Goal: Task Accomplishment & Management: Manage account settings

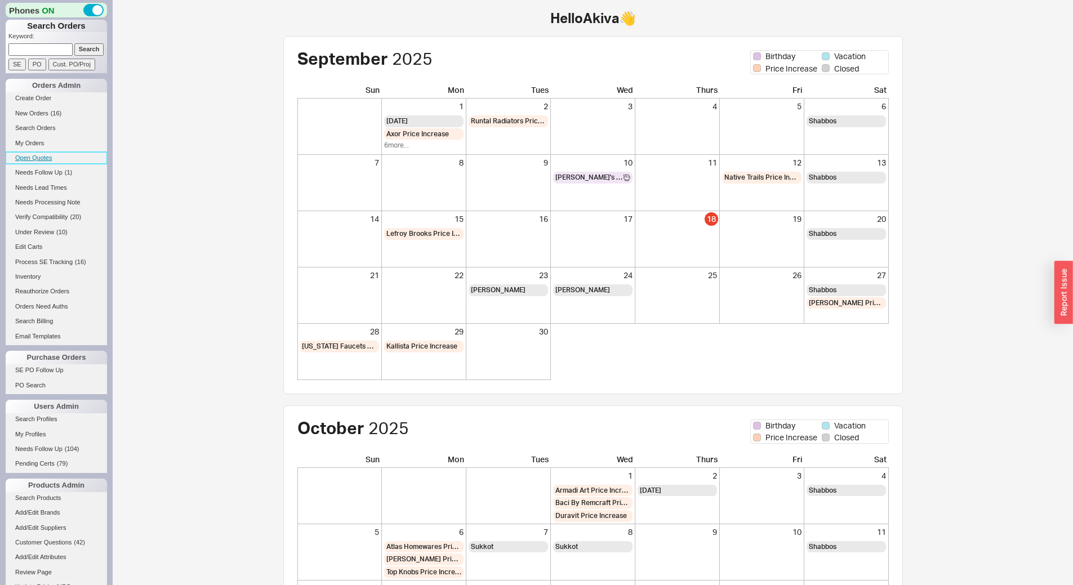
click at [52, 161] on link "Open Quotes" at bounding box center [56, 158] width 101 height 12
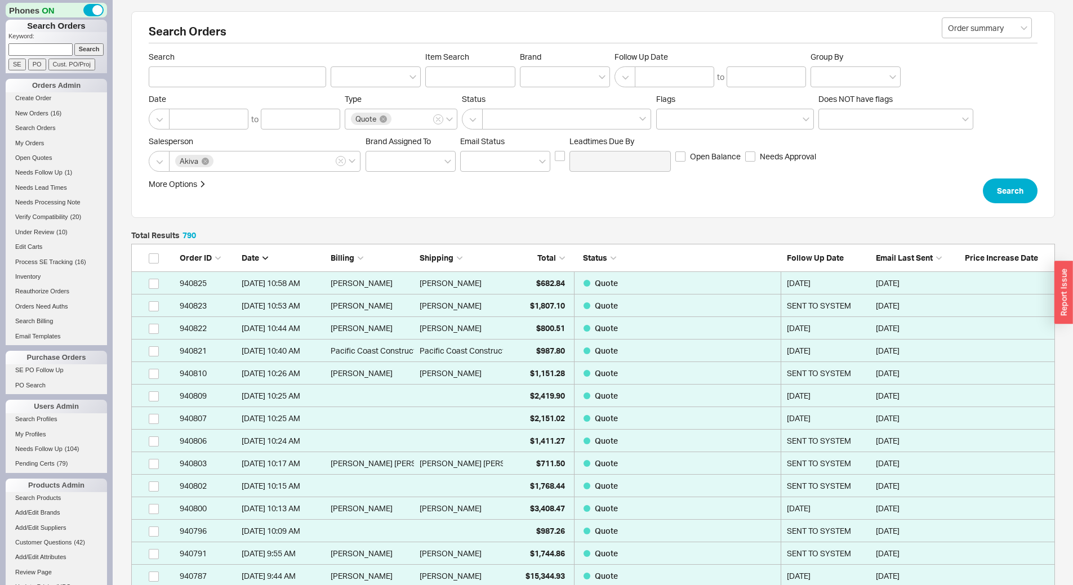
scroll to position [17819, 915]
click at [523, 278] on div "$682.84" at bounding box center [537, 283] width 56 height 23
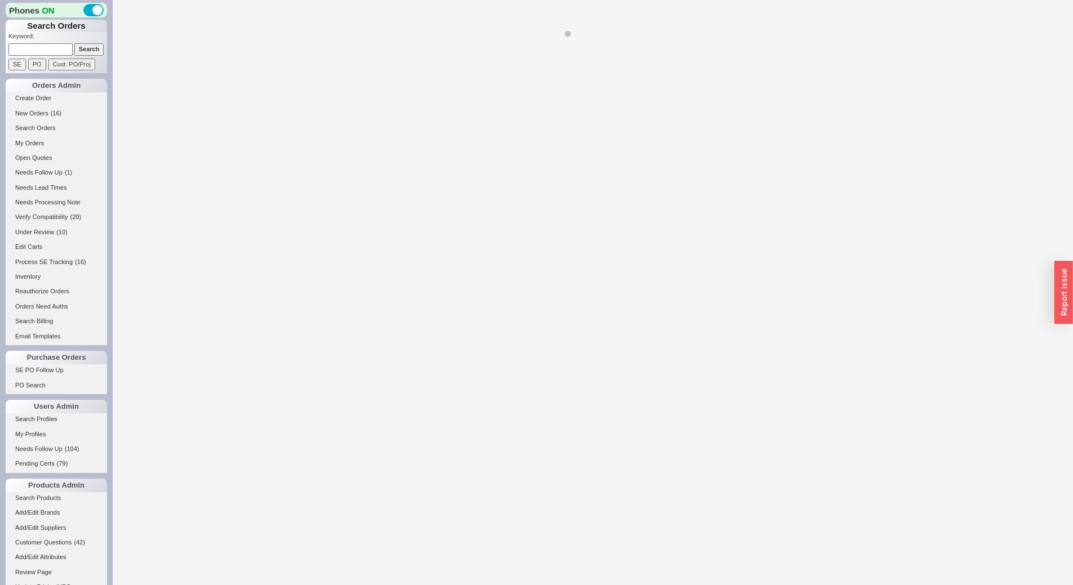
select select "*"
select select "LOW"
select select "3"
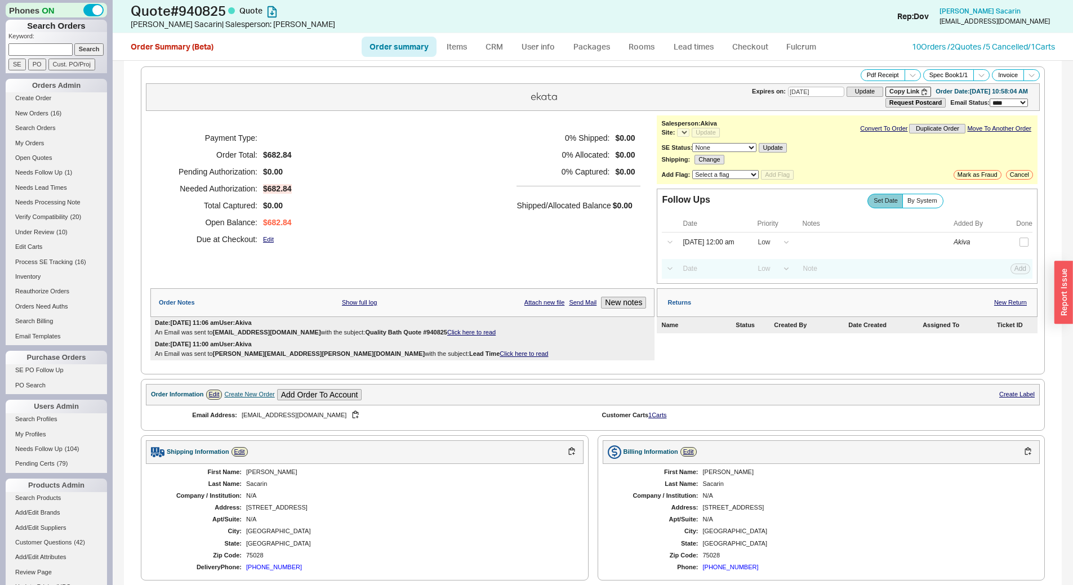
select select "*"
click at [945, 45] on link "10 Orders / 2 Quotes / 5 Cancelled" at bounding box center [970, 47] width 116 height 10
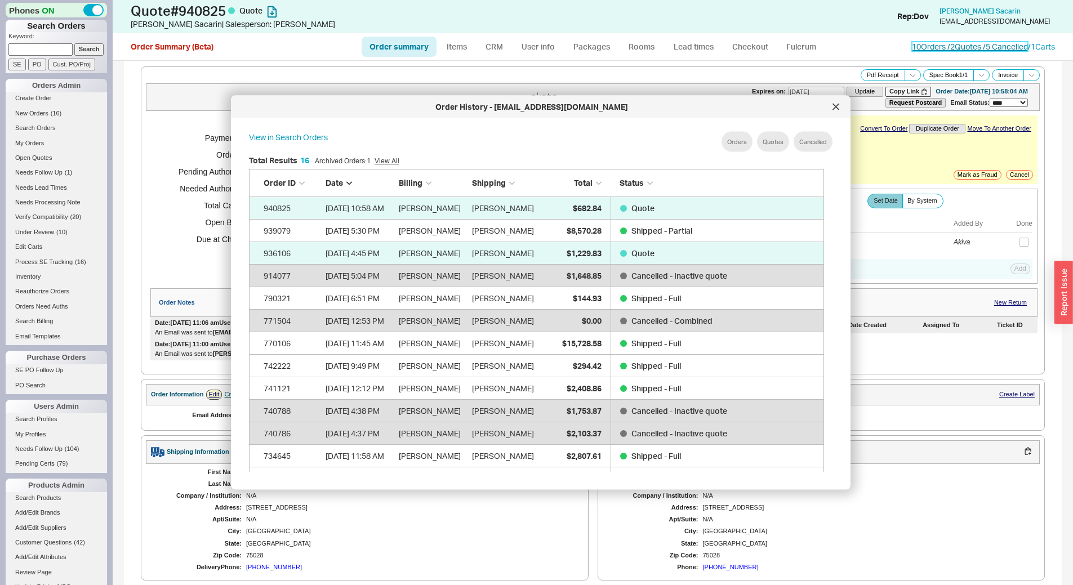
scroll to position [336, 585]
click at [836, 106] on icon at bounding box center [836, 107] width 6 height 6
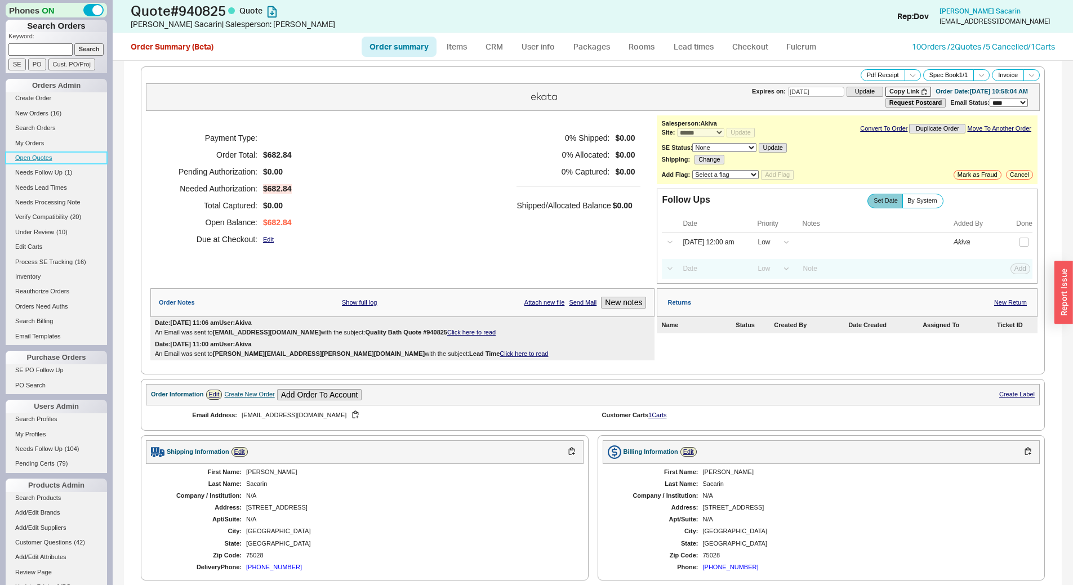
click at [54, 162] on link "Open Quotes" at bounding box center [56, 158] width 101 height 12
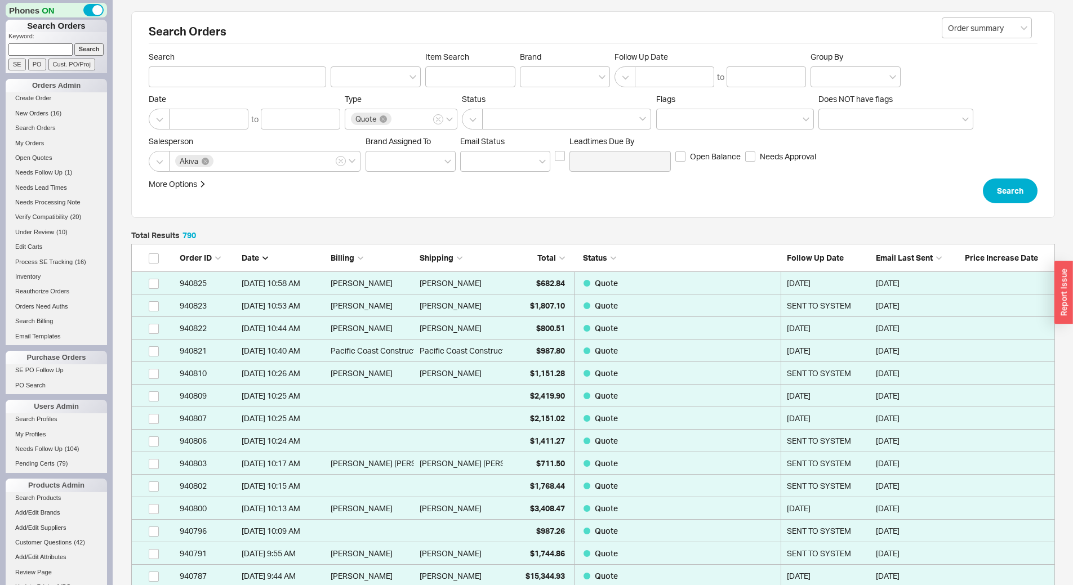
scroll to position [17819, 915]
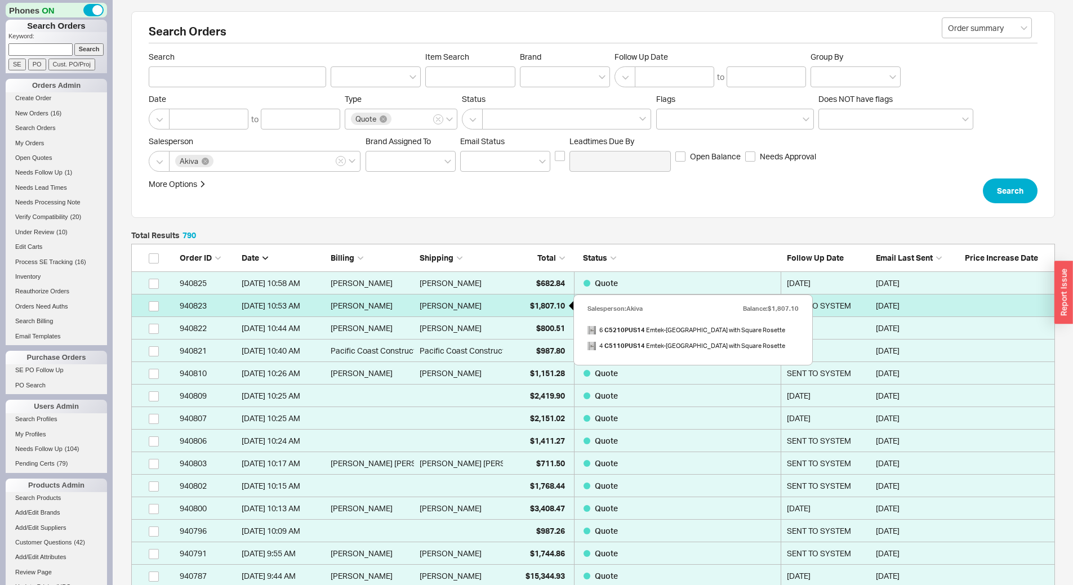
click at [526, 301] on div "$1,807.10" at bounding box center [537, 306] width 56 height 23
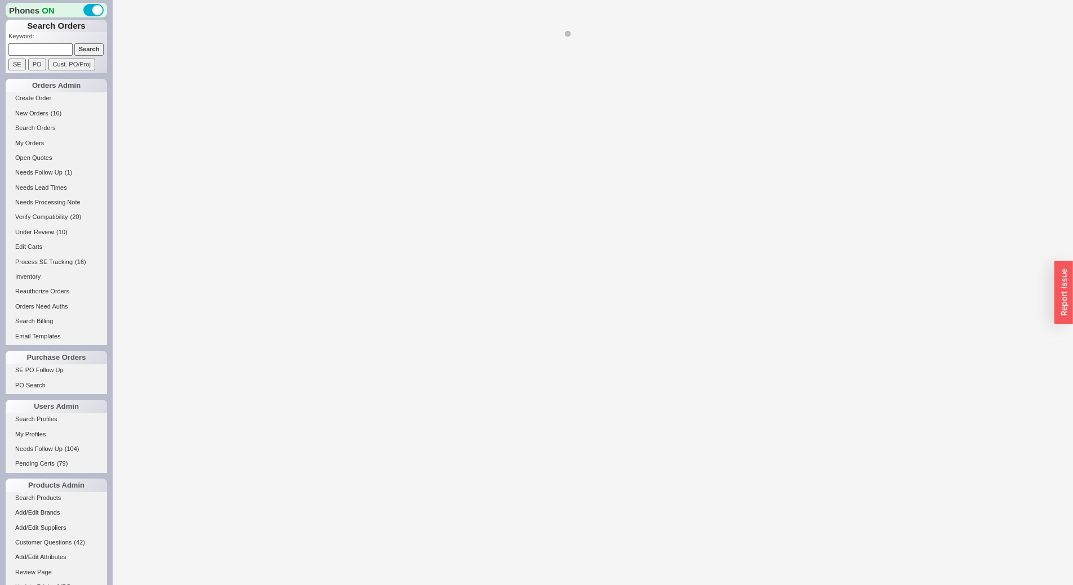
select select "*"
select select "3"
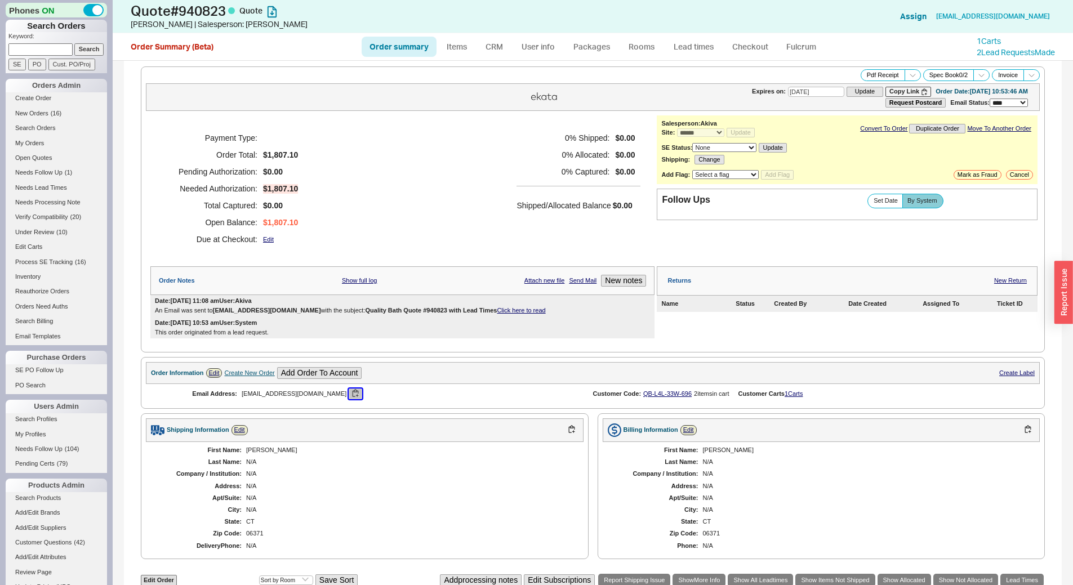
click at [349, 394] on button "button" at bounding box center [356, 394] width 14 height 11
click at [53, 48] on input at bounding box center [40, 49] width 64 height 12
type input "938119"
click at [74, 43] on input "Search" at bounding box center [89, 49] width 30 height 12
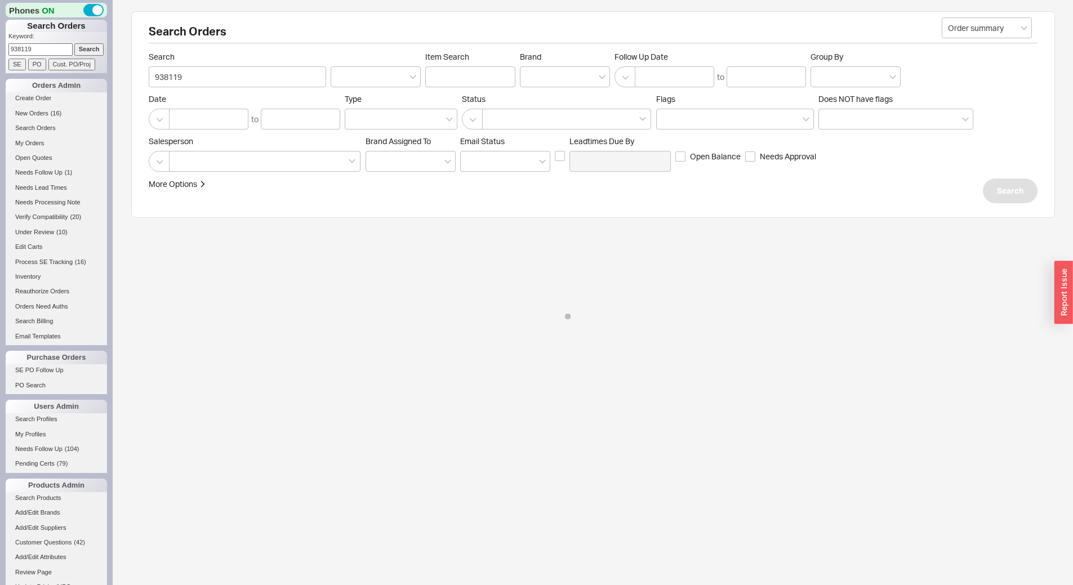
select select "*"
select select "3"
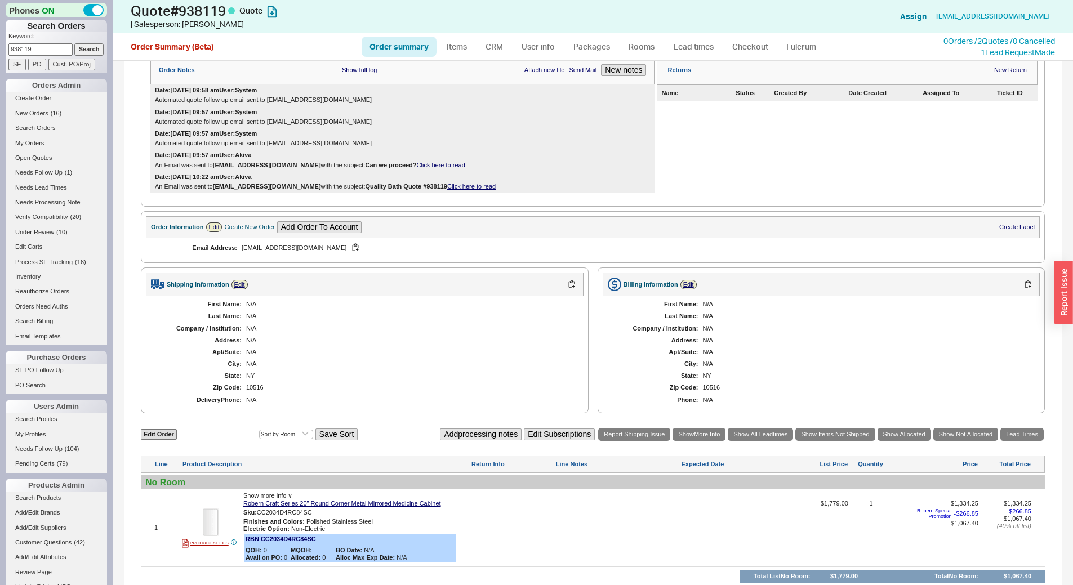
scroll to position [339, 0]
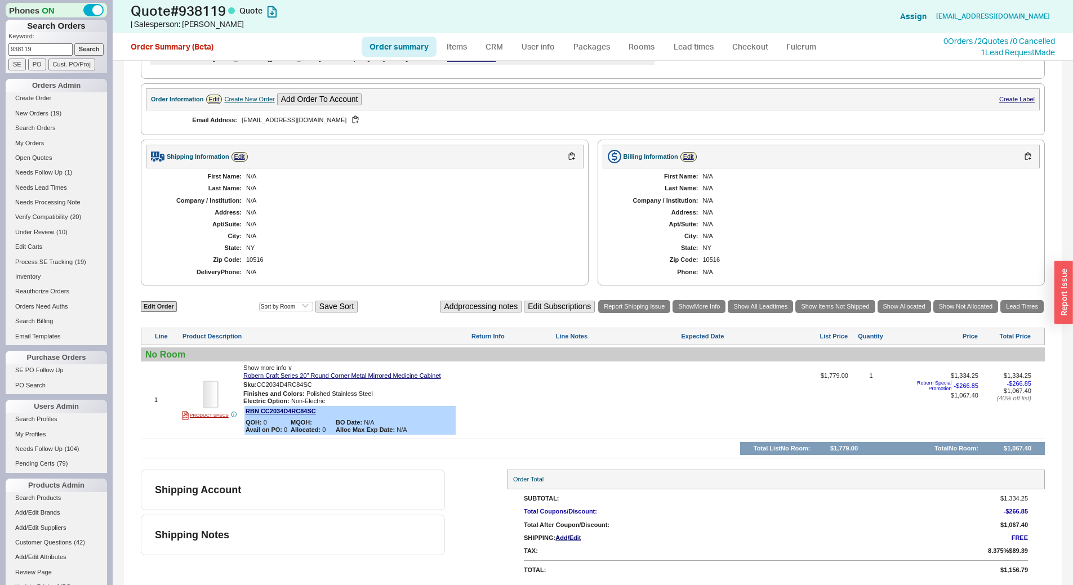
click at [54, 44] on input "938119" at bounding box center [40, 49] width 64 height 12
type input "3865666443"
click at [74, 43] on input "Search" at bounding box center [89, 49] width 30 height 12
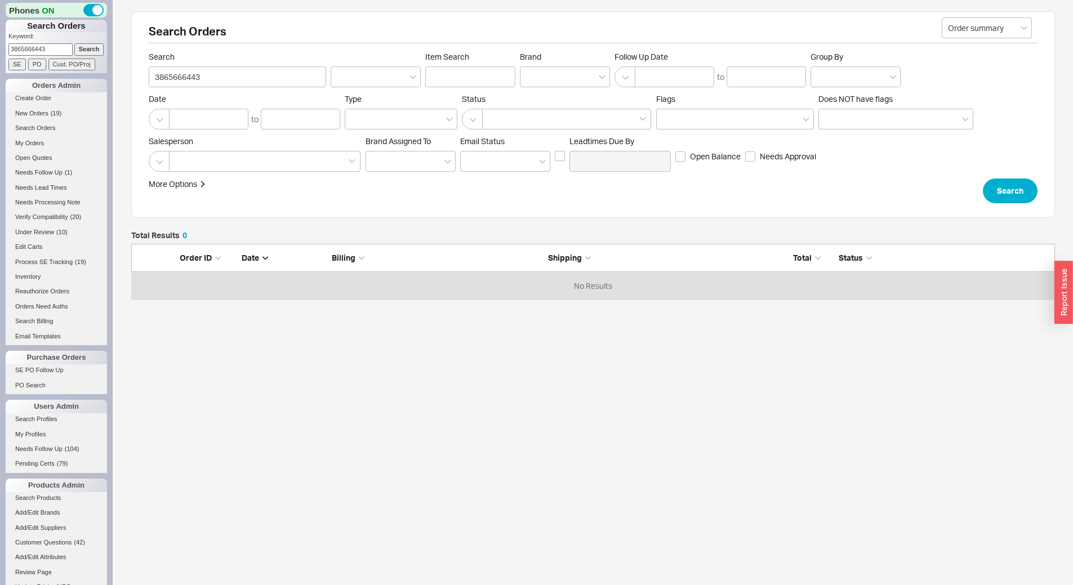
scroll to position [47, 915]
click at [42, 155] on link "Open Quotes" at bounding box center [56, 158] width 101 height 12
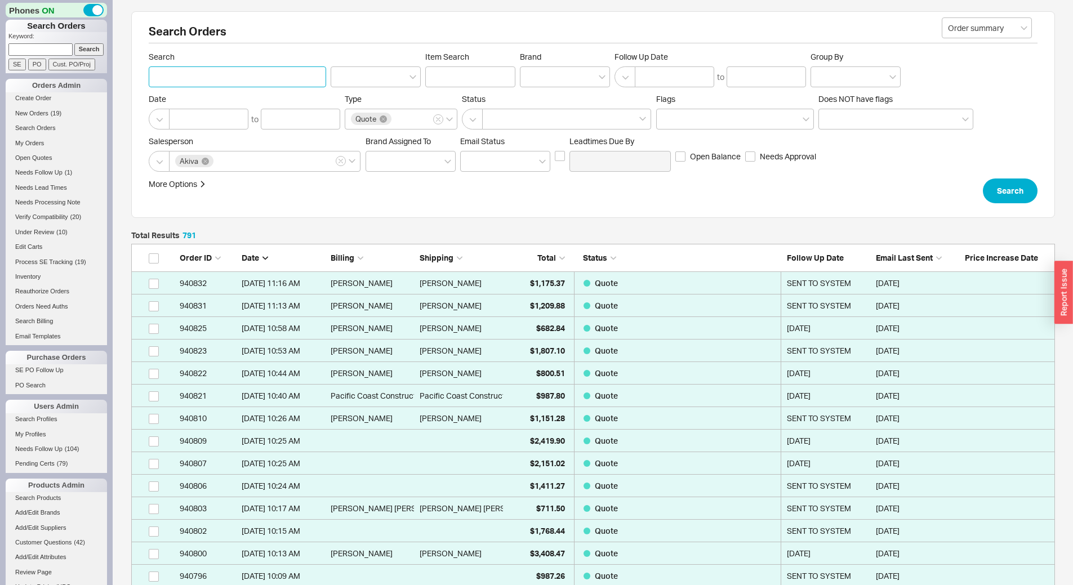
scroll to position [17841, 915]
paste input "suziga@comcast.net"
type input "suziga@comcast.net"
click at [1002, 192] on button "Search" at bounding box center [1010, 191] width 55 height 25
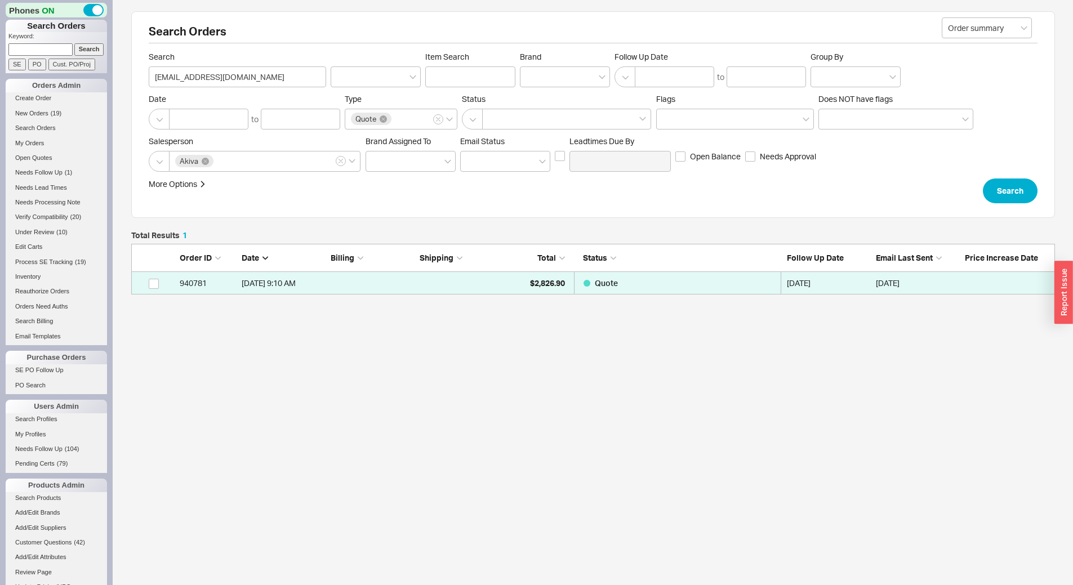
scroll to position [42, 915]
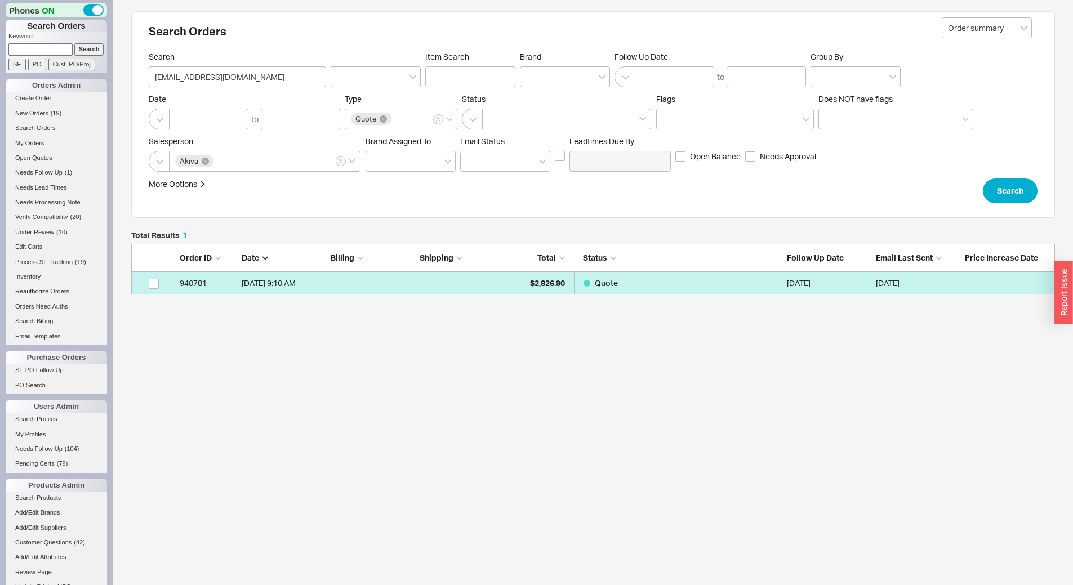
click at [754, 287] on div "Quote" at bounding box center [678, 283] width 188 height 23
select select "*"
select select "LOW"
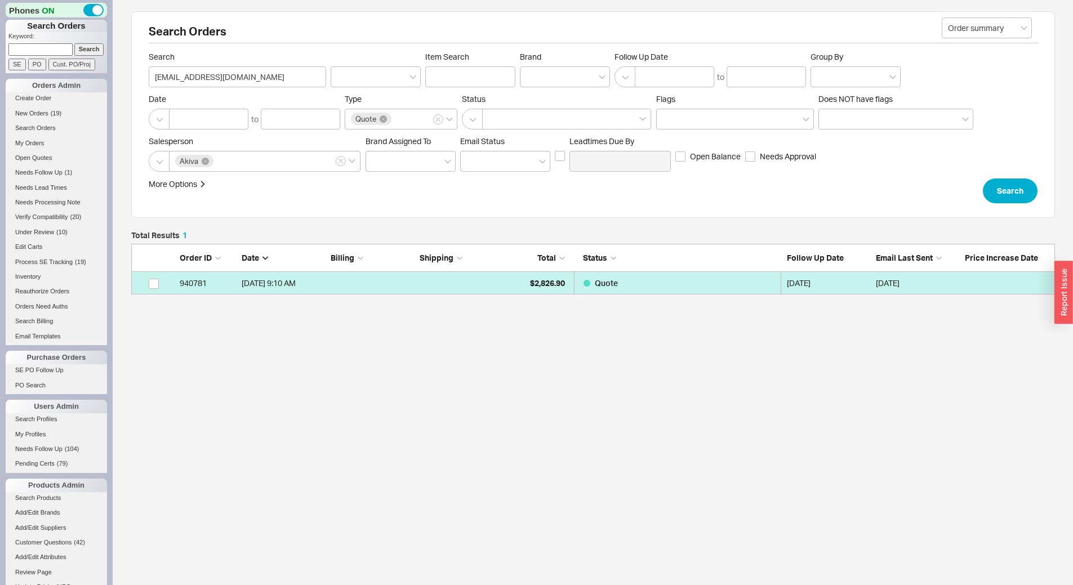
select select "3"
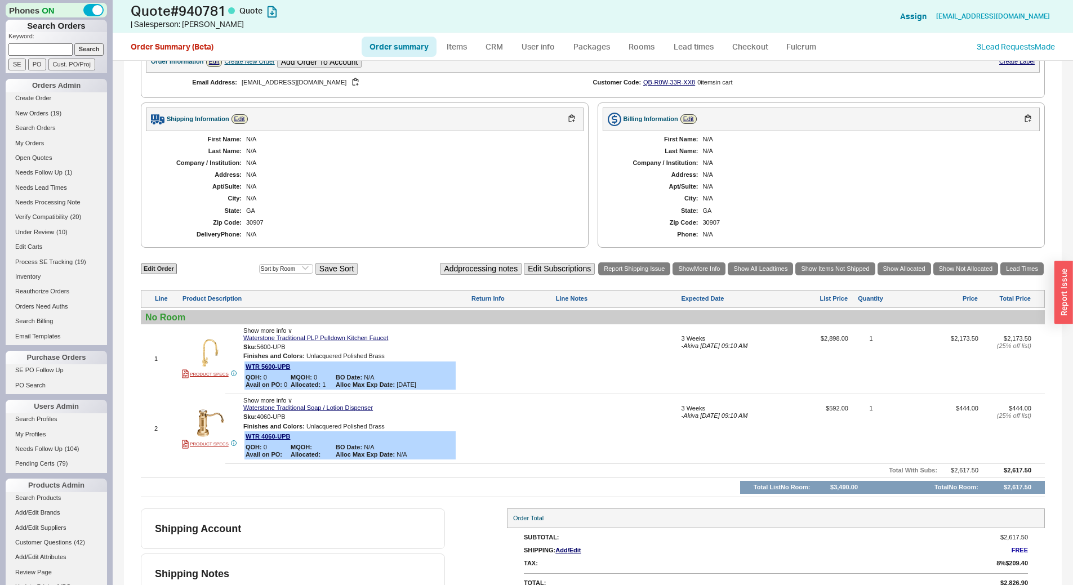
scroll to position [348, 0]
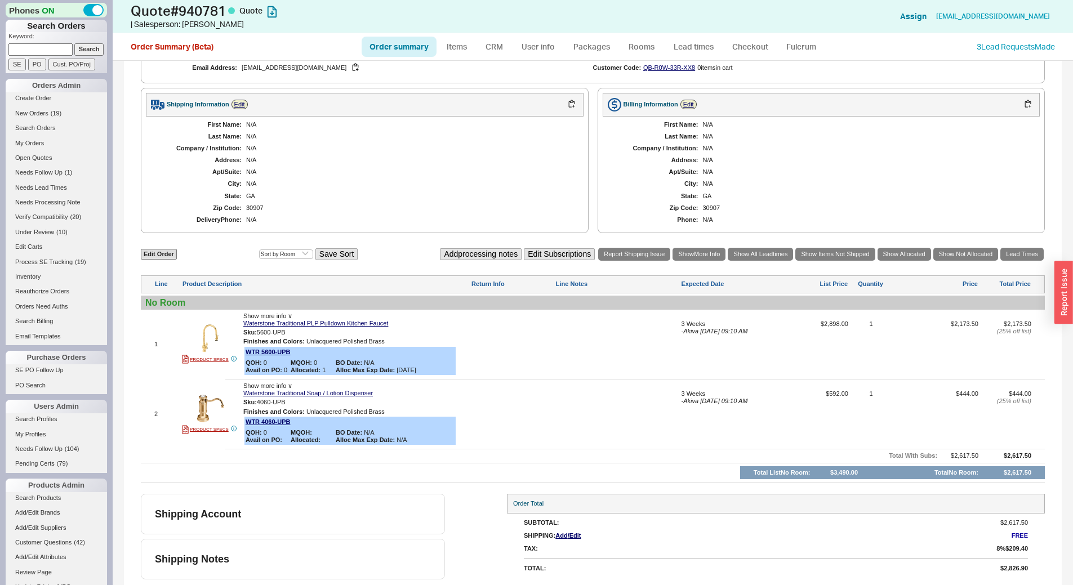
click at [1010, 53] on div "Order Summary (Beta) Order summary Items CRM User info Packages Rooms Lead time…" at bounding box center [593, 46] width 960 height 27
click at [1009, 48] on link "3 Lead Request s Made" at bounding box center [1016, 47] width 78 height 10
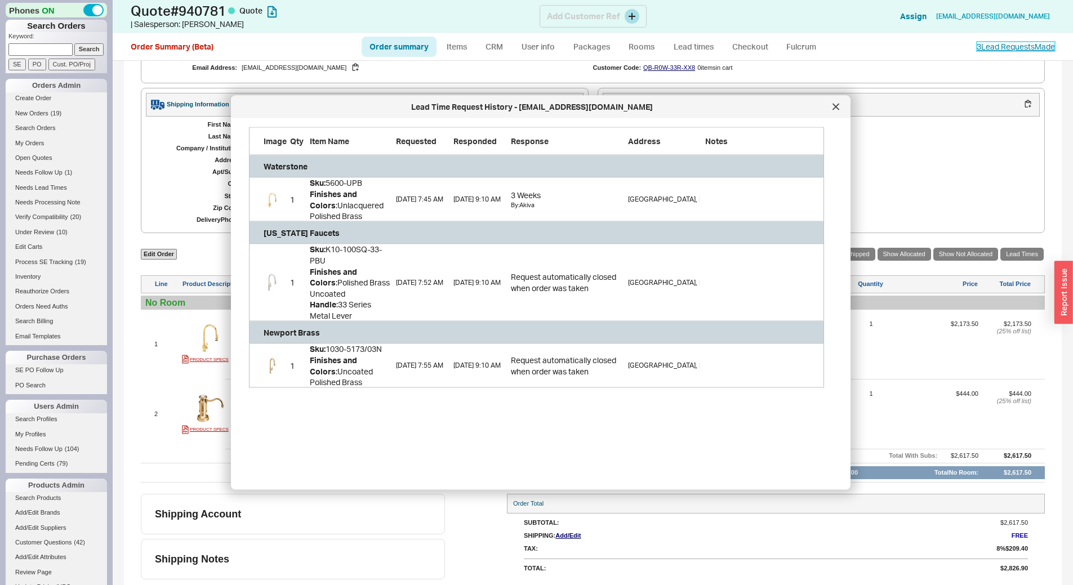
scroll to position [336, 585]
click at [318, 511] on div "Shipping Account" at bounding box center [297, 514] width 285 height 12
click at [827, 109] on div at bounding box center [836, 107] width 18 height 18
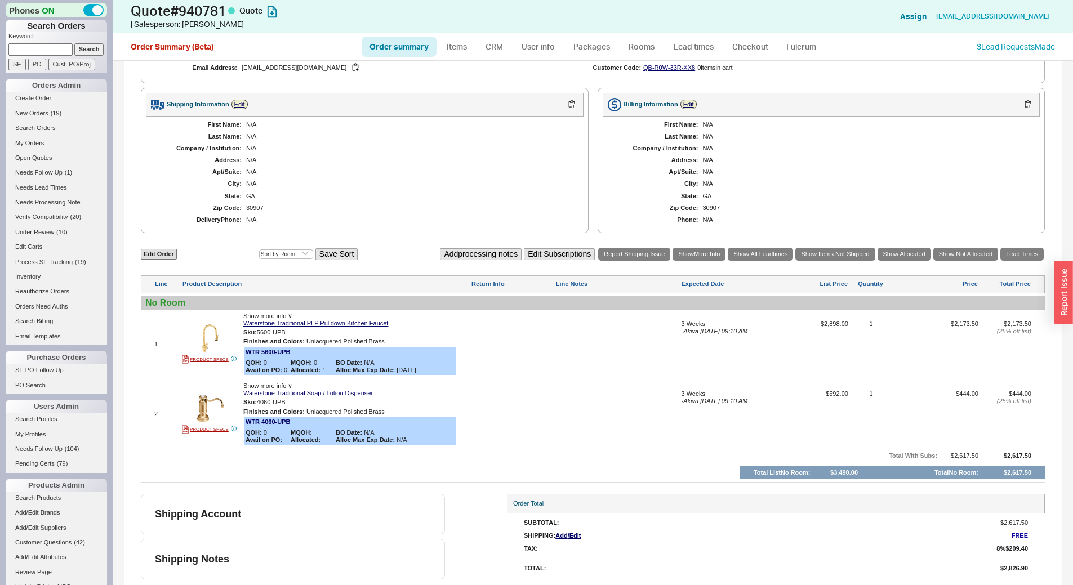
scroll to position [0, 0]
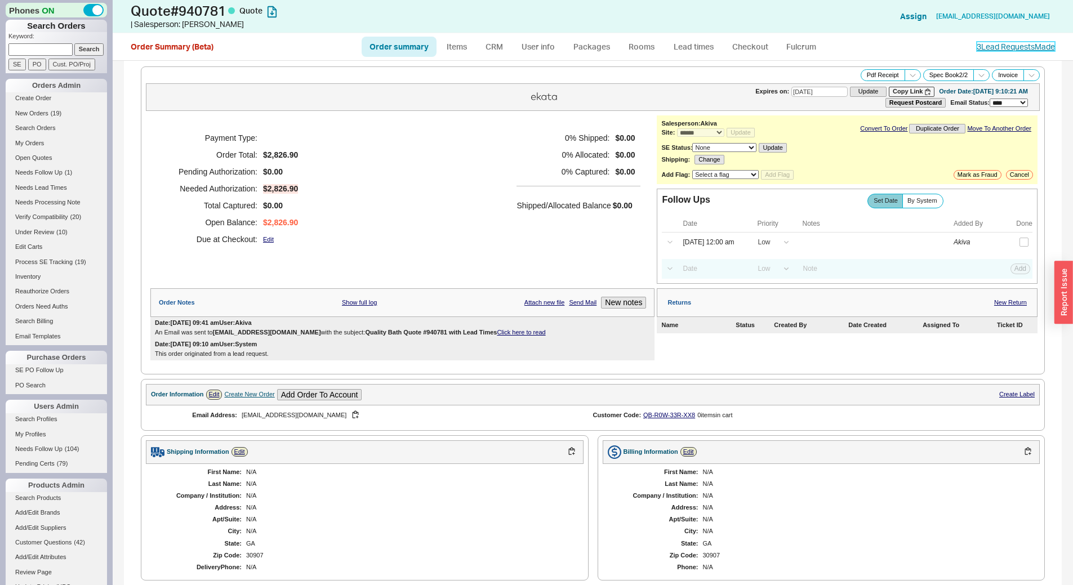
click at [1008, 51] on link "3 Lead Request s Made" at bounding box center [1016, 47] width 78 height 10
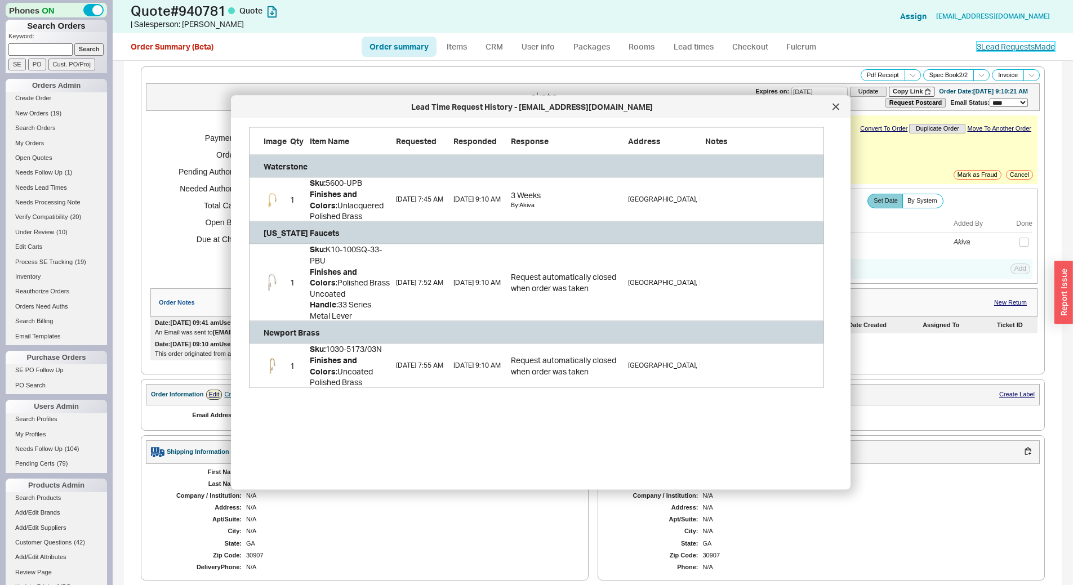
scroll to position [252, 567]
click at [370, 348] on div "Sku: 1030-5173/03N Finishes and Colors : Uncoated Polished Brass" at bounding box center [350, 366] width 80 height 44
copy div "Sku: 1030-5173/03N"
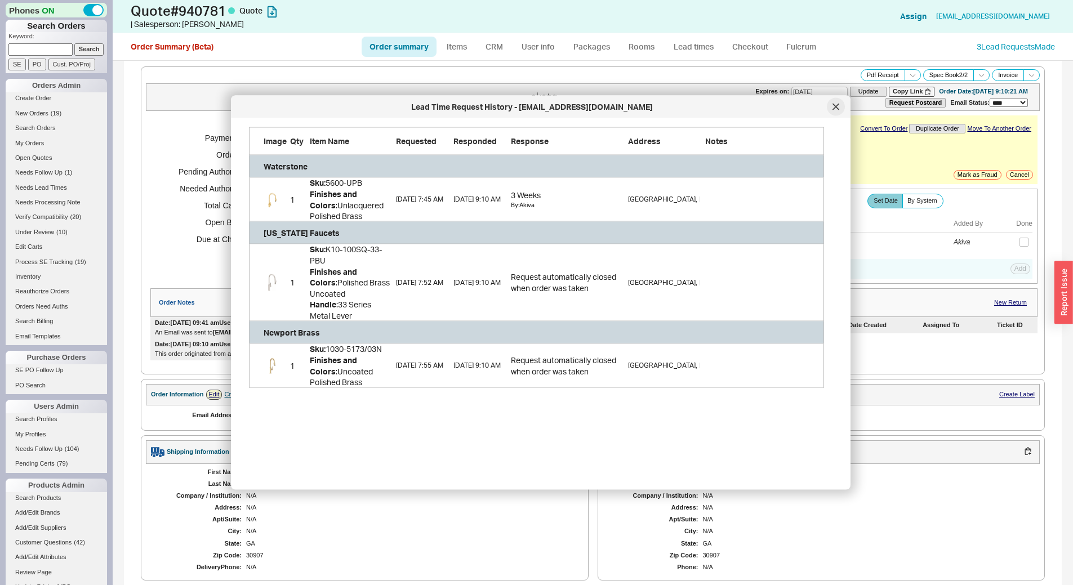
drag, startPoint x: 845, startPoint y: 99, endPoint x: 843, endPoint y: 109, distance: 9.8
click at [845, 99] on div "Lead Time Request History - suziGA@comcast.net" at bounding box center [541, 107] width 620 height 23
click at [839, 114] on div at bounding box center [836, 107] width 18 height 18
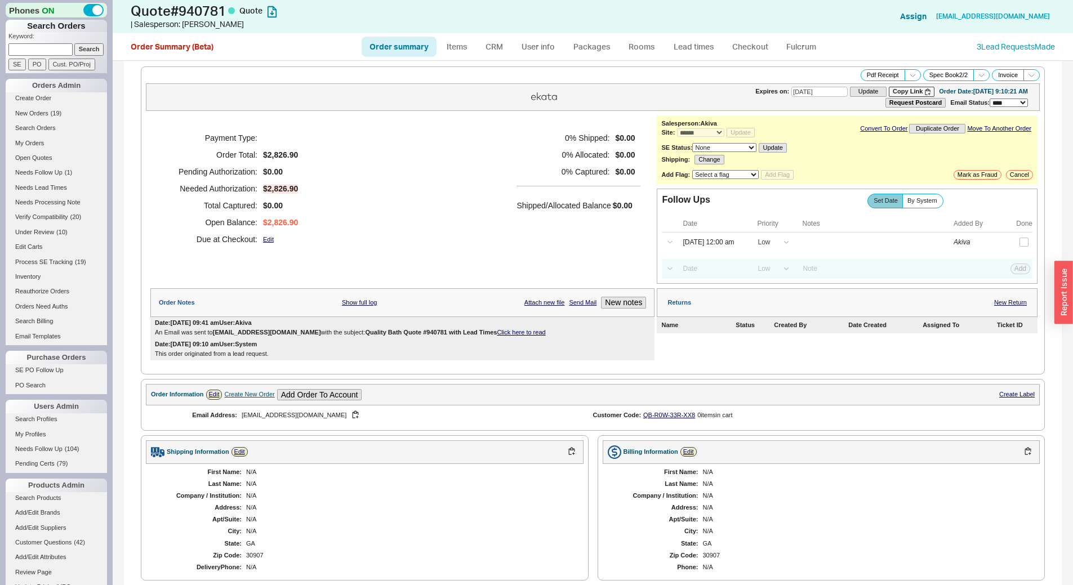
click at [59, 51] on input at bounding box center [40, 49] width 64 height 12
type input "920445"
click at [74, 43] on input "Search" at bounding box center [89, 49] width 30 height 12
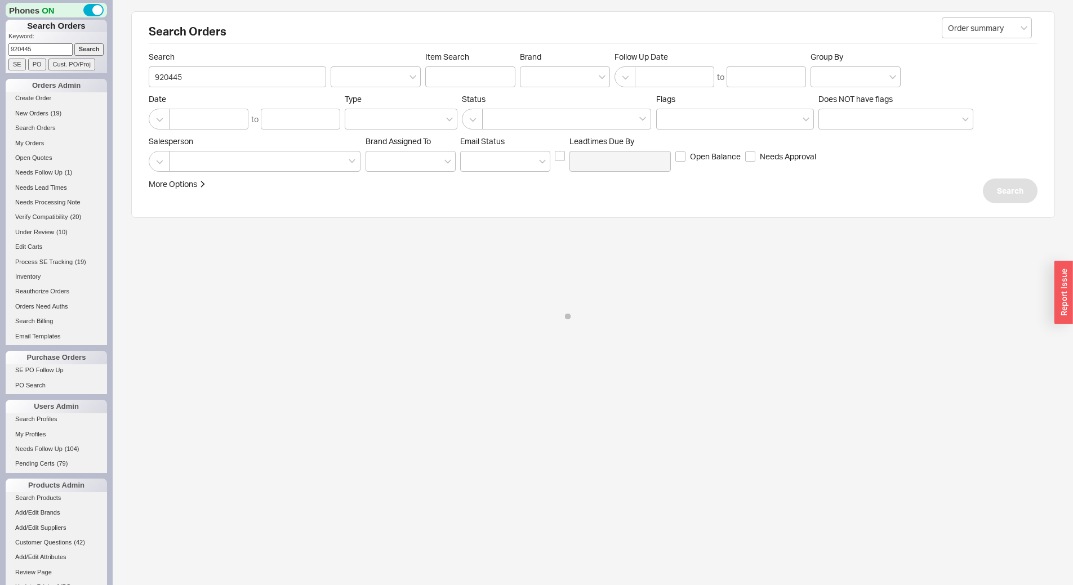
select select "*"
select select "LOW"
select select "3"
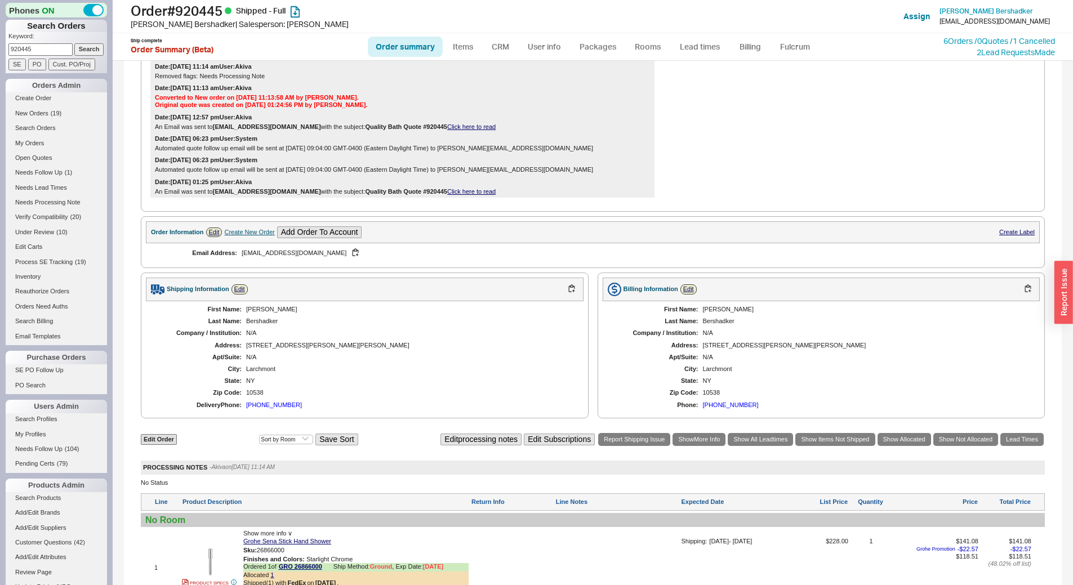
scroll to position [587, 0]
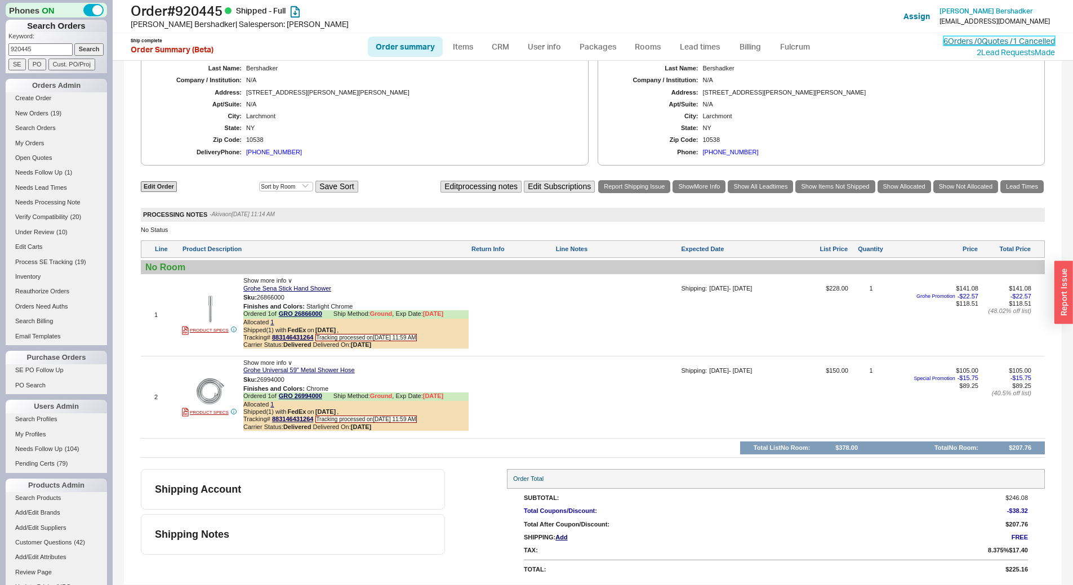
click at [943, 37] on link "6 Orders / 0 Quotes / 1 Cancelled" at bounding box center [999, 41] width 112 height 10
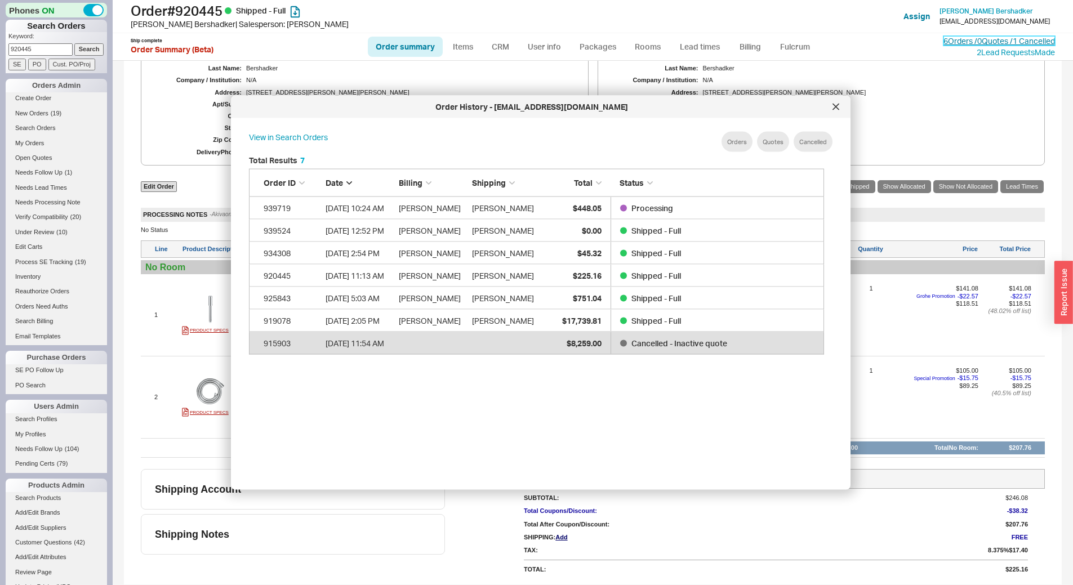
scroll to position [336, 585]
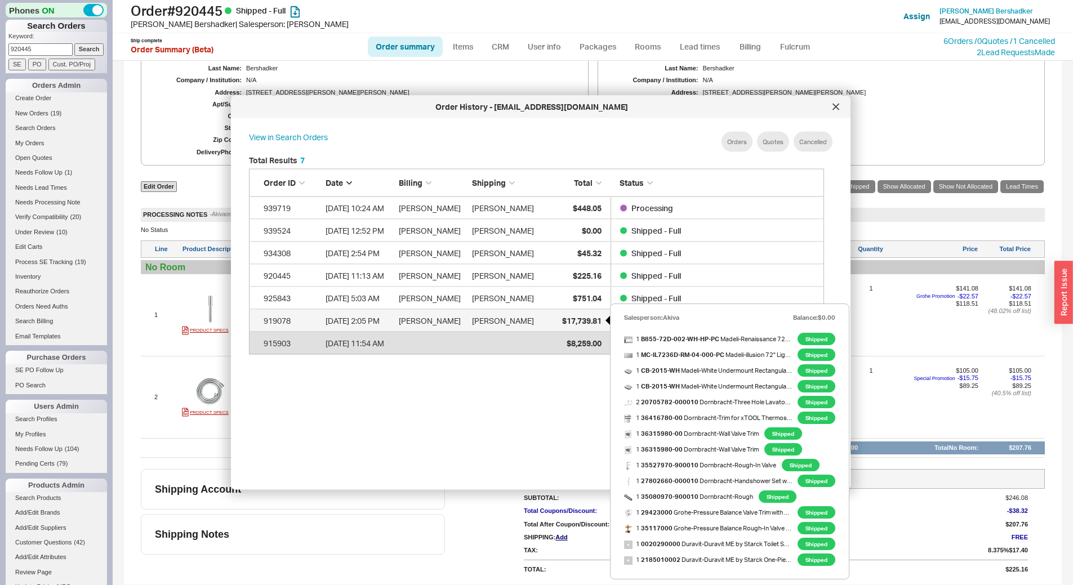
click at [589, 314] on div "$17,739.81" at bounding box center [573, 320] width 56 height 23
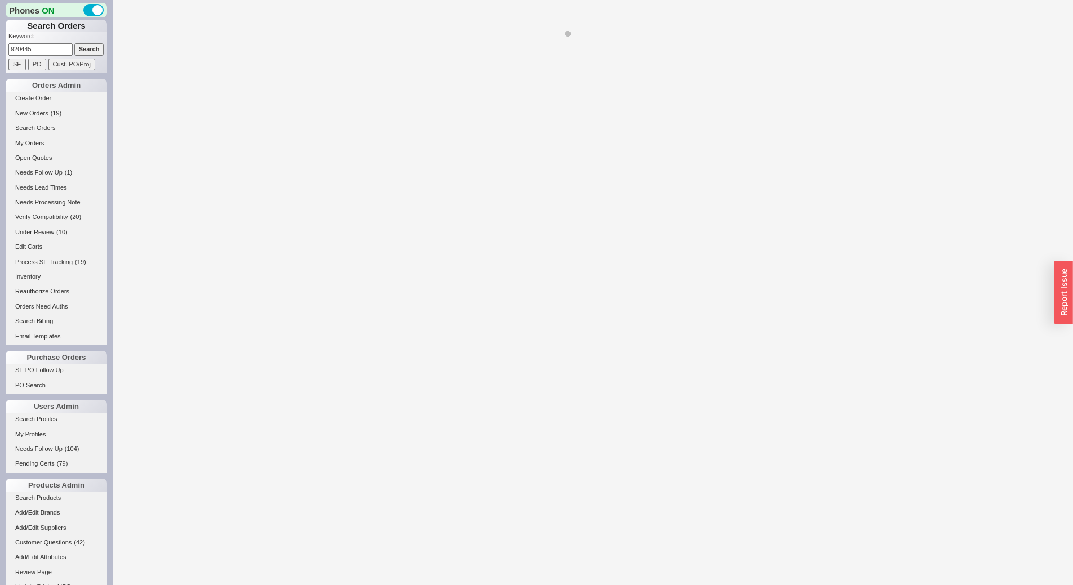
select select "*"
select select "LOW"
select select "3"
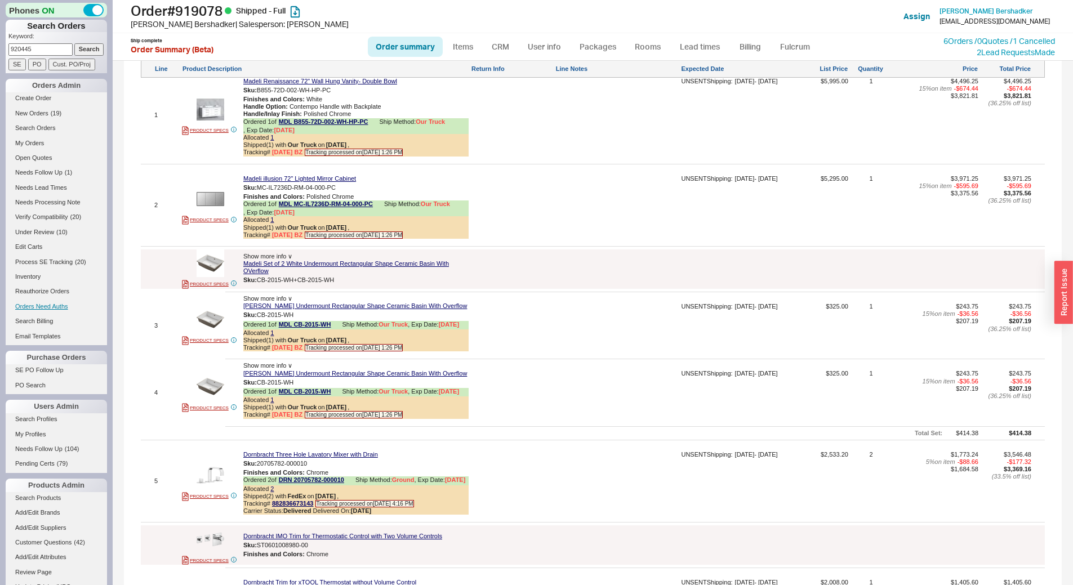
scroll to position [771, 0]
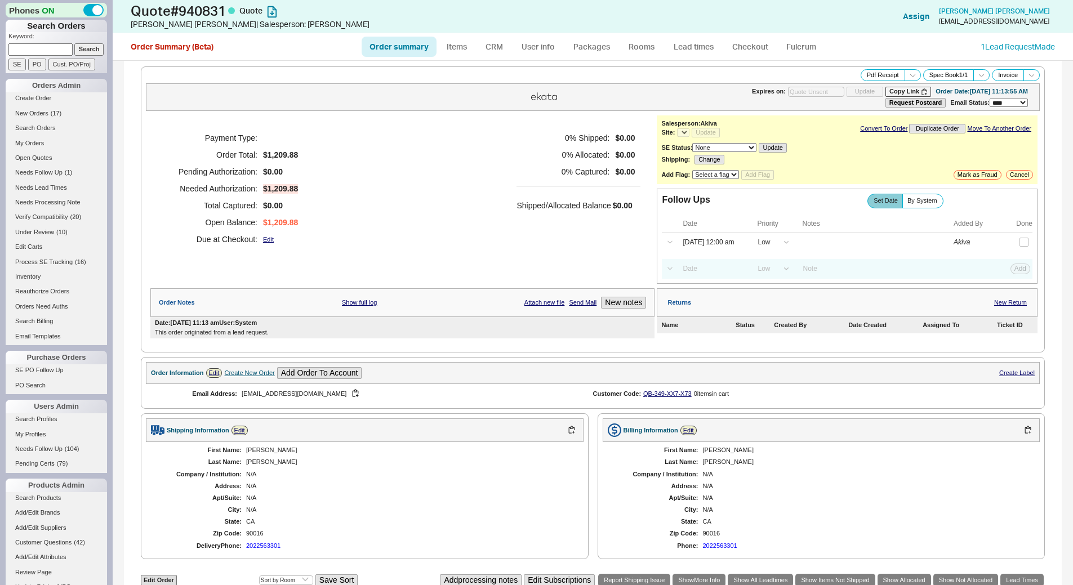
select select "*"
select select "LOW"
select select "3"
select select "*"
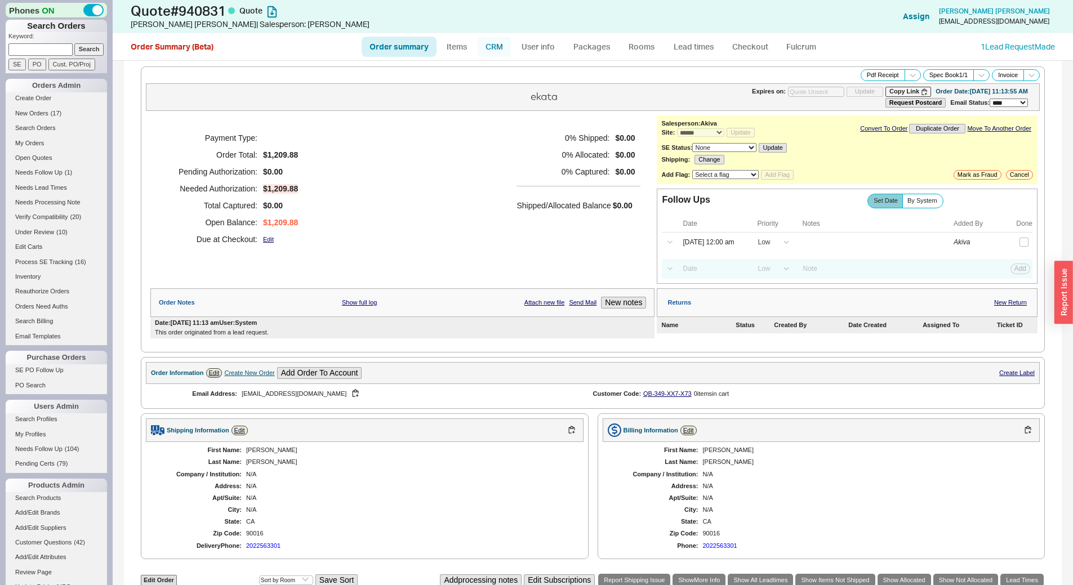
click at [490, 45] on link "CRM" at bounding box center [494, 47] width 33 height 20
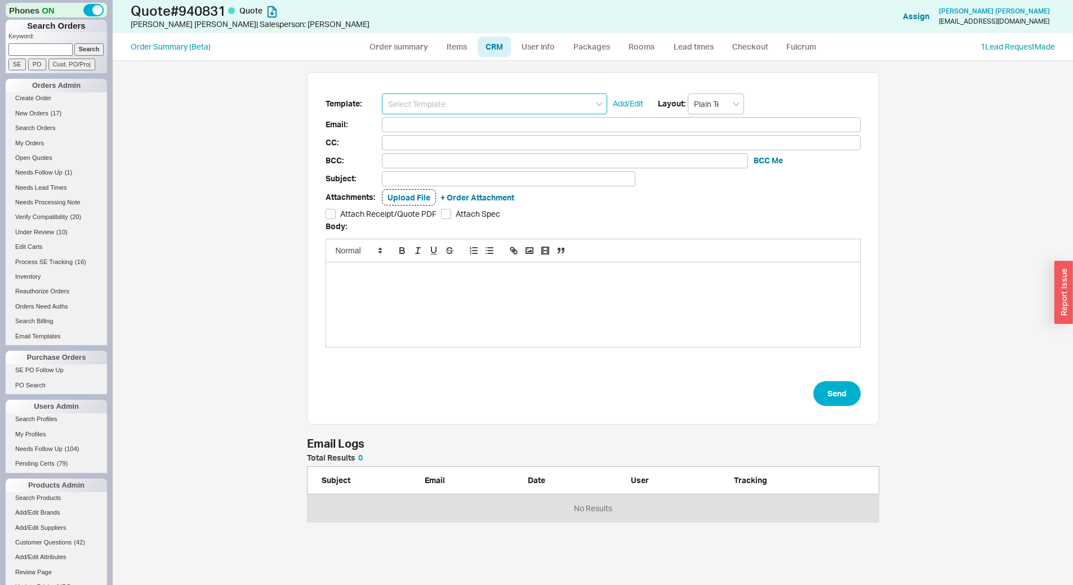
scroll to position [517, 952]
click at [505, 111] on input at bounding box center [494, 104] width 225 height 21
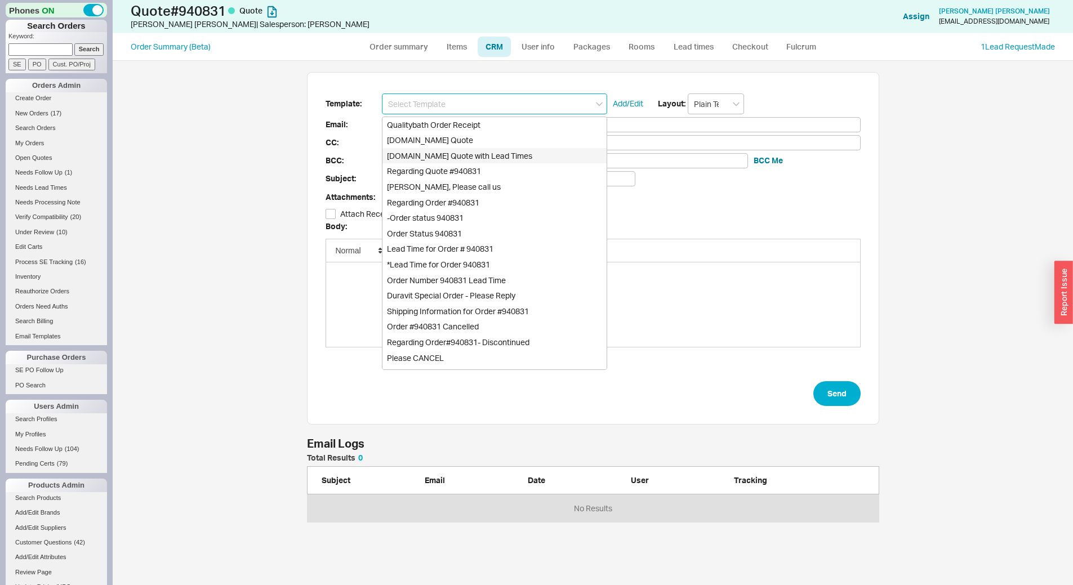
click at [544, 150] on div "[DOMAIN_NAME] Quote with Lead Times" at bounding box center [494, 156] width 224 height 16
type input "[DOMAIN_NAME] Quote with Lead Times"
type input "Receipt"
type input "justinswinston@gmail.com"
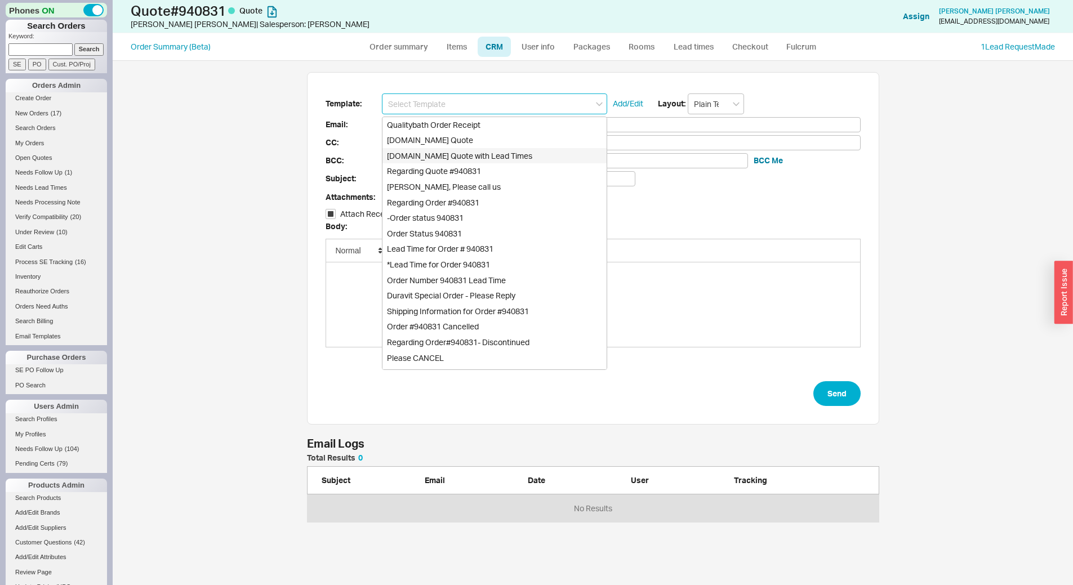
type input "Quality Bath Quote #940831 with Lead Times"
checkbox input "true"
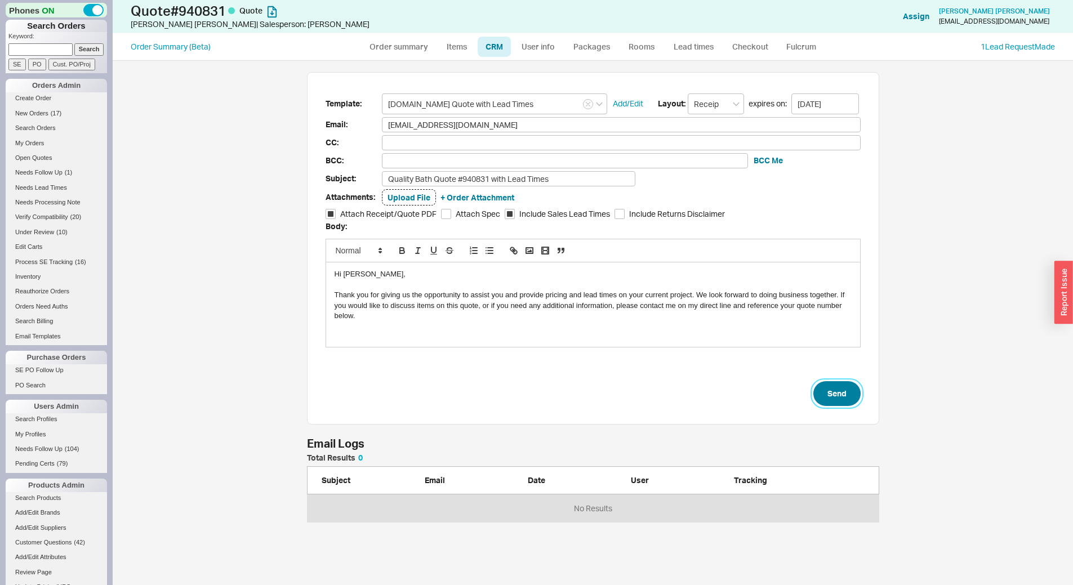
click at [834, 406] on button "Send" at bounding box center [836, 393] width 47 height 25
select select "*"
select select "LOW"
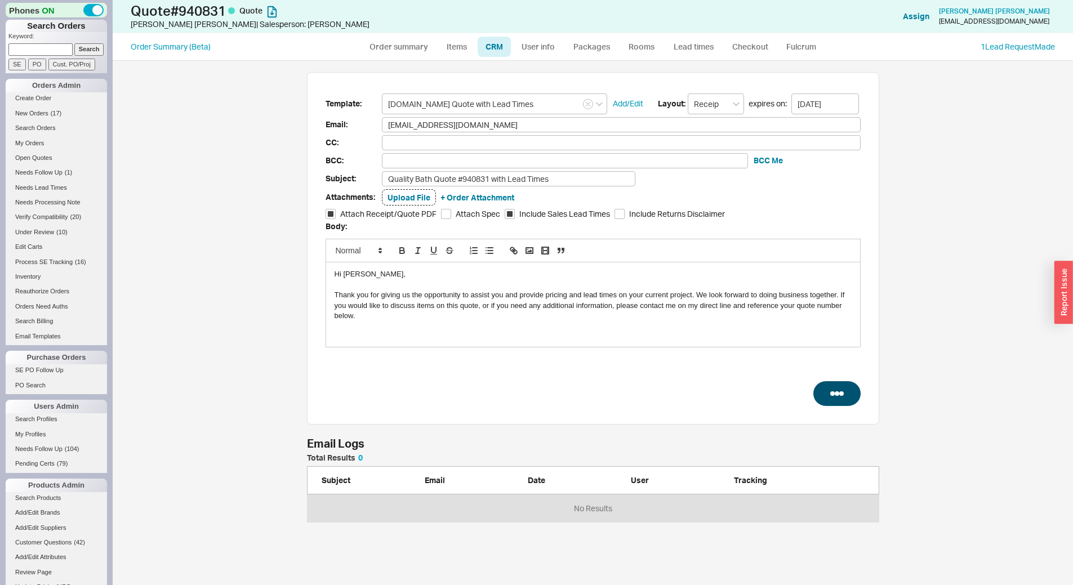
select select "3"
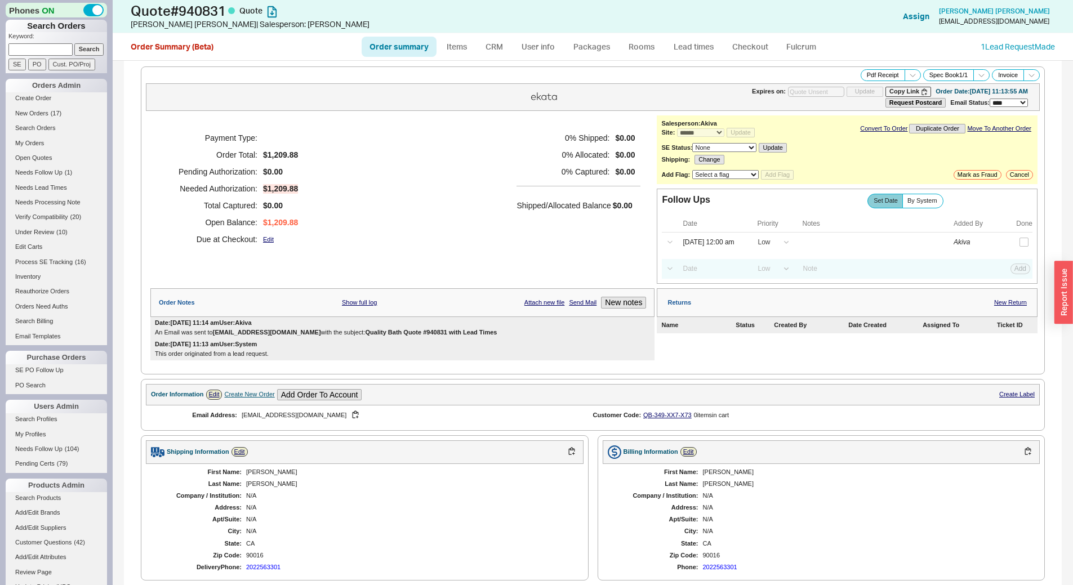
type input "10/02/2025"
click at [912, 202] on span "By System" at bounding box center [922, 200] width 30 height 7
click at [0, 0] on input "By System" at bounding box center [0, 0] width 0 height 0
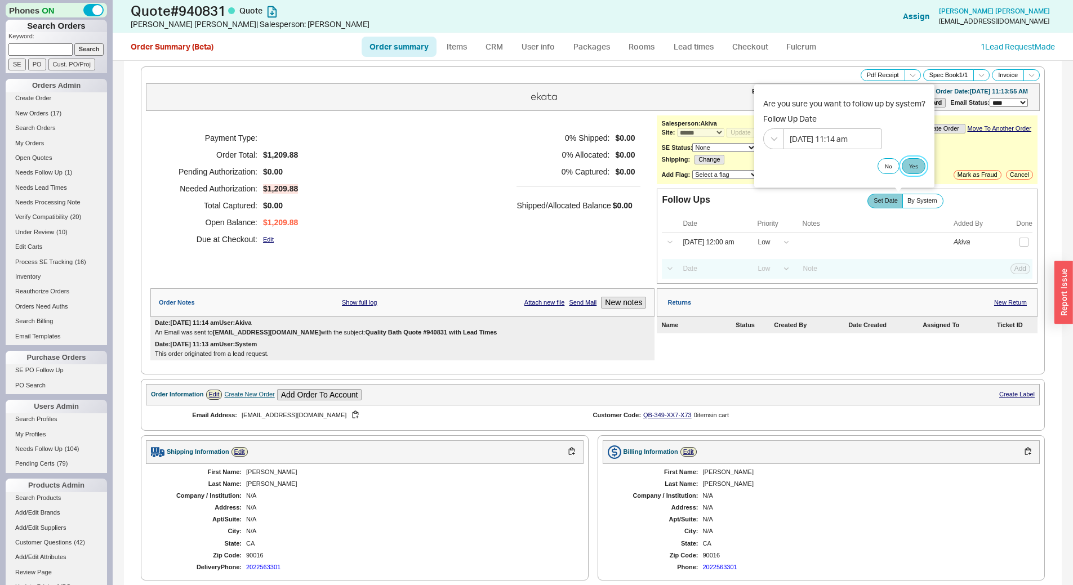
click at [914, 162] on button "Yes" at bounding box center [914, 166] width 24 height 16
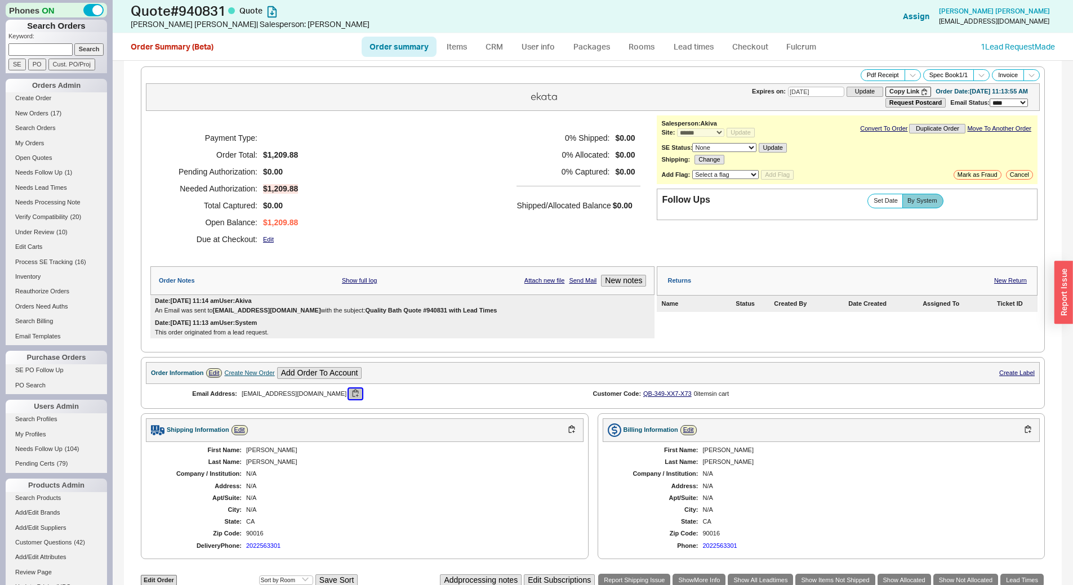
click at [349, 391] on button "button" at bounding box center [356, 394] width 14 height 11
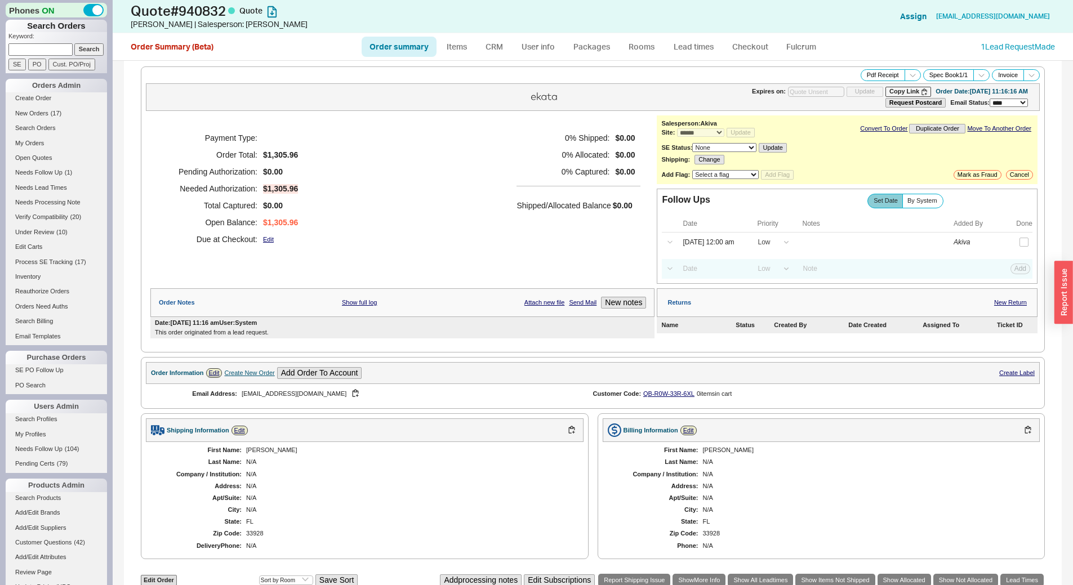
select select "*"
select select "LOW"
select select "3"
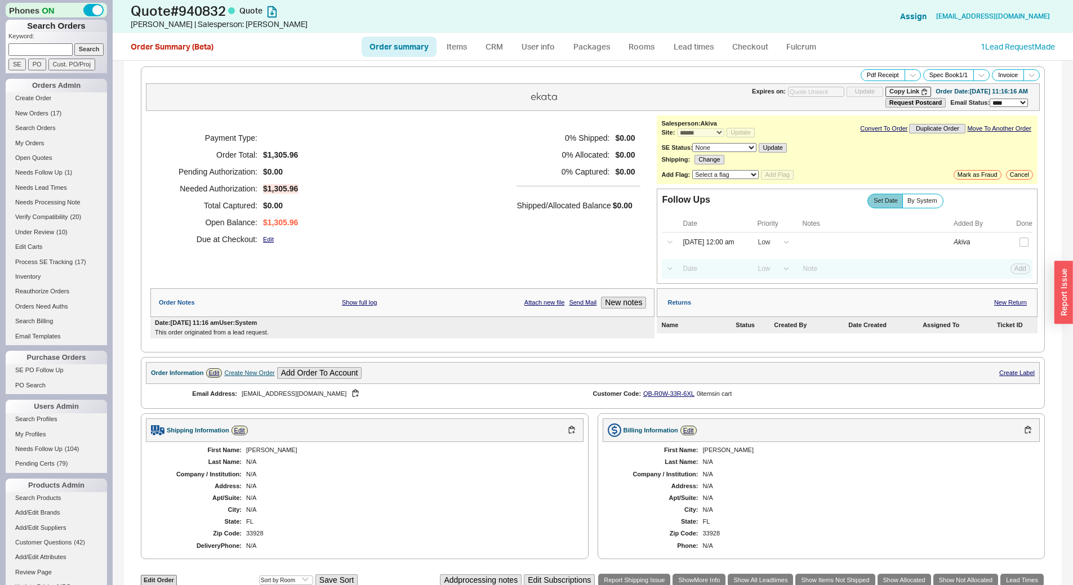
scroll to position [226, 0]
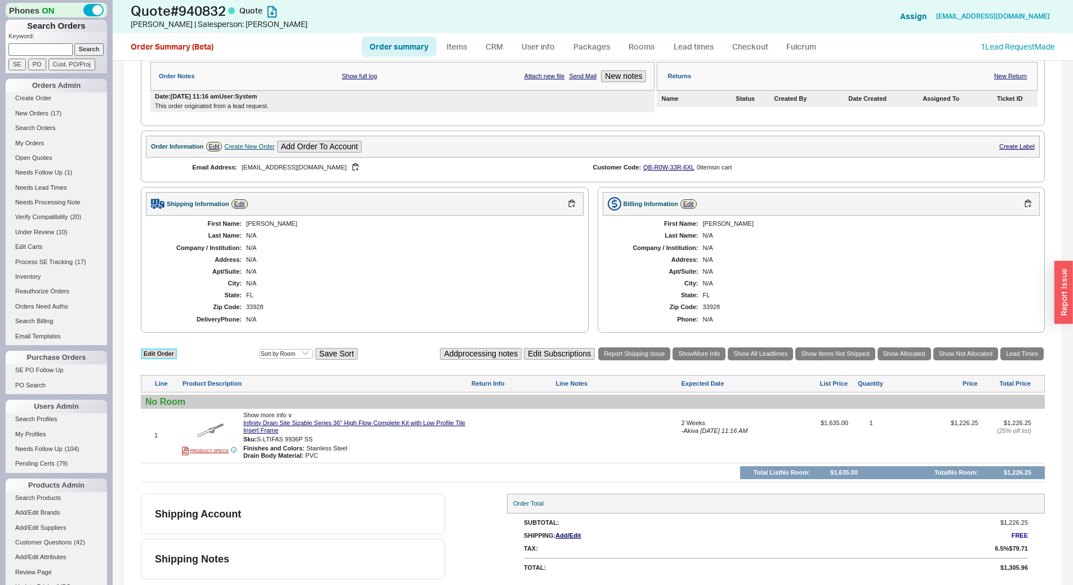
click at [163, 356] on link "Edit Order" at bounding box center [159, 354] width 36 height 11
select select "3"
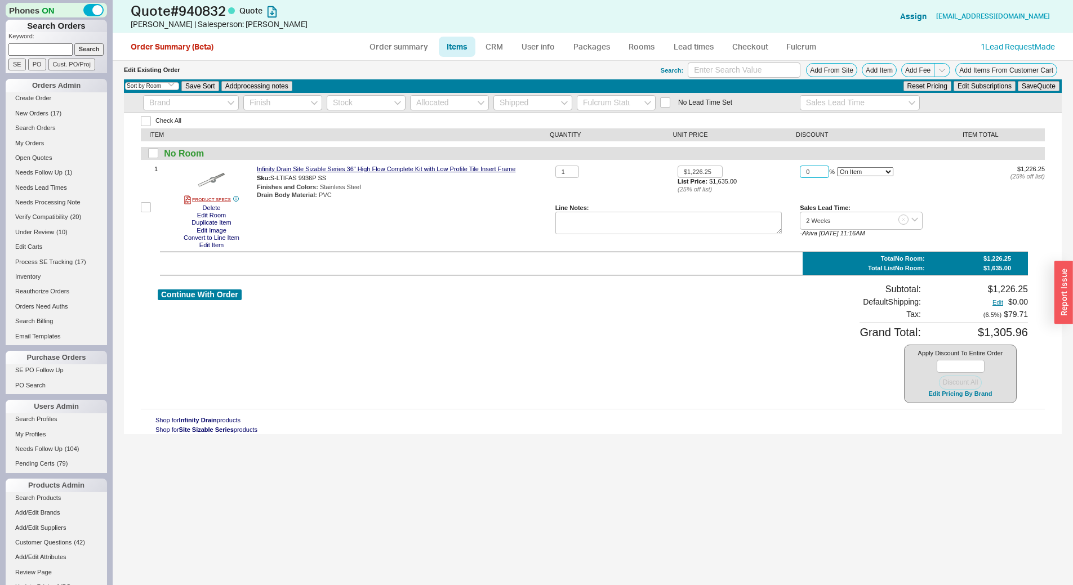
click at [803, 173] on input "0" at bounding box center [814, 172] width 29 height 13
type input "10"
click at [1037, 83] on button "Save Quote" at bounding box center [1039, 86] width 42 height 10
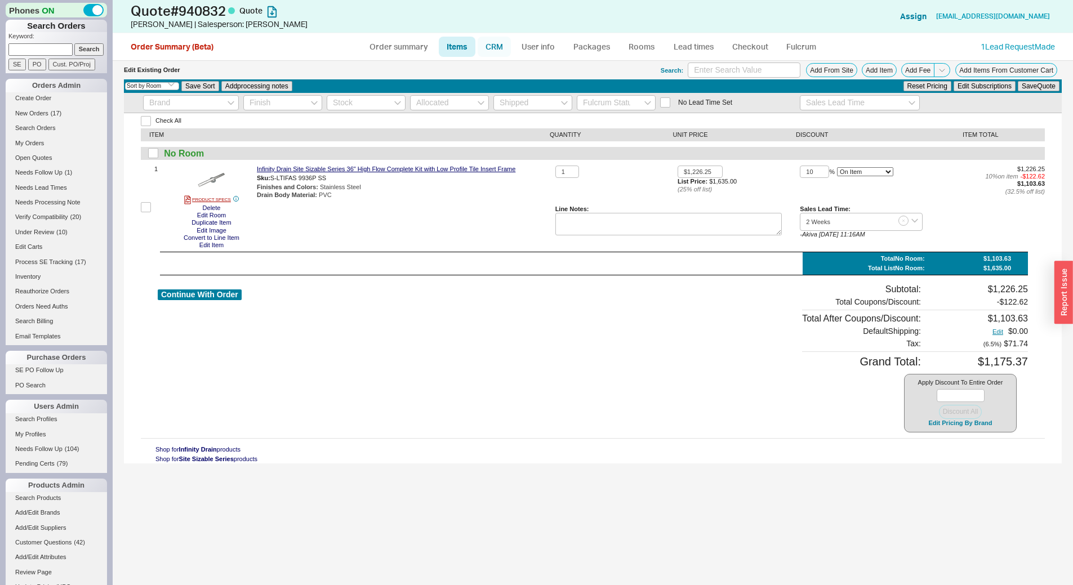
click at [501, 47] on link "CRM" at bounding box center [494, 47] width 33 height 20
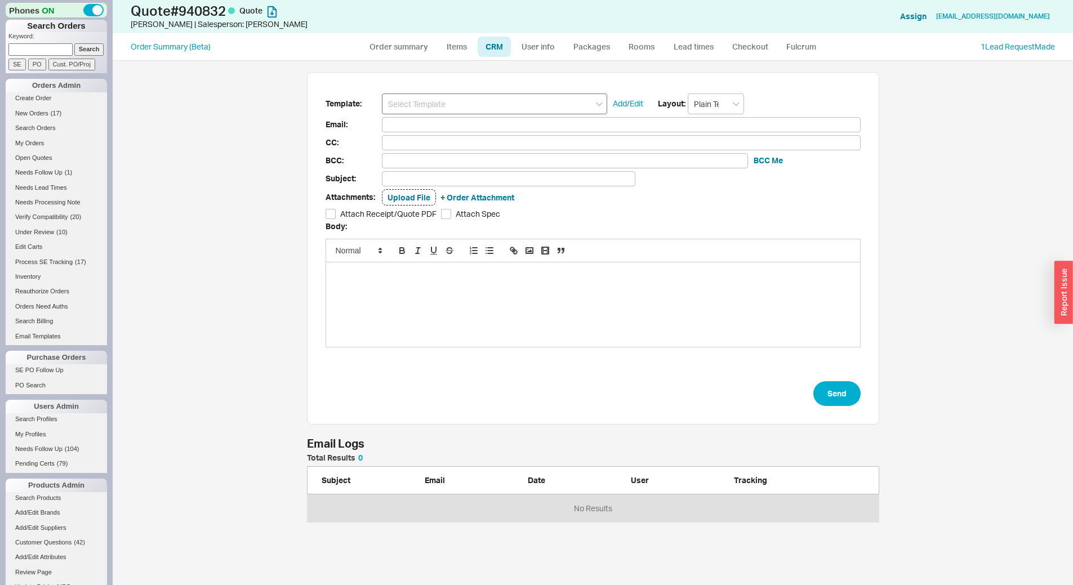
scroll to position [517, 952]
click at [482, 105] on input at bounding box center [494, 104] width 225 height 21
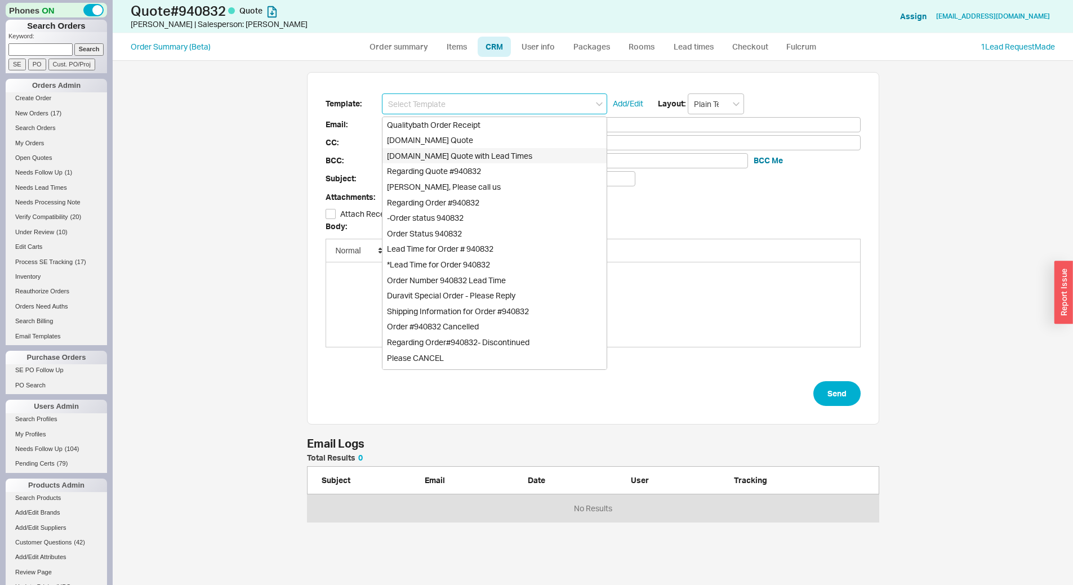
click at [514, 149] on div "Qualitybath.com Quote with Lead Times" at bounding box center [494, 156] width 224 height 16
type input "Qualitybath.com Quote with Lead Times"
type input "Receipt"
type input "scarrigan@medicairsystems.com"
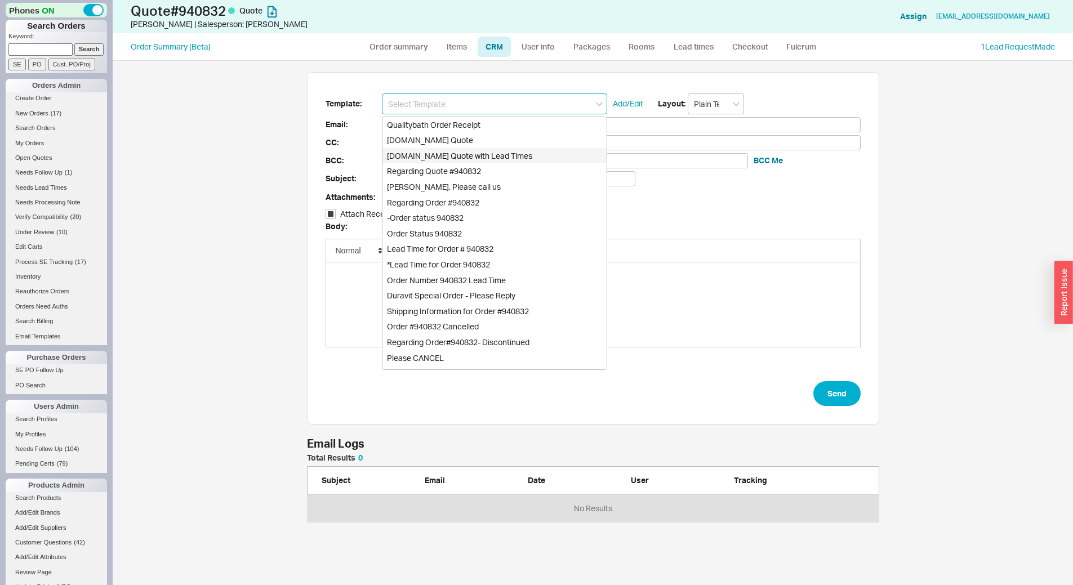
type input "Quality Bath Quote #940832 with Lead Times"
checkbox input "true"
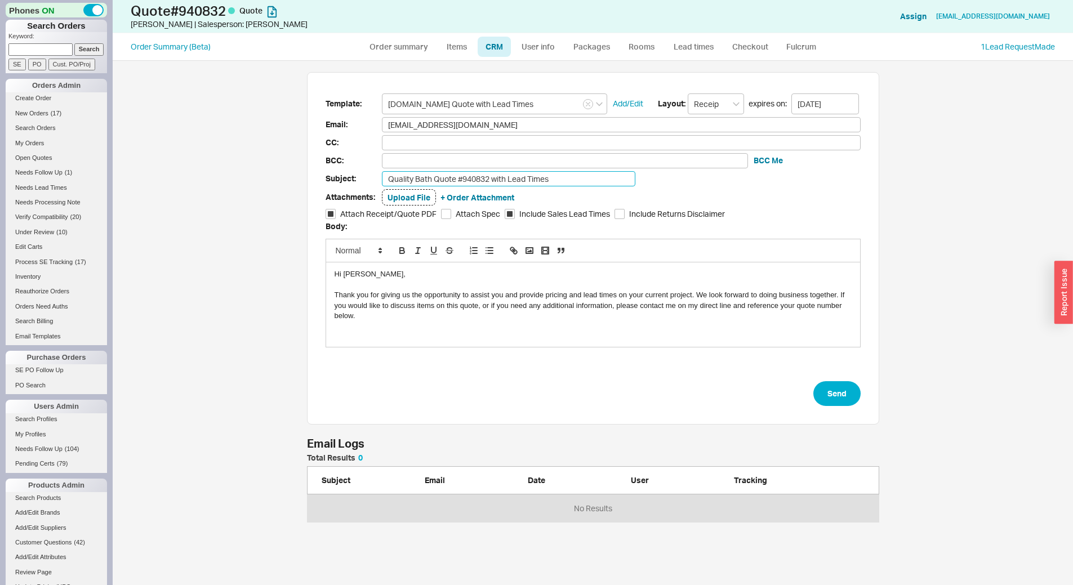
click at [573, 181] on input "Quality Bath Quote #940832 with Lead Times" at bounding box center [508, 178] width 253 height 15
type input "Quality Bath Quote #940832 with Lead Times & Better Pricing!"
click at [824, 394] on button "Send" at bounding box center [836, 393] width 47 height 25
select select "*"
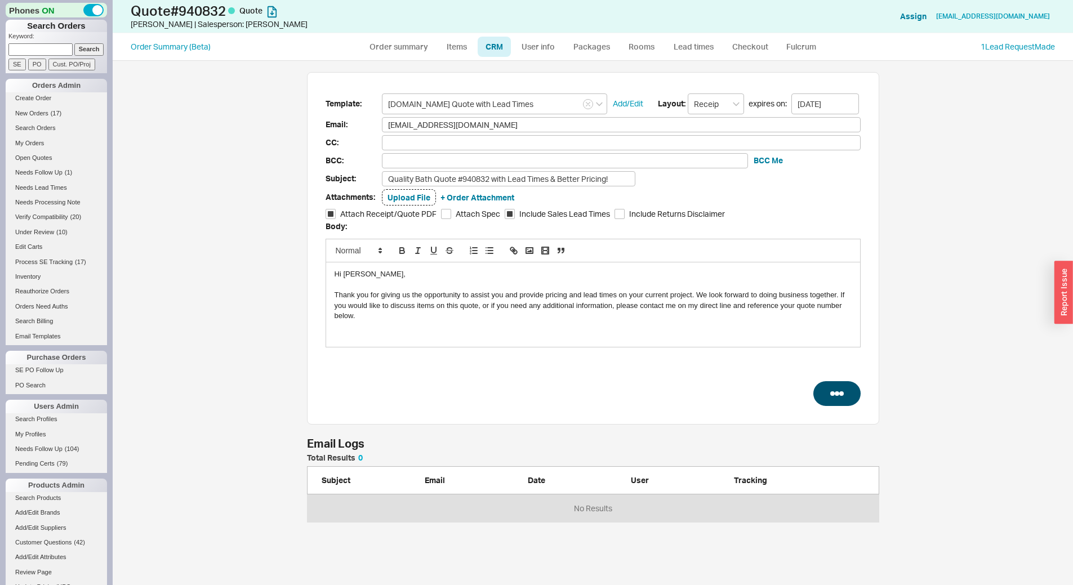
select select "LOW"
select select "3"
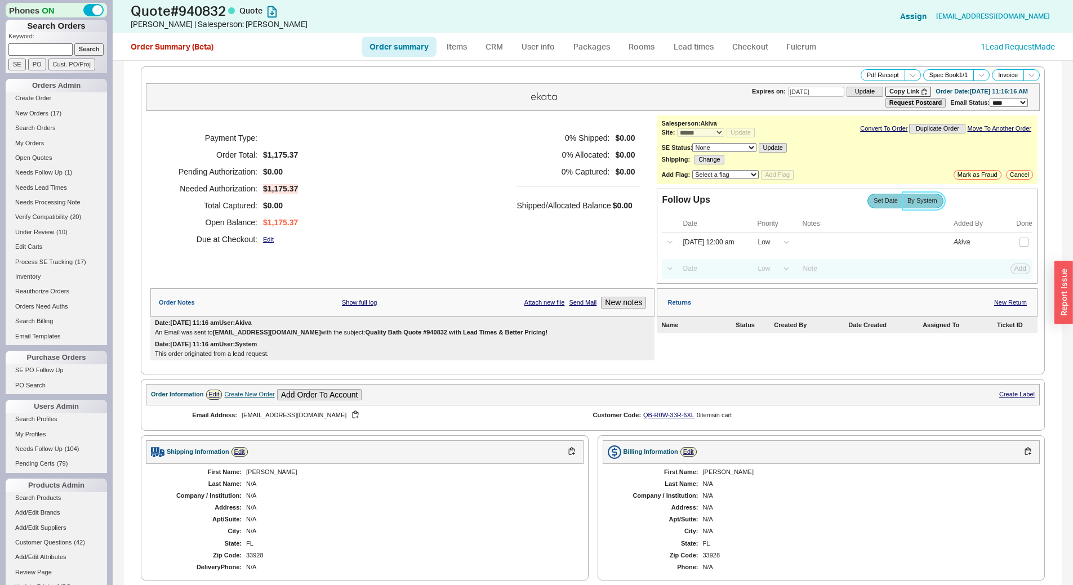
click at [925, 198] on span "By System" at bounding box center [922, 200] width 30 height 7
click at [0, 0] on input "By System" at bounding box center [0, 0] width 0 height 0
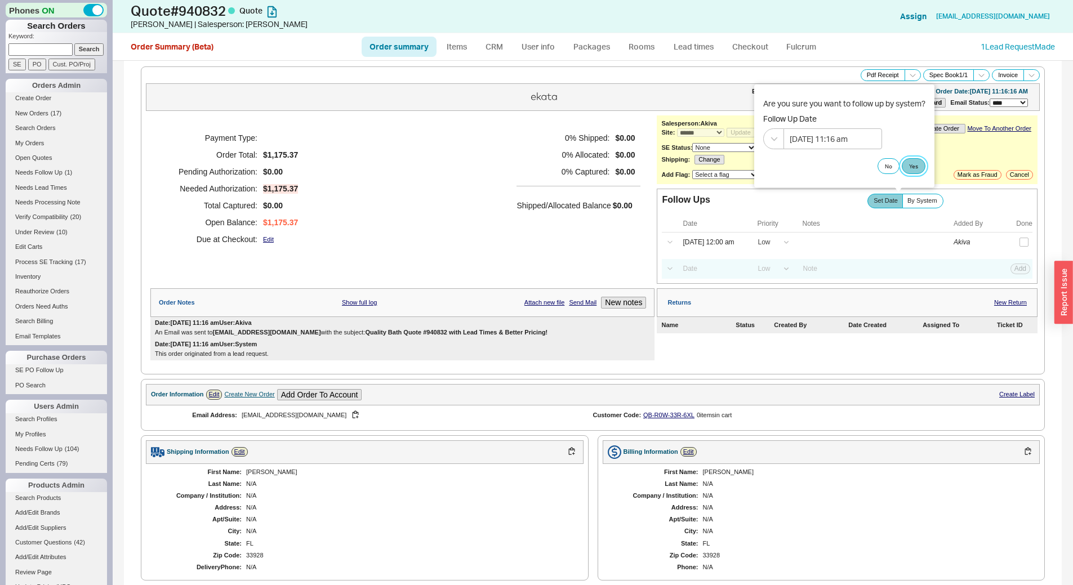
click at [915, 171] on button "Yes" at bounding box center [914, 166] width 24 height 16
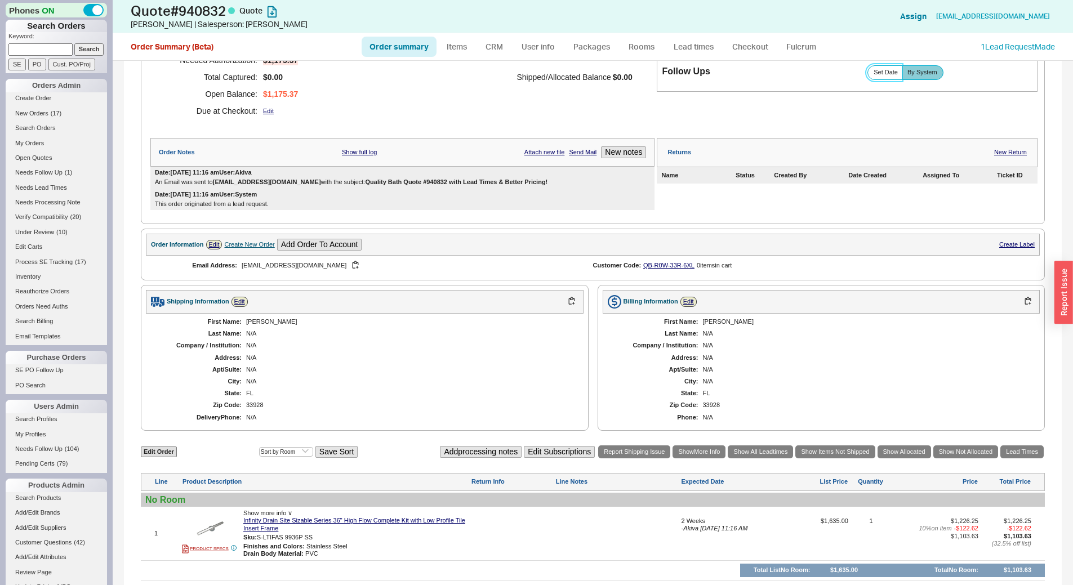
scroll to position [251, 0]
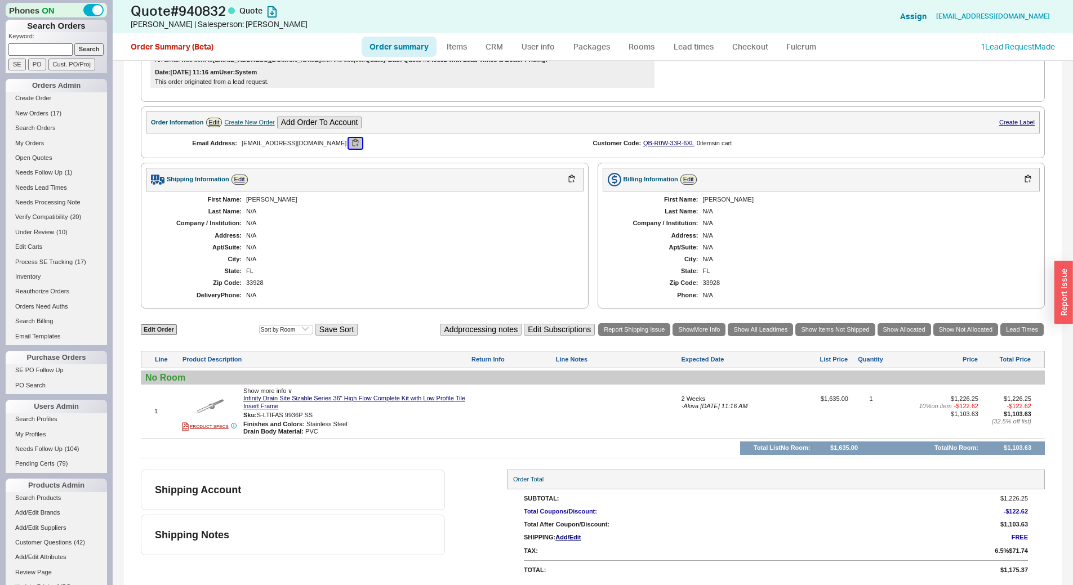
click at [349, 148] on button "button" at bounding box center [356, 143] width 14 height 11
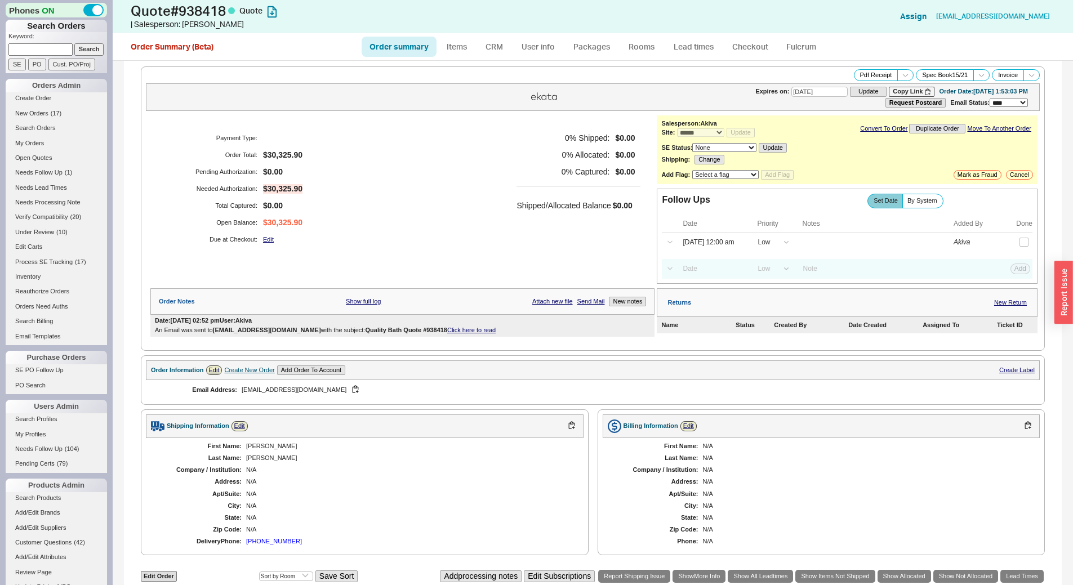
select select "*"
select select "LOW"
select select "3"
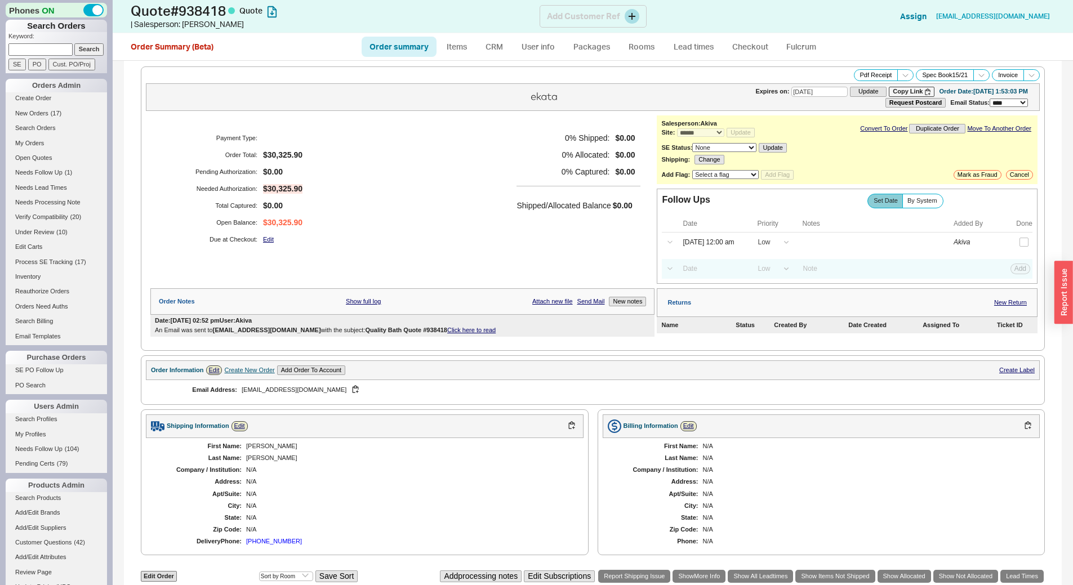
scroll to position [376, 0]
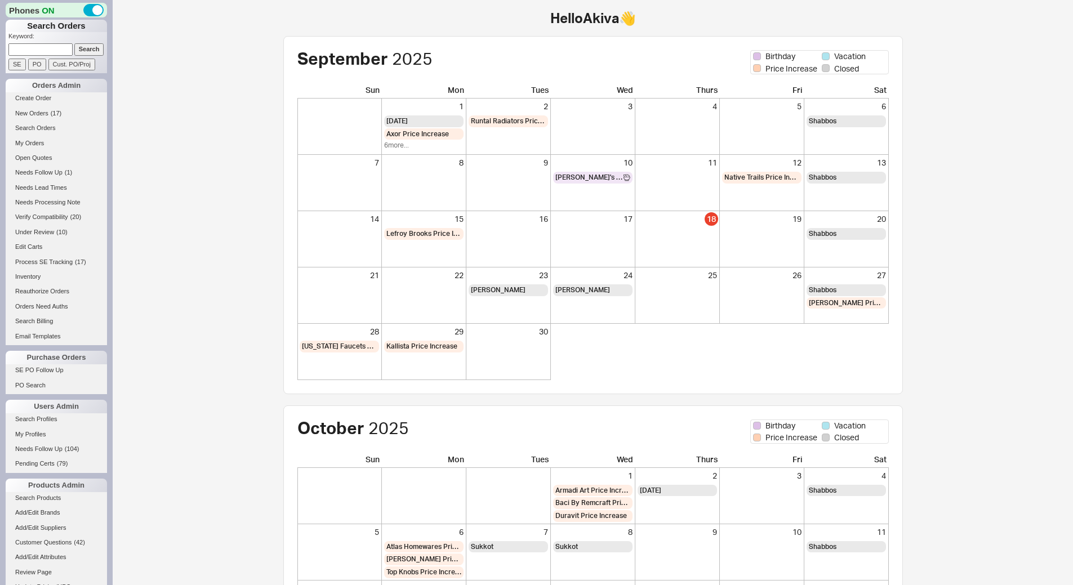
click at [55, 49] on input at bounding box center [40, 49] width 64 height 12
type input "940562"
click at [74, 43] on input "Search" at bounding box center [89, 49] width 30 height 12
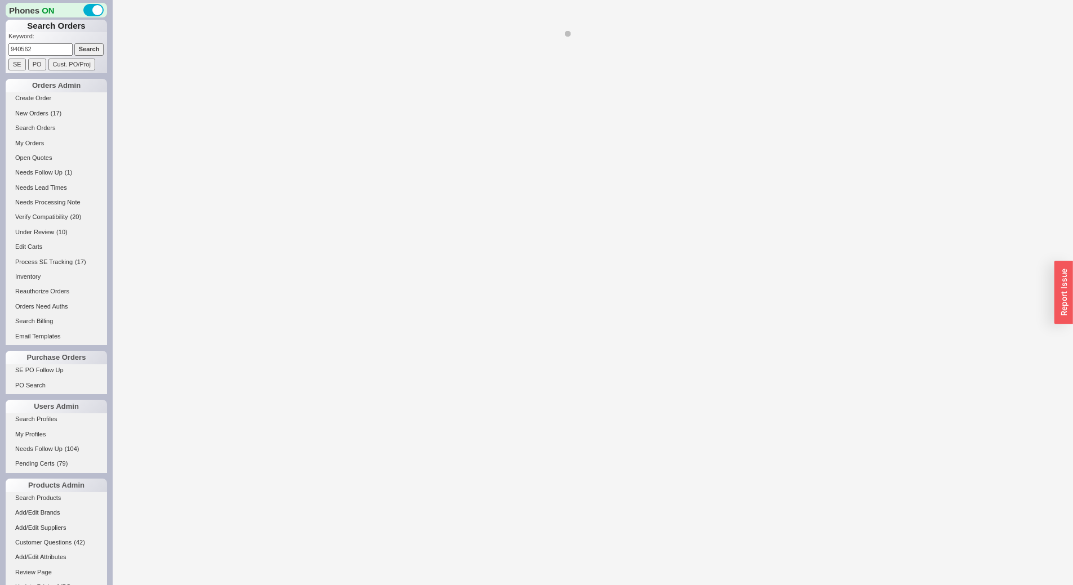
select select "*"
select select "3"
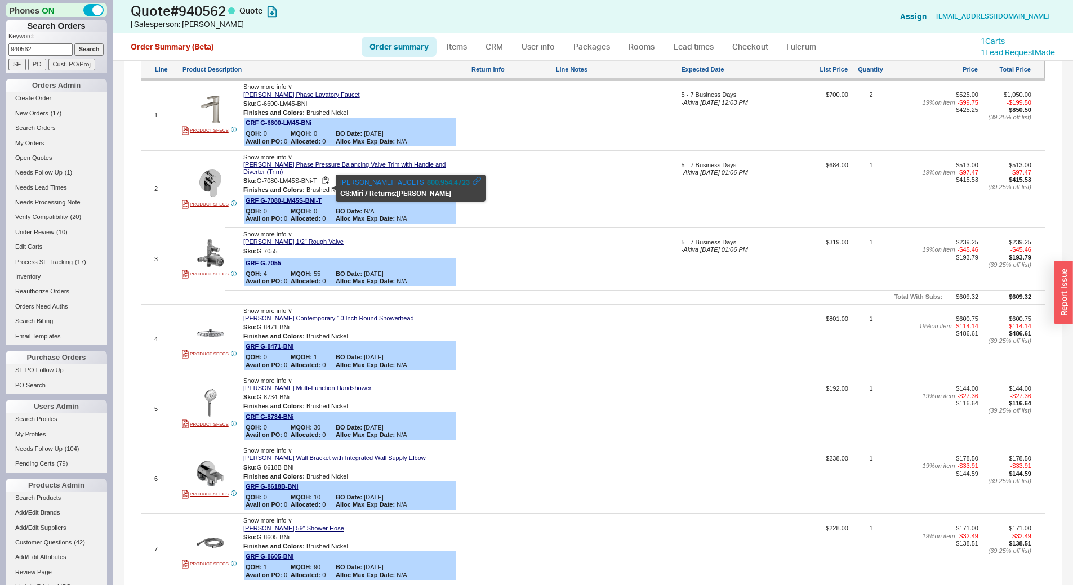
scroll to position [507, 0]
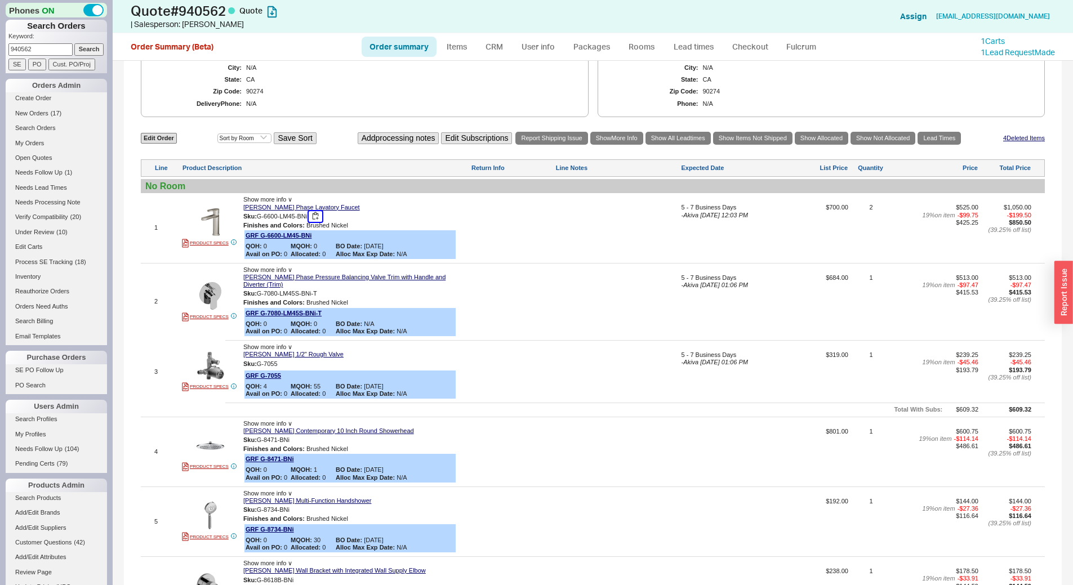
click at [315, 216] on button "button" at bounding box center [316, 216] width 14 height 11
click at [327, 288] on button "button" at bounding box center [326, 293] width 14 height 11
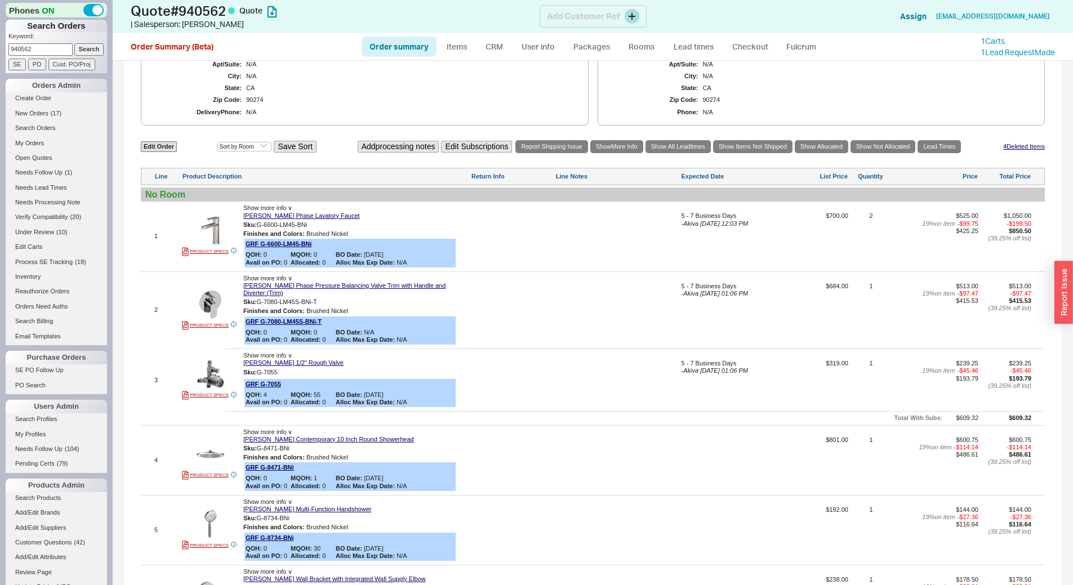
select select "LOW"
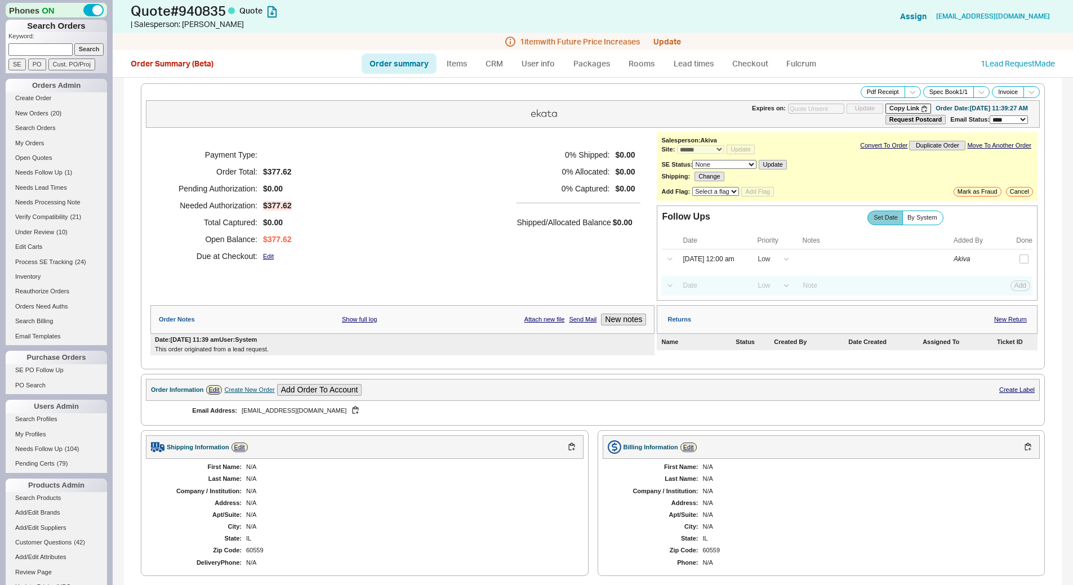
select select "*"
select select "LOW"
select select "3"
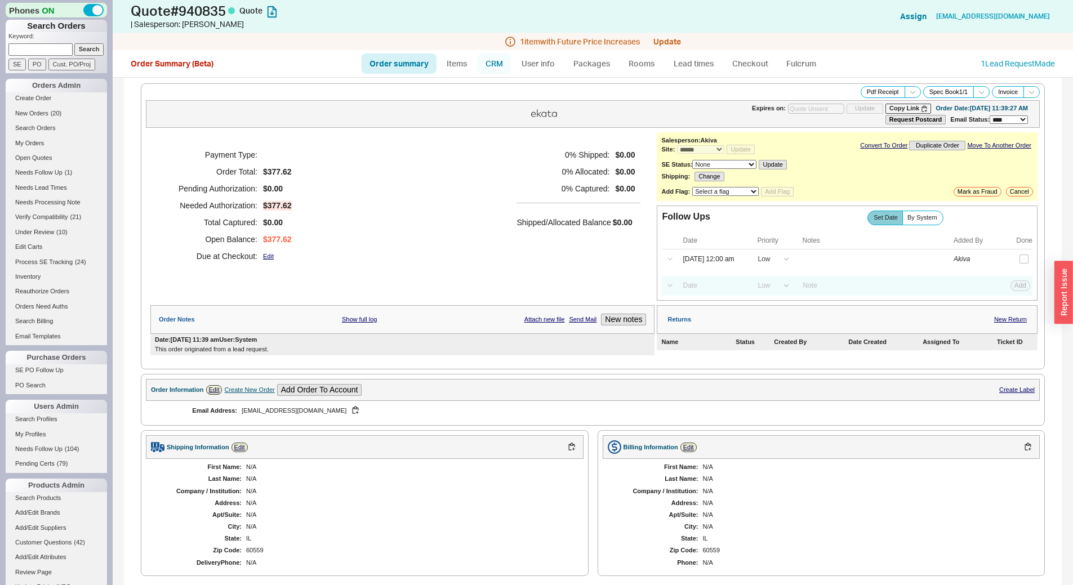
click at [487, 63] on link "CRM" at bounding box center [494, 64] width 33 height 20
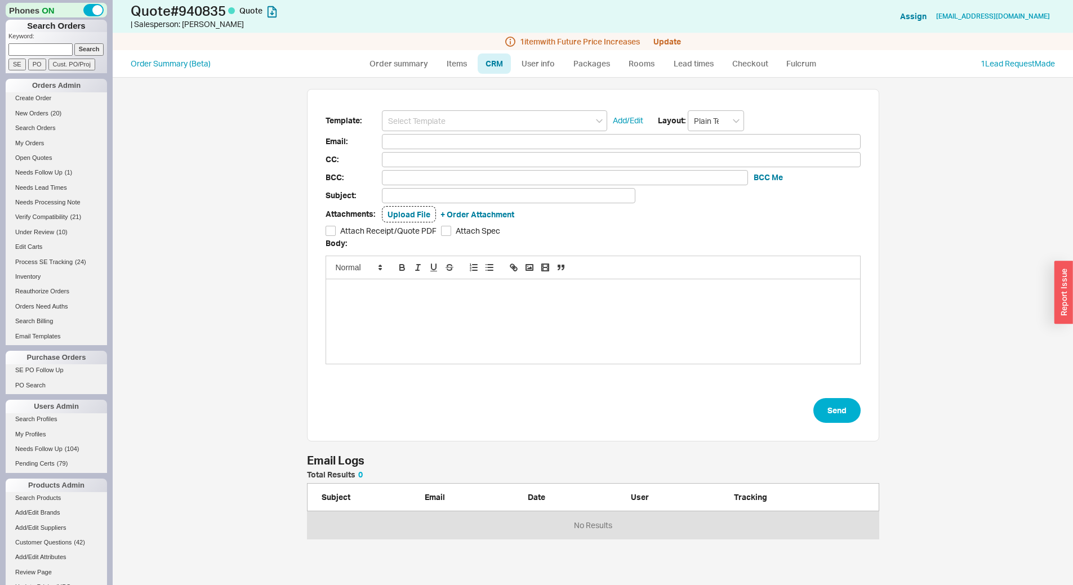
scroll to position [500, 952]
click at [511, 132] on form "Template: Add/Edit Layout: Plain Text Email: CC: BCC: BCC Me Subject: Attachmen…" at bounding box center [593, 266] width 535 height 313
click at [533, 121] on input at bounding box center [494, 120] width 225 height 21
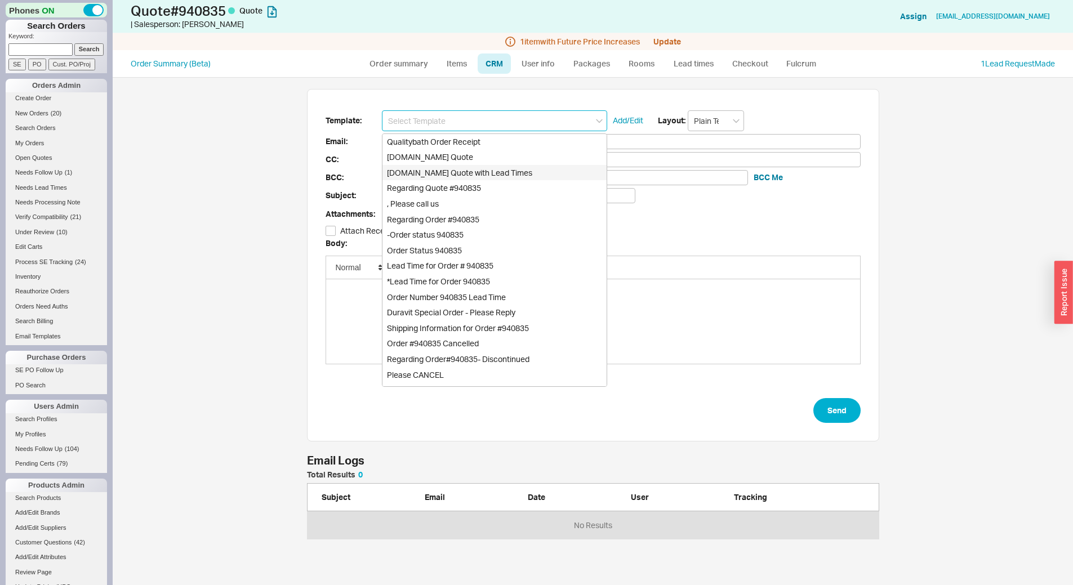
click at [558, 179] on div "[DOMAIN_NAME] Quote with Lead Times" at bounding box center [494, 173] width 224 height 16
type input "[DOMAIN_NAME] Quote with Lead Times"
type input "Receipt"
type input "[EMAIL_ADDRESS][DOMAIN_NAME]"
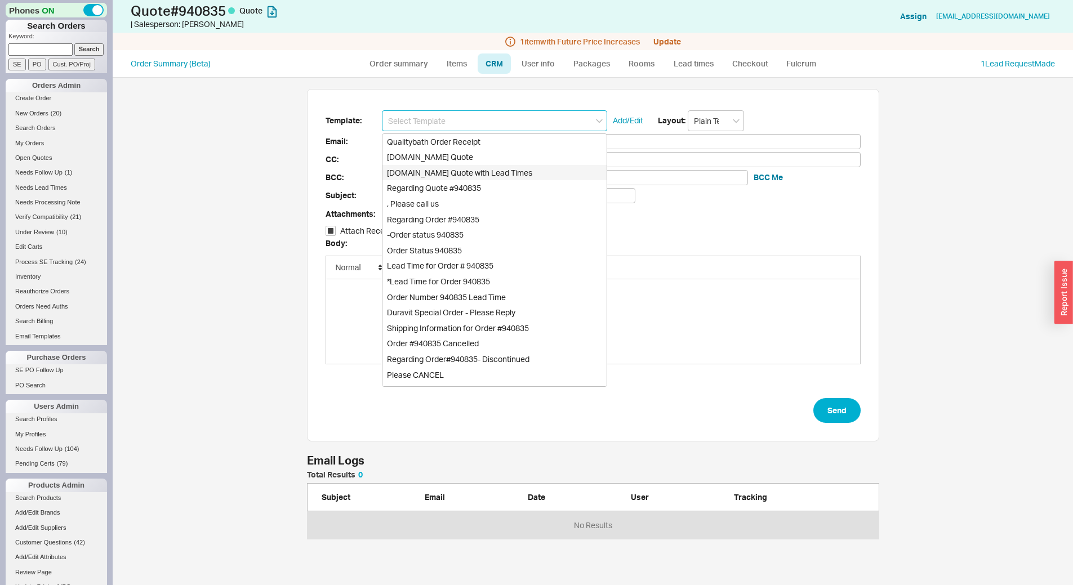
type input "Quality Bath Quote #940835 with Lead Times"
checkbox input "true"
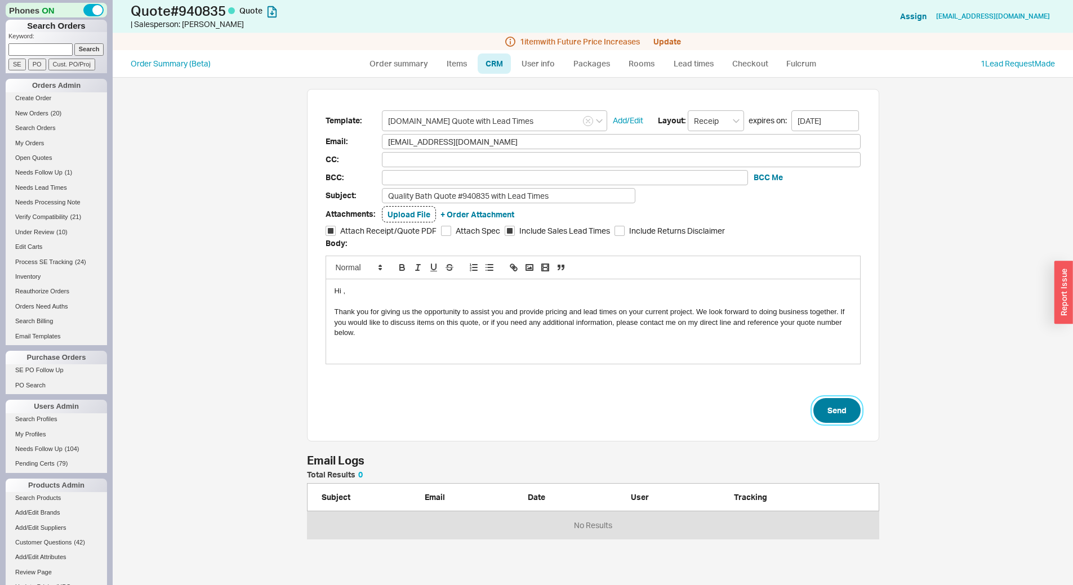
click at [838, 403] on button "Send" at bounding box center [836, 410] width 47 height 25
select select "*"
select select "LOW"
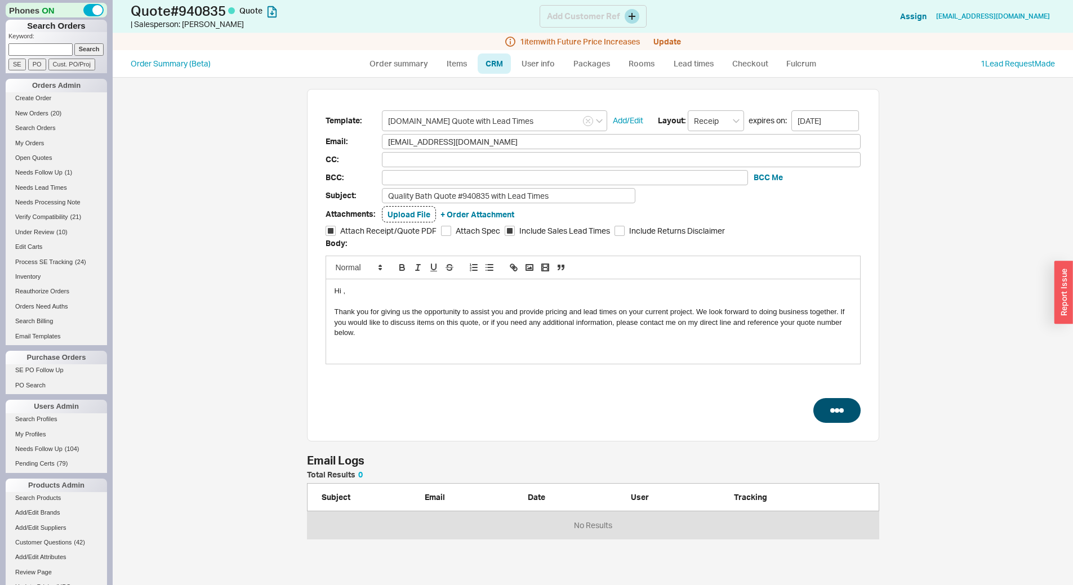
select select "3"
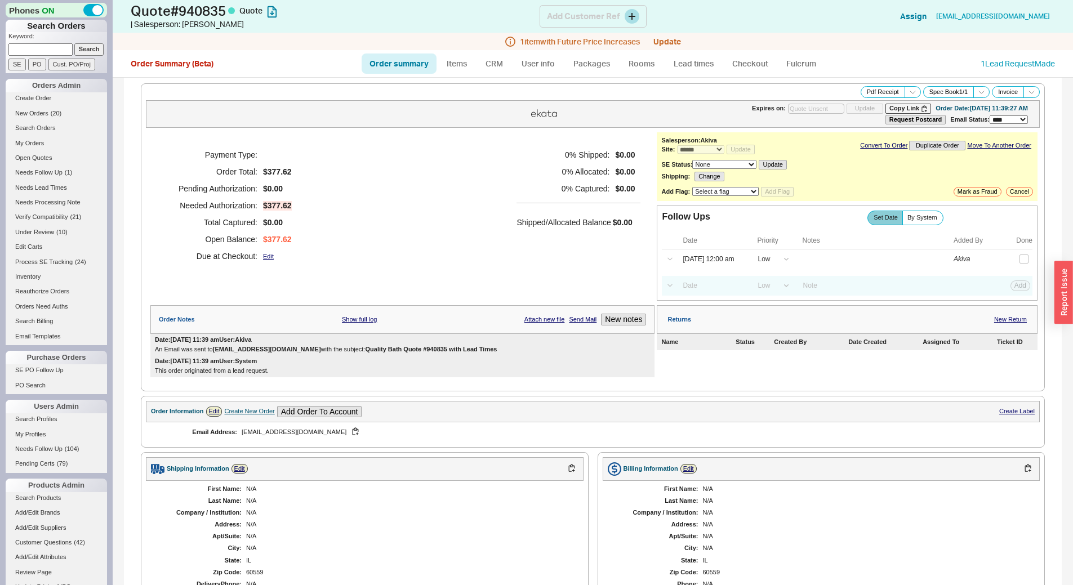
type input "[DATE]"
click at [919, 214] on span "By System" at bounding box center [922, 217] width 30 height 7
click at [0, 0] on input "By System" at bounding box center [0, 0] width 0 height 0
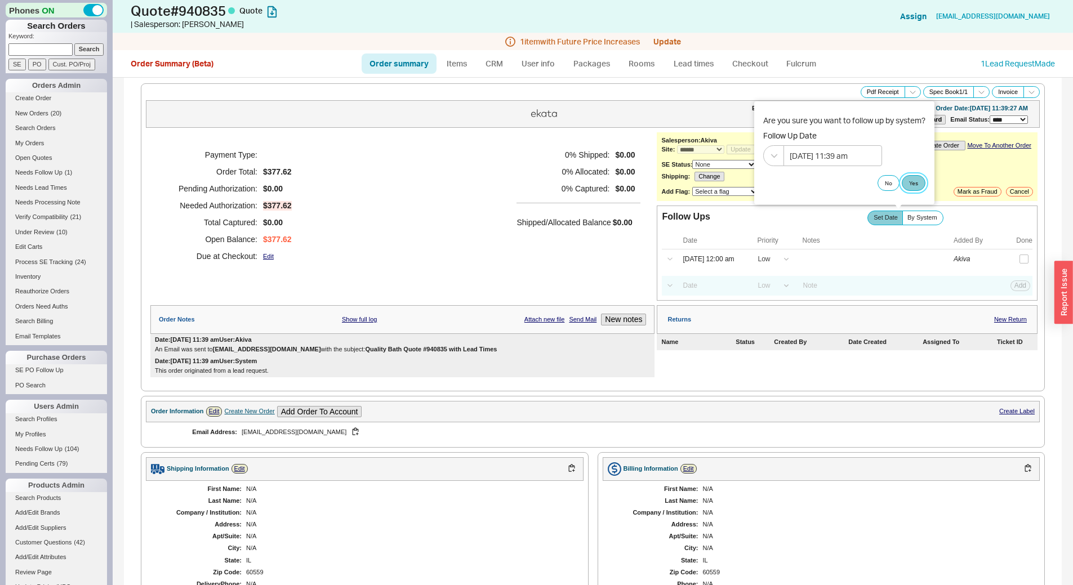
click at [909, 176] on button "Yes" at bounding box center [914, 183] width 24 height 16
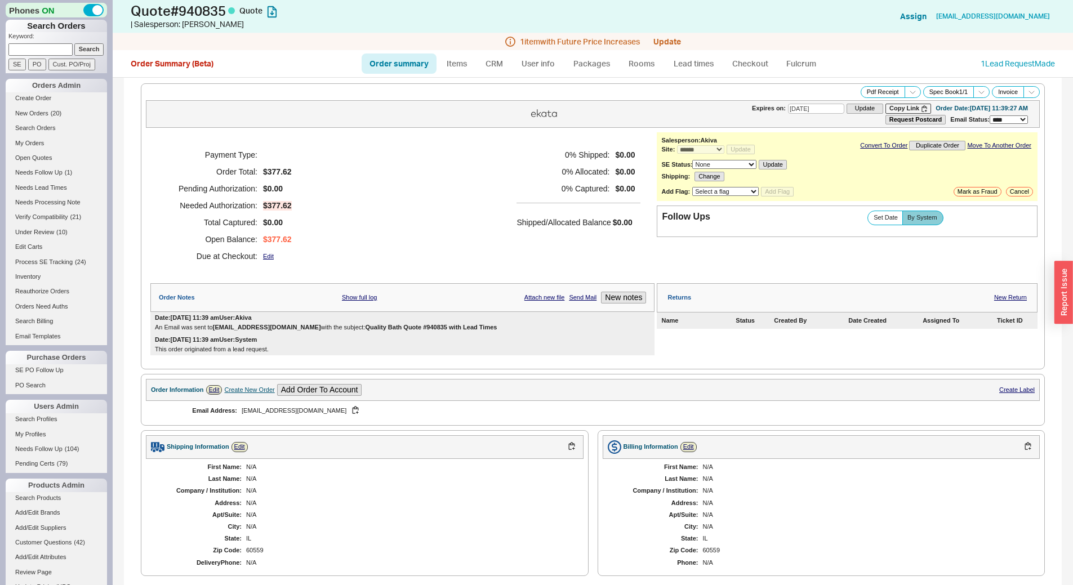
click at [420, 63] on link "Order summary" at bounding box center [399, 64] width 75 height 20
select select "*"
select select "3"
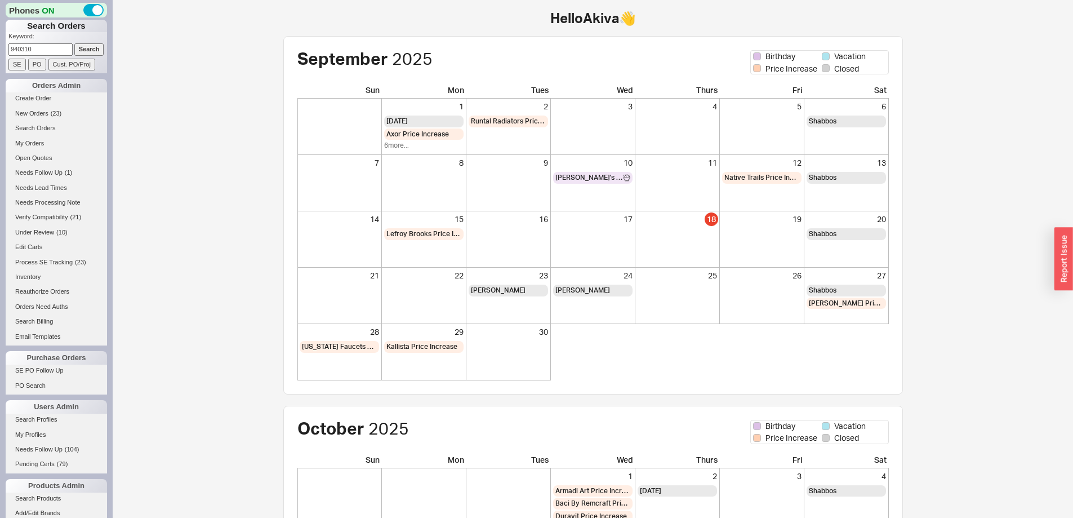
type input "940310"
click at [74, 43] on input "Search" at bounding box center [89, 49] width 30 height 12
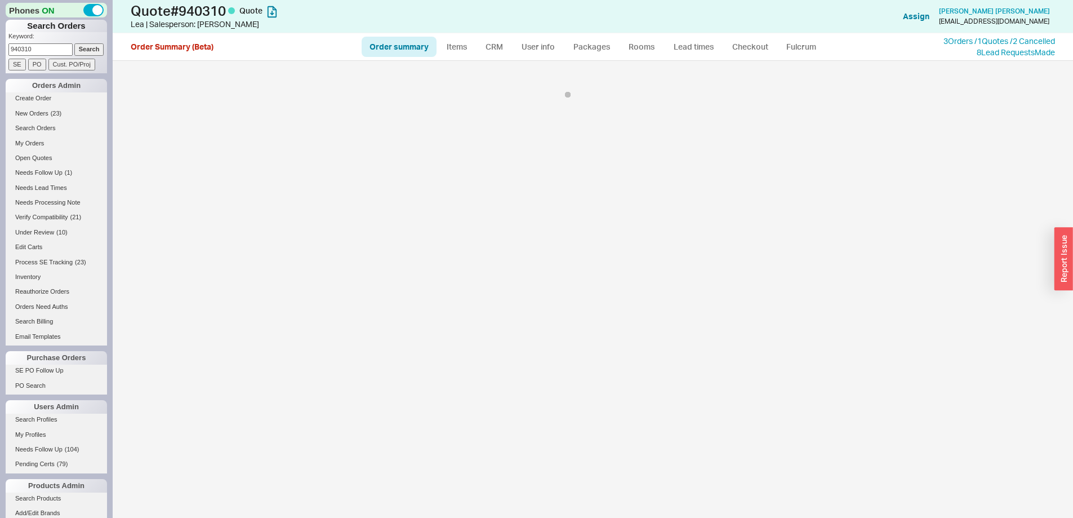
select select "*"
select select "3"
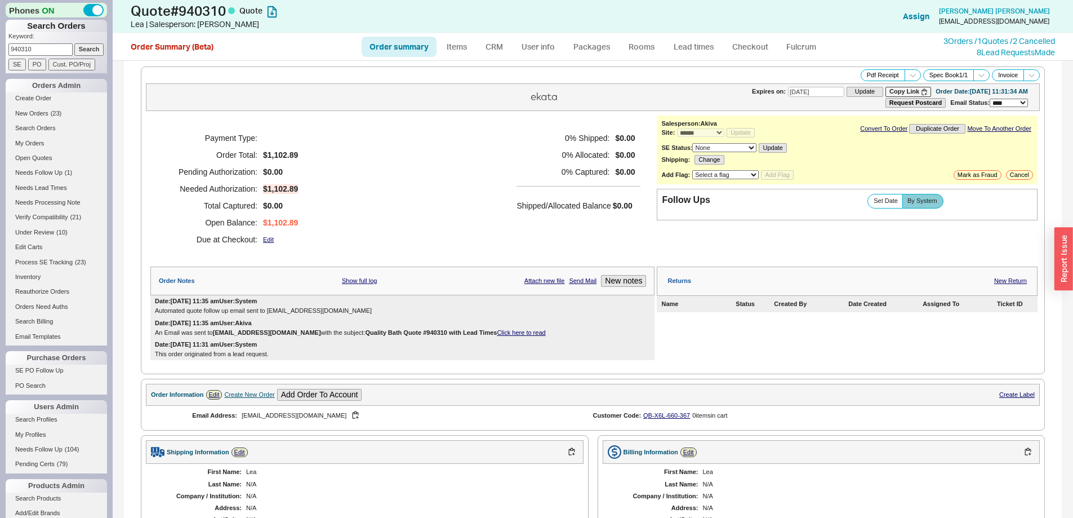
click at [1021, 170] on div "**********" at bounding box center [847, 149] width 381 height 69
click at [41, 146] on link "My Orders" at bounding box center [56, 143] width 101 height 12
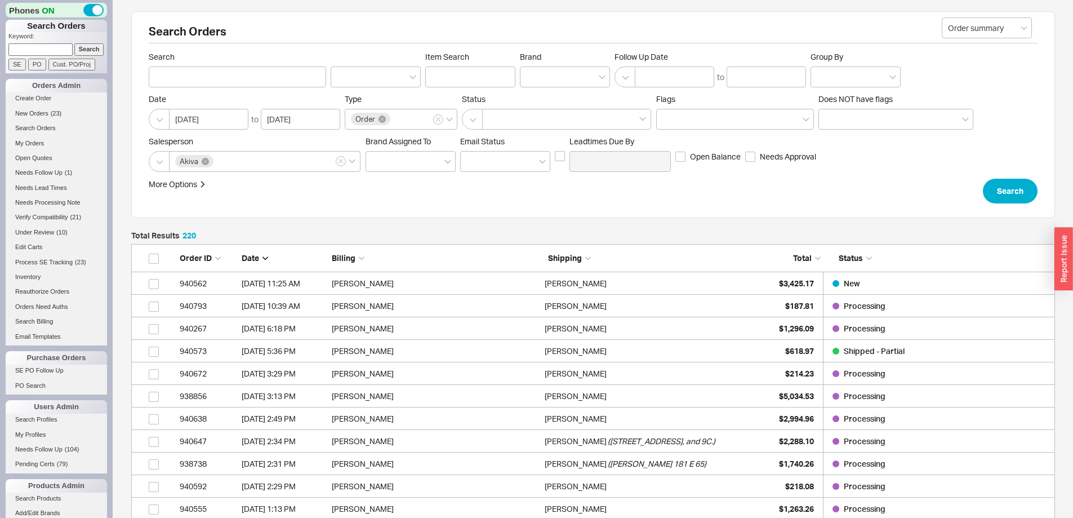
scroll to position [4976, 915]
click at [734, 278] on div "Marie Corr" at bounding box center [648, 283] width 207 height 23
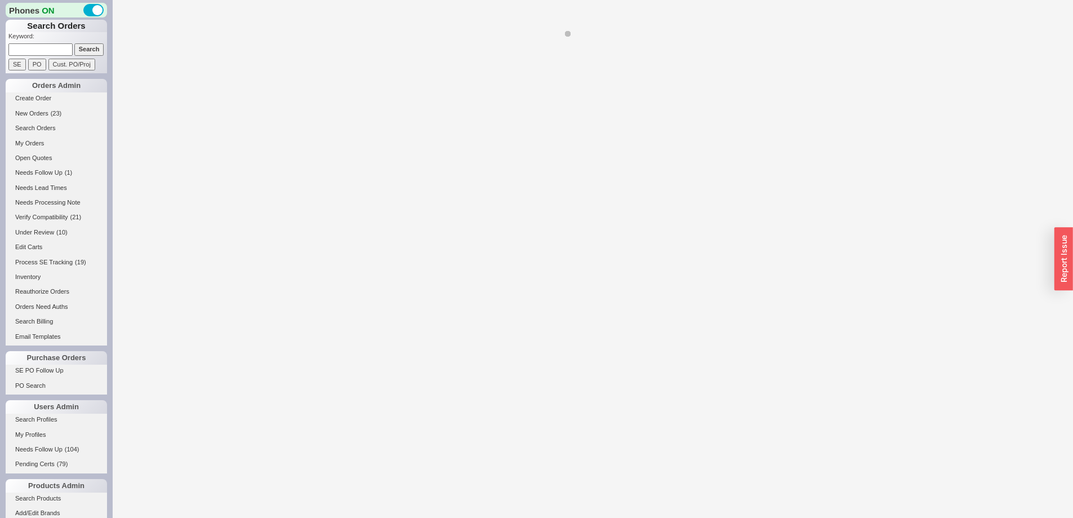
select select "*"
select select "LOW"
select select "3"
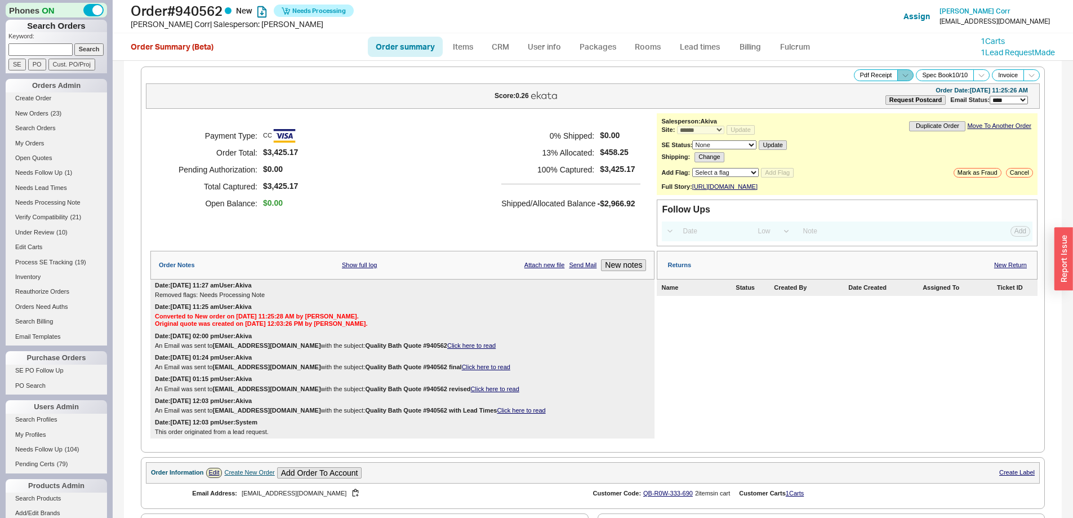
click at [901, 74] on icon at bounding box center [905, 75] width 8 height 8
click at [869, 75] on button "Pdf Receipt" at bounding box center [876, 75] width 44 height 12
click at [59, 51] on input at bounding box center [40, 49] width 64 height 12
type input "936622"
click at [74, 43] on input "Search" at bounding box center [89, 49] width 30 height 12
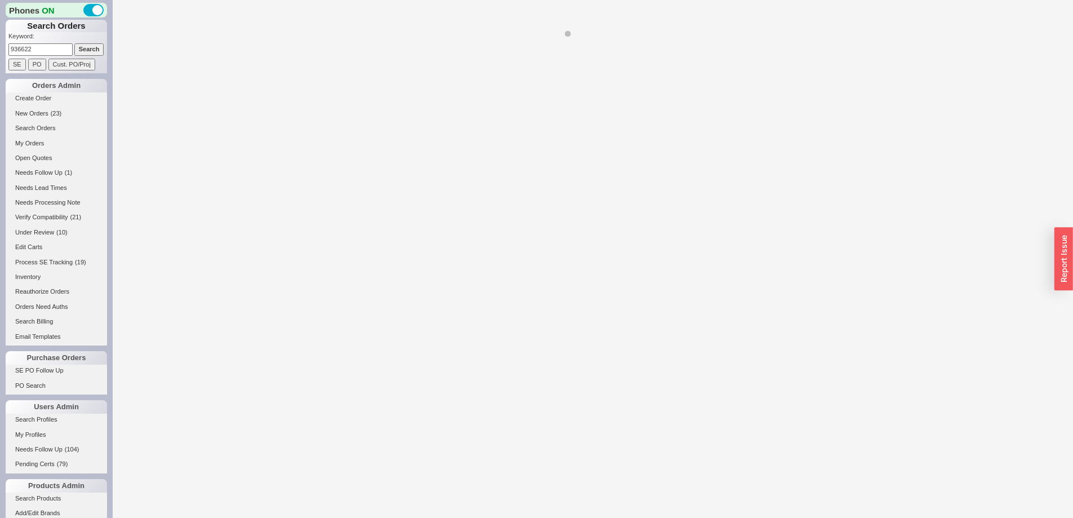
select select "*"
select select "LOW"
select select "3"
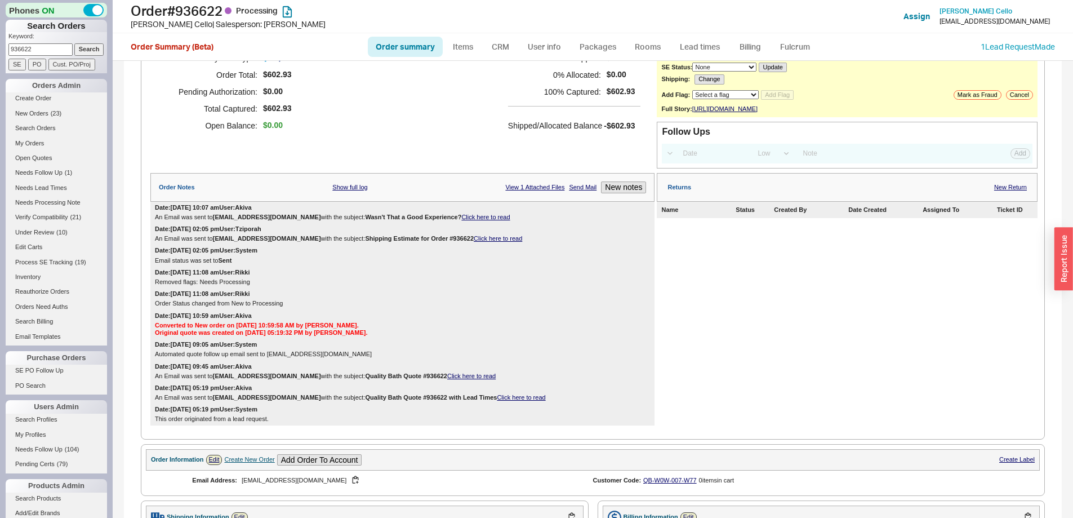
scroll to position [510, 0]
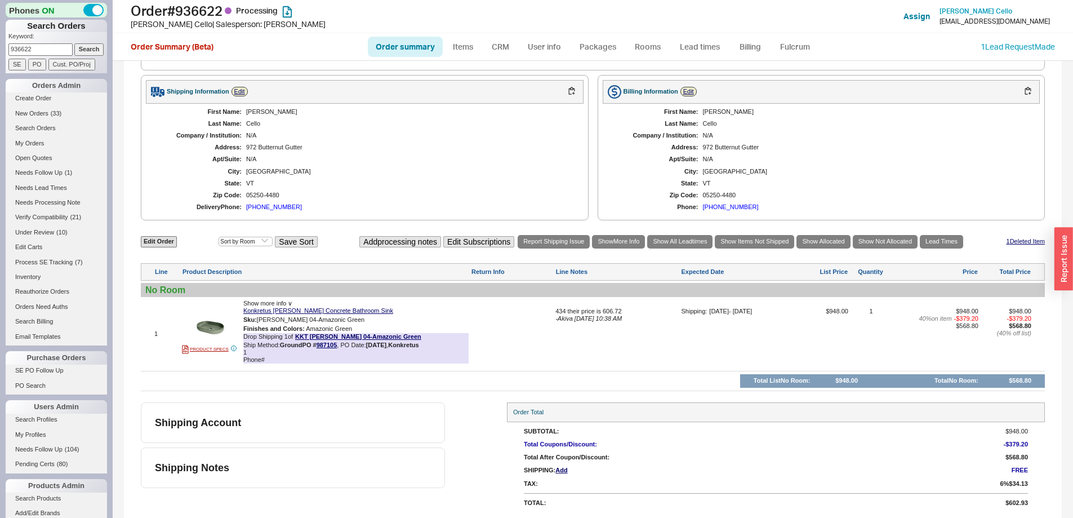
click at [39, 47] on input "936622" at bounding box center [40, 49] width 64 height 12
type input "938119"
click at [74, 43] on input "Search" at bounding box center [89, 49] width 30 height 12
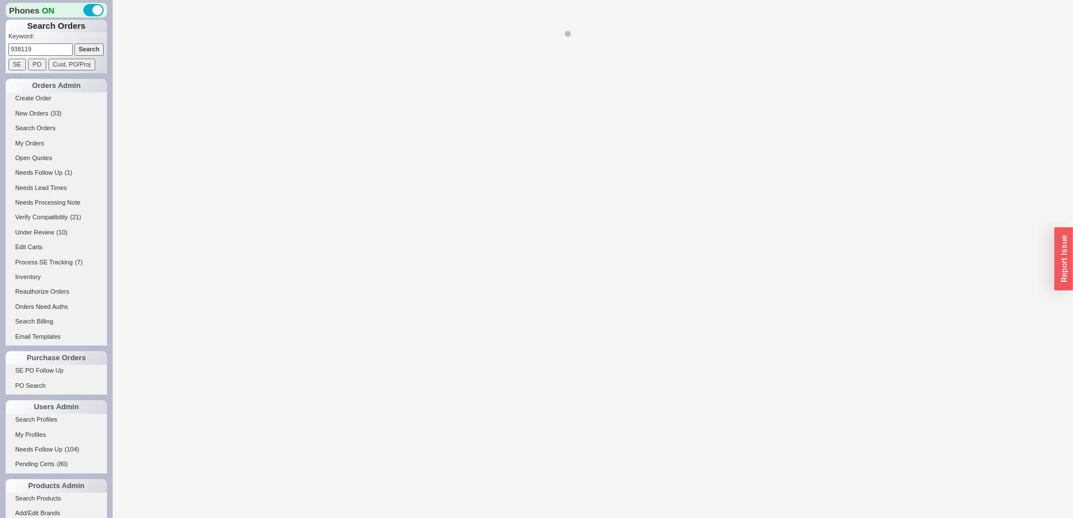
select select "*"
select select "3"
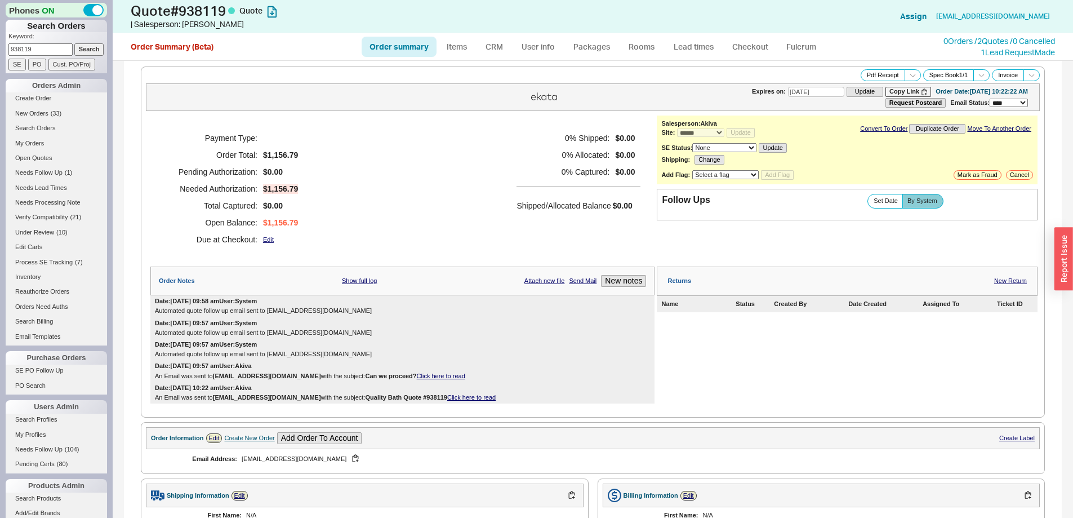
scroll to position [406, 0]
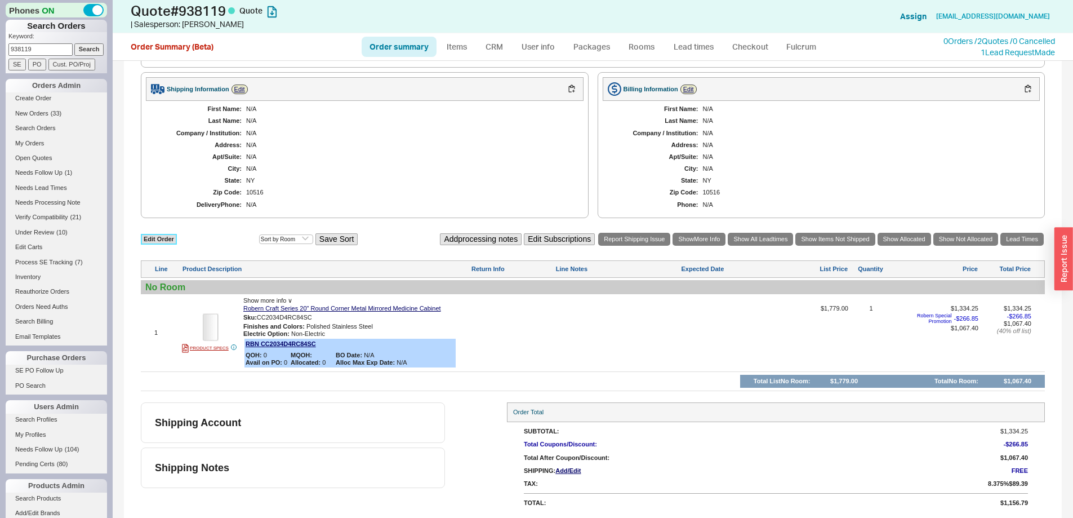
click at [160, 237] on link "Edit Order" at bounding box center [159, 239] width 36 height 11
select select "3"
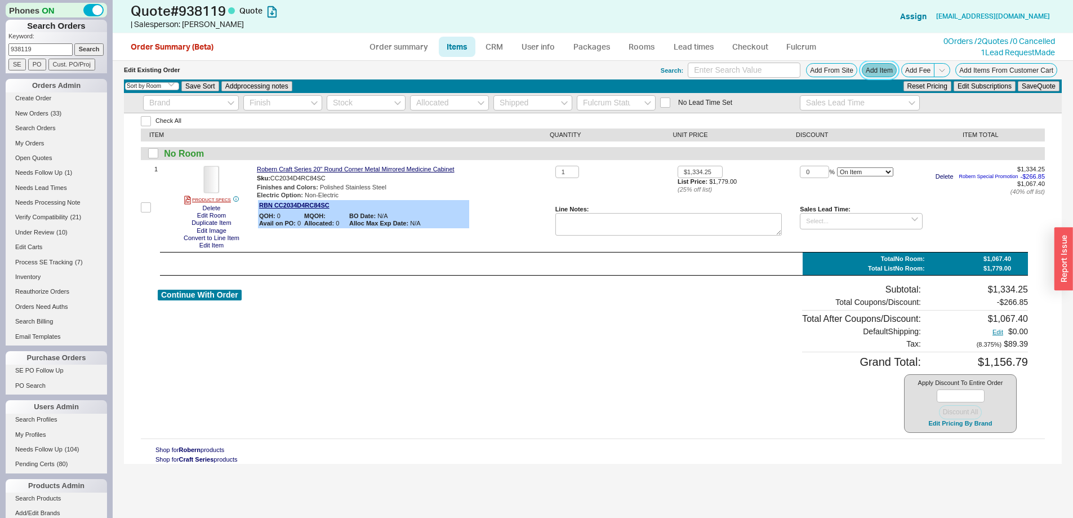
click at [879, 71] on button "Add Item" at bounding box center [879, 70] width 35 height 14
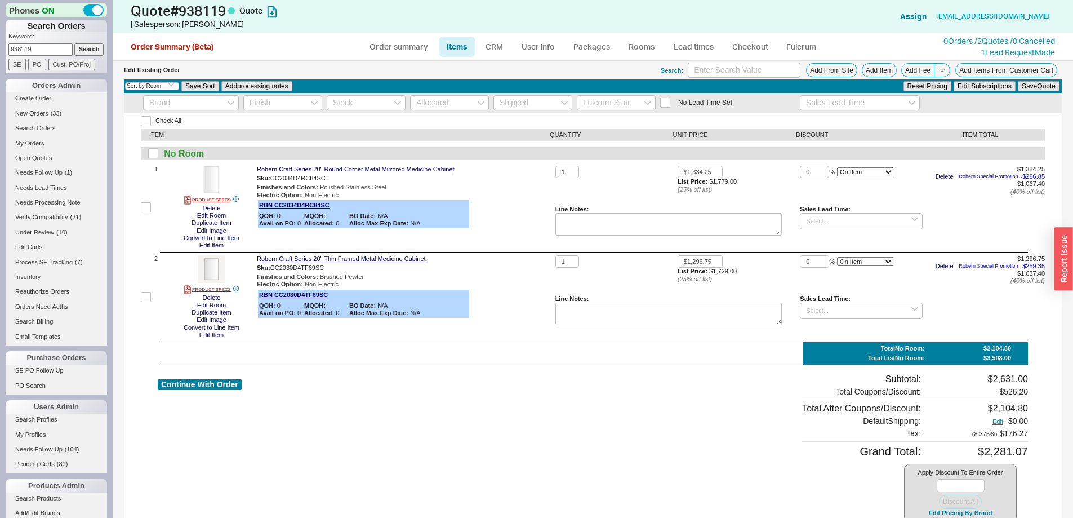
click at [832, 474] on div "Subtotal: $2,631.00 Total Coupons/Discount: - $526.20 Total After Coupons/Disco…" at bounding box center [915, 447] width 226 height 149
click at [148, 207] on input "checkbox" at bounding box center [146, 207] width 10 height 10
checkbox input "true"
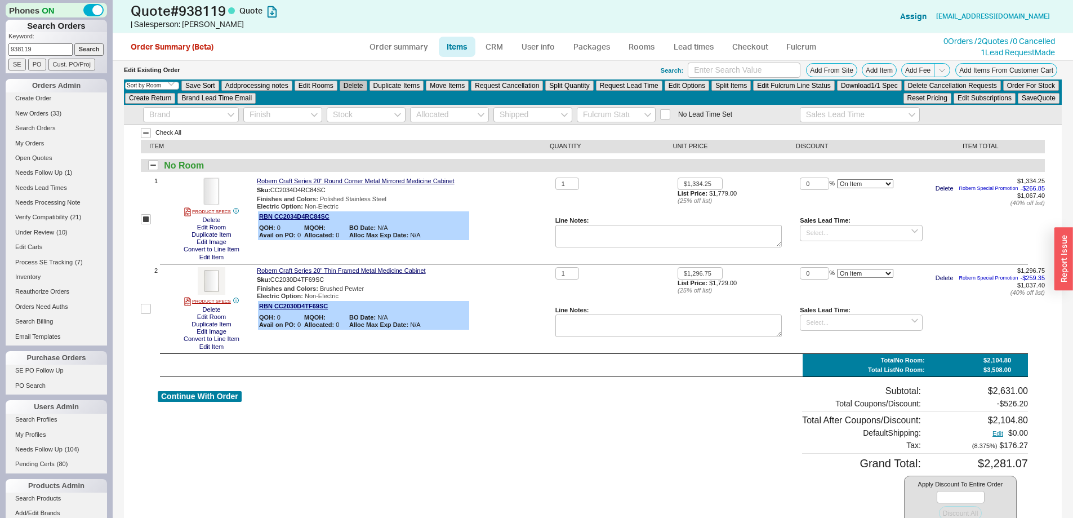
click at [357, 89] on button "Delete" at bounding box center [354, 86] width 28 height 10
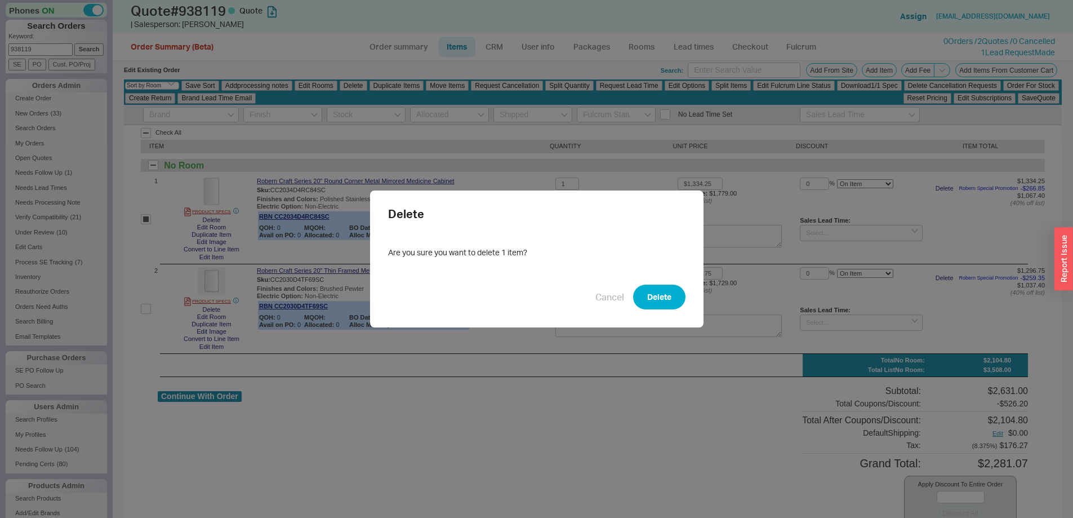
click at [636, 284] on button "Delete" at bounding box center [659, 296] width 52 height 25
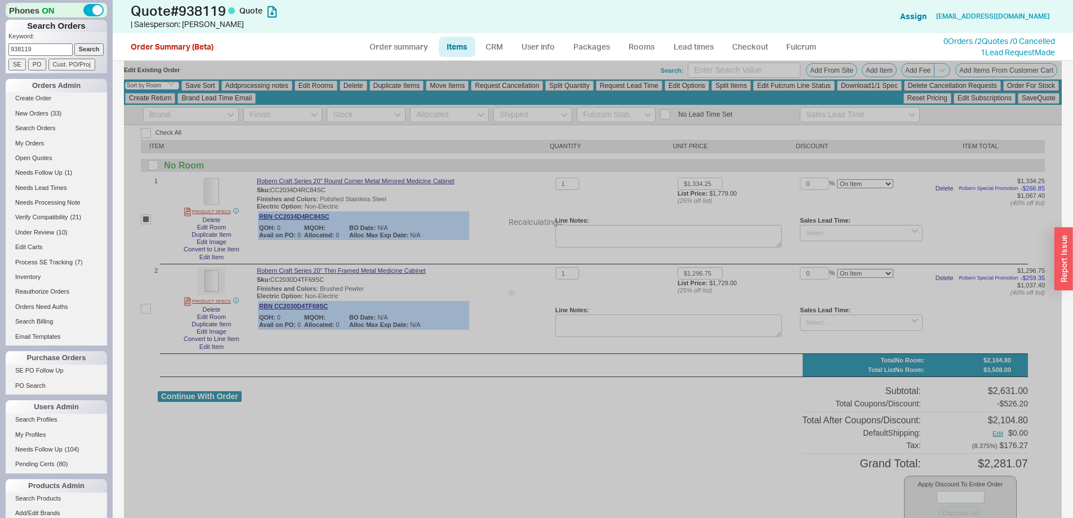
checkbox input "false"
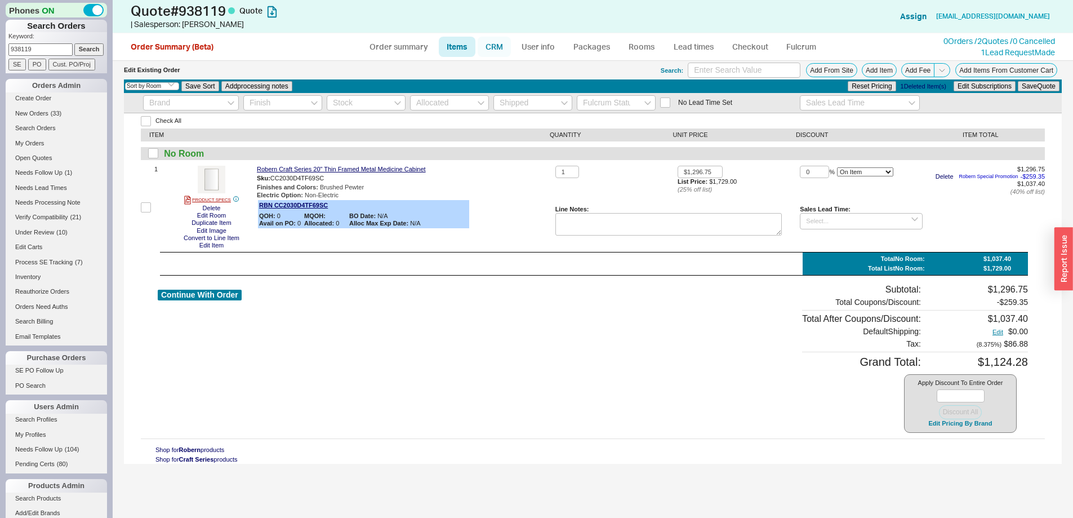
click at [497, 46] on link "CRM" at bounding box center [494, 47] width 33 height 20
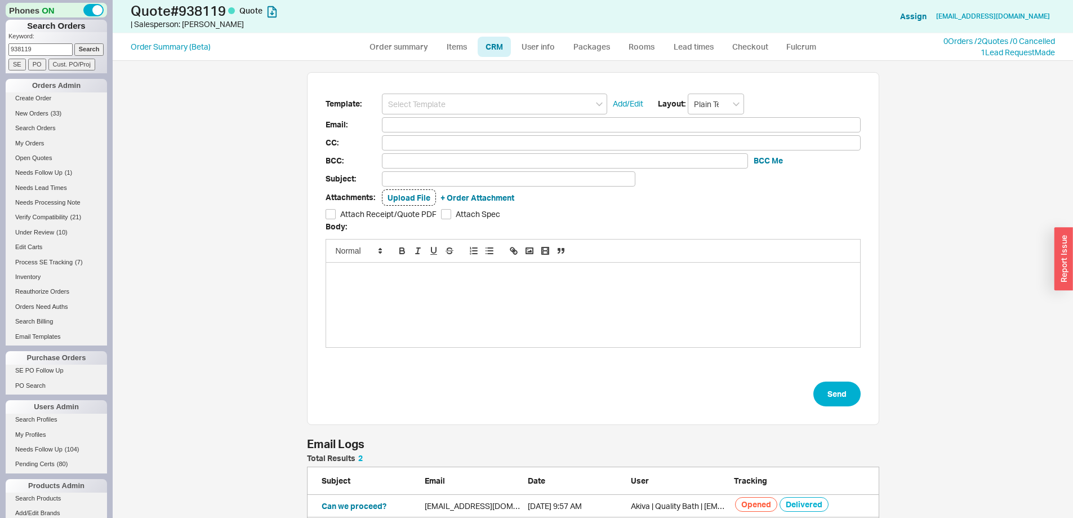
scroll to position [77, 564]
click at [467, 101] on input at bounding box center [494, 104] width 225 height 21
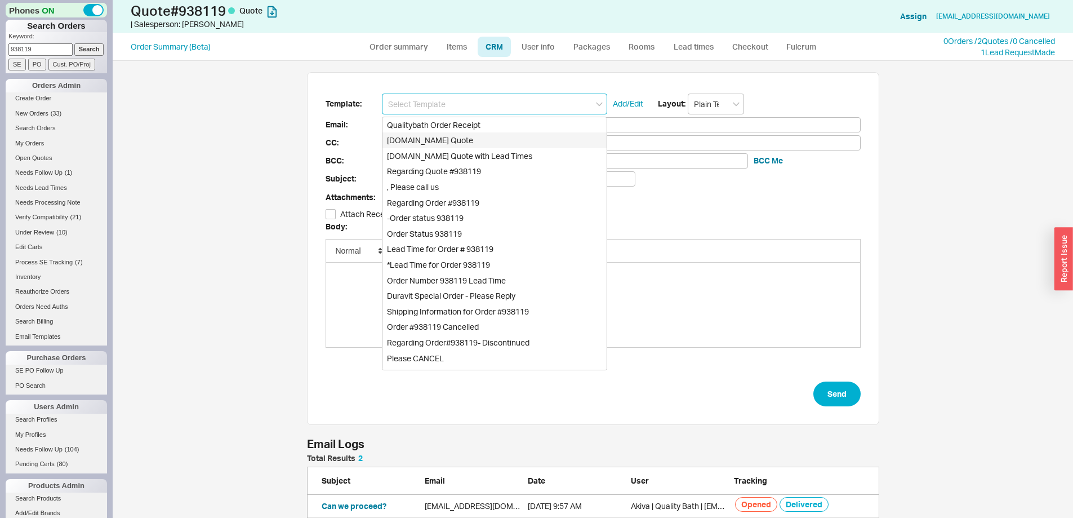
click at [471, 135] on div "[DOMAIN_NAME] Quote" at bounding box center [494, 140] width 224 height 16
type input "Receipt"
type input "ccuite@gmail.com"
type input "Quality Bath Quote #938119"
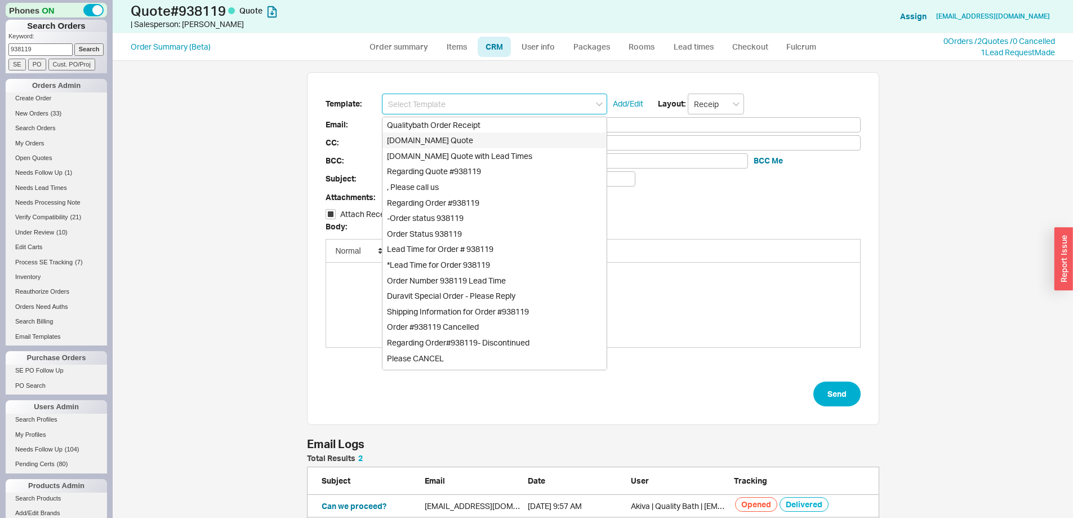
checkbox input "true"
type input "[DOMAIN_NAME] Quote"
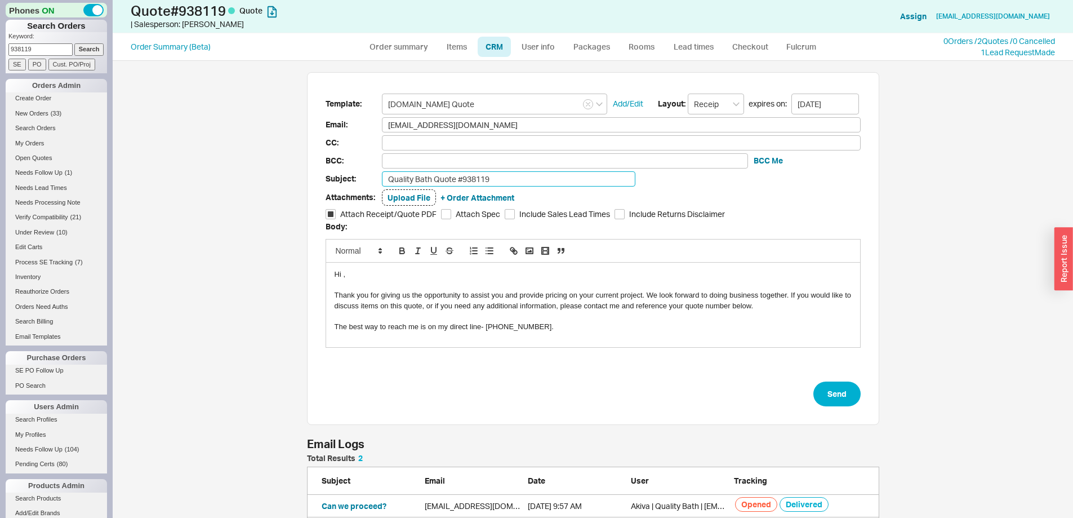
click at [504, 175] on input "Quality Bath Quote #938119" at bounding box center [508, 178] width 253 height 15
type input "Quality Bath Quote #938119 revised"
click at [827, 387] on button "Send" at bounding box center [836, 393] width 47 height 25
select select "*"
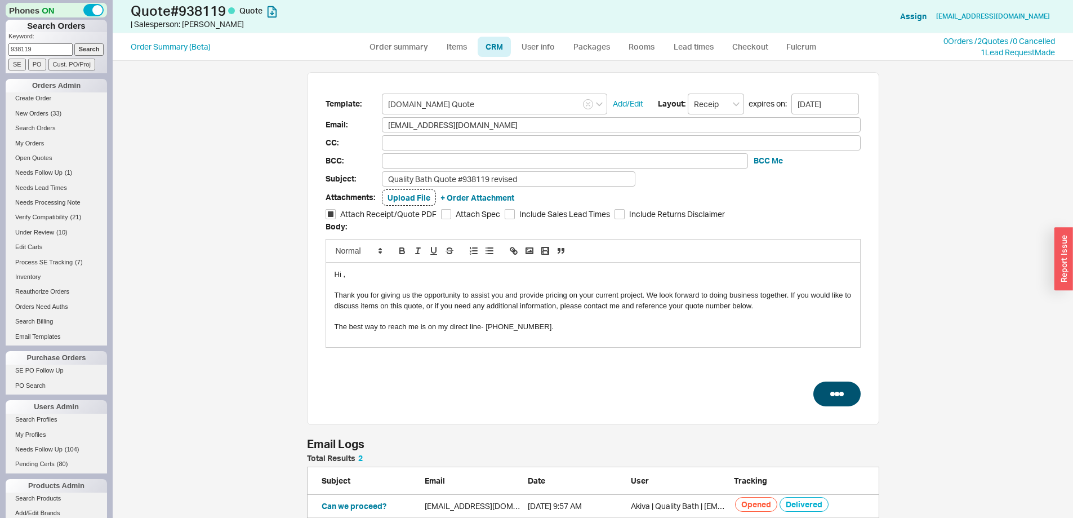
select select "3"
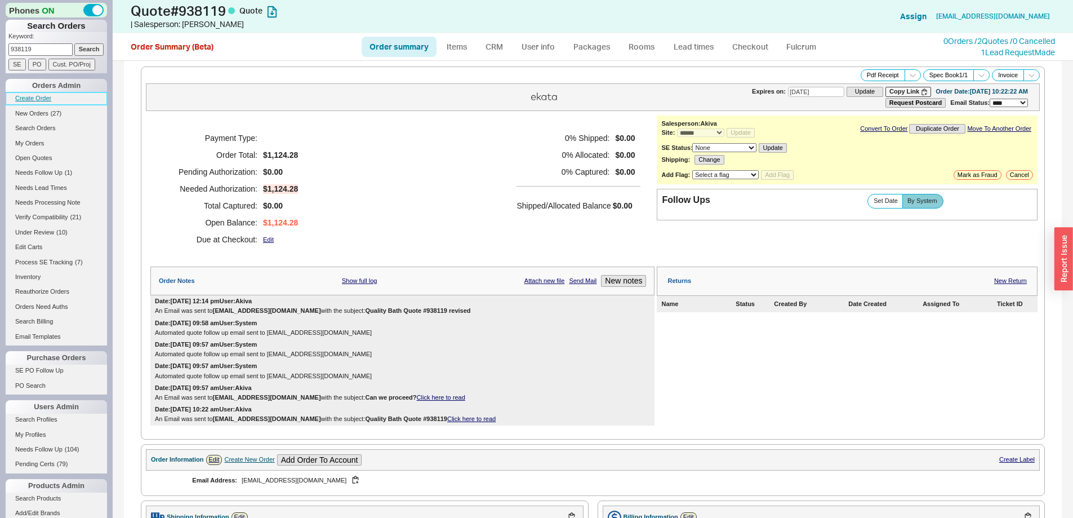
click at [48, 100] on link "Create Order" at bounding box center [56, 98] width 101 height 12
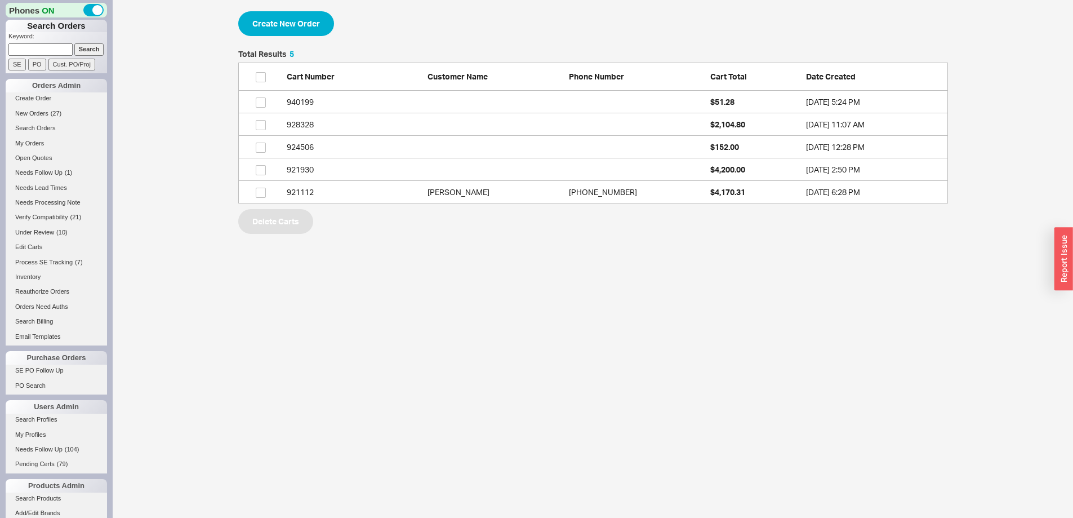
scroll to position [145, 701]
click at [314, 22] on button "Create New Order" at bounding box center [286, 23] width 96 height 25
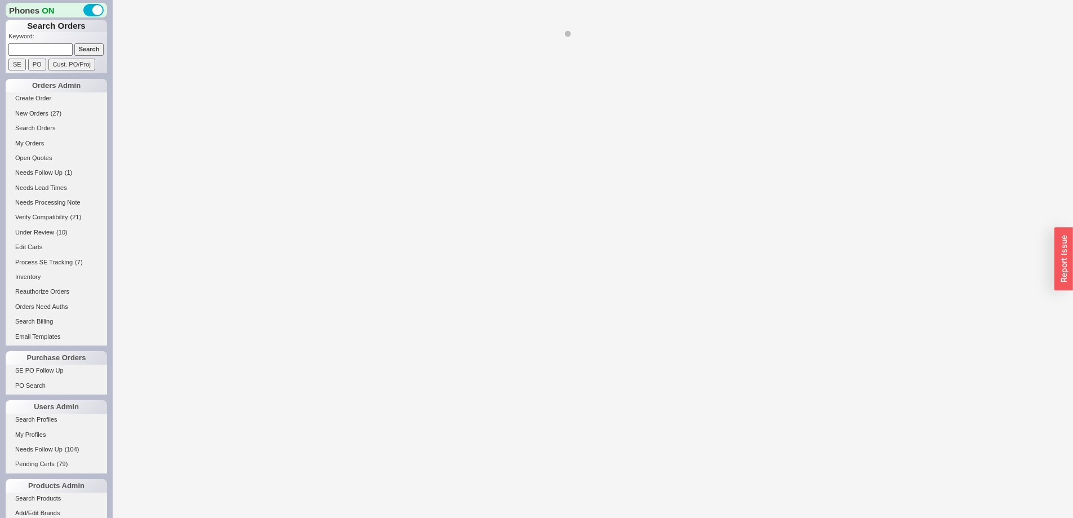
select select "3"
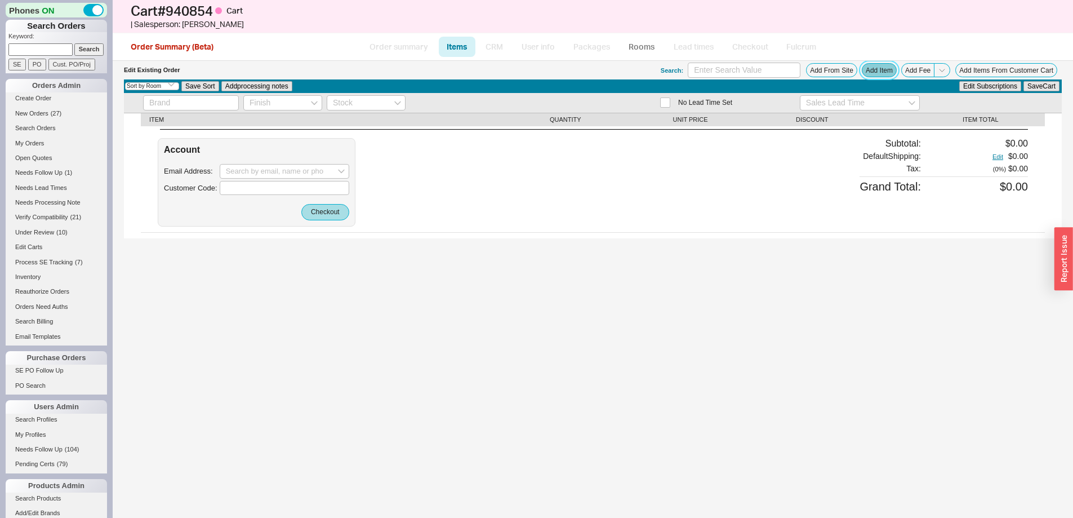
click at [883, 68] on button "Add Item" at bounding box center [879, 70] width 35 height 14
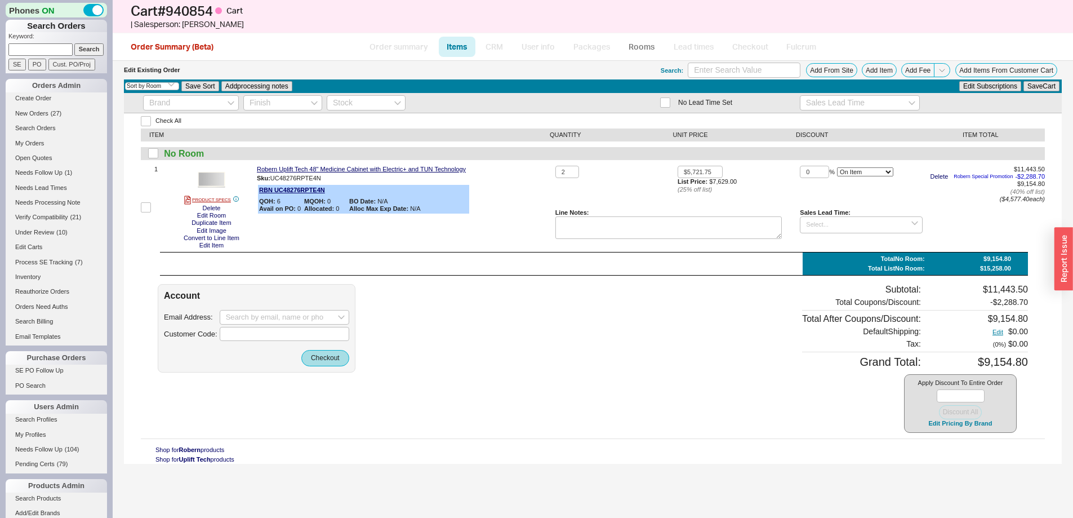
click at [853, 446] on div "Shop for Robern products Shop for Uplift Tech products" at bounding box center [593, 453] width 904 height 19
click at [249, 314] on input at bounding box center [285, 317] width 130 height 15
click at [250, 339] on icon "create option ronakp88@gmail.com" at bounding box center [280, 340] width 108 height 17
type input "ronakp88@gmail.com"
click at [319, 358] on button "Checkout" at bounding box center [325, 358] width 48 height 16
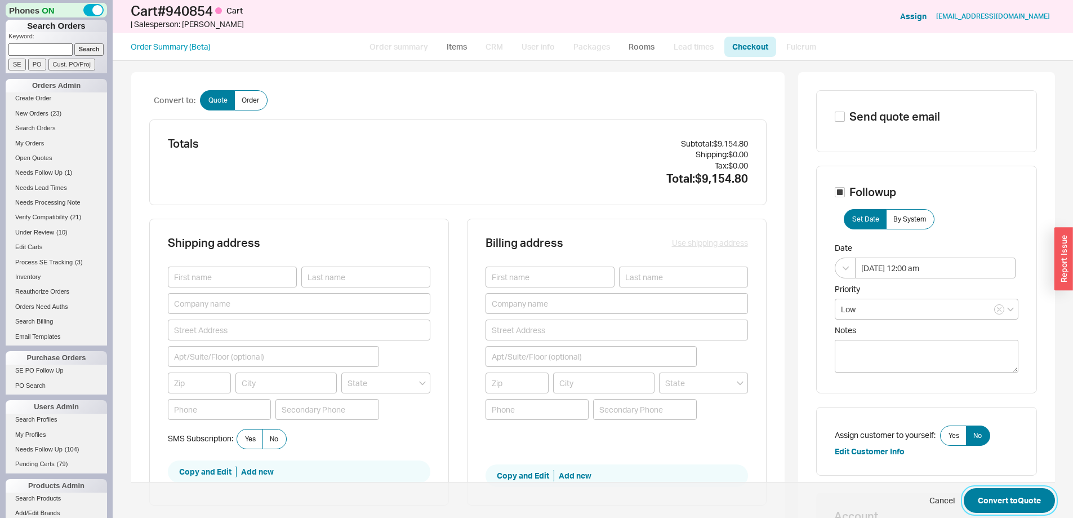
click at [1012, 501] on button "Convert to Quote" at bounding box center [1009, 500] width 91 height 25
select select "*"
select select "LOW"
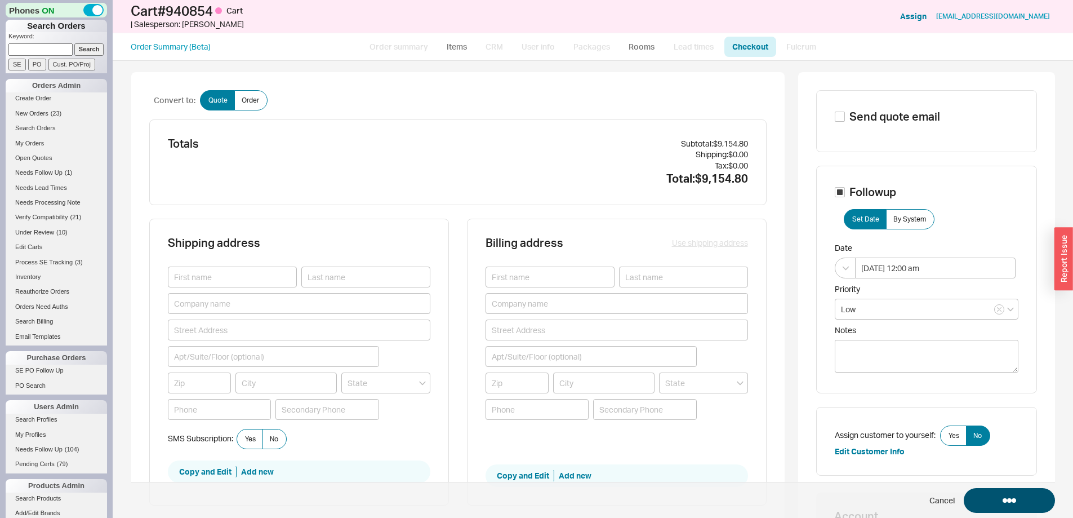
select select "3"
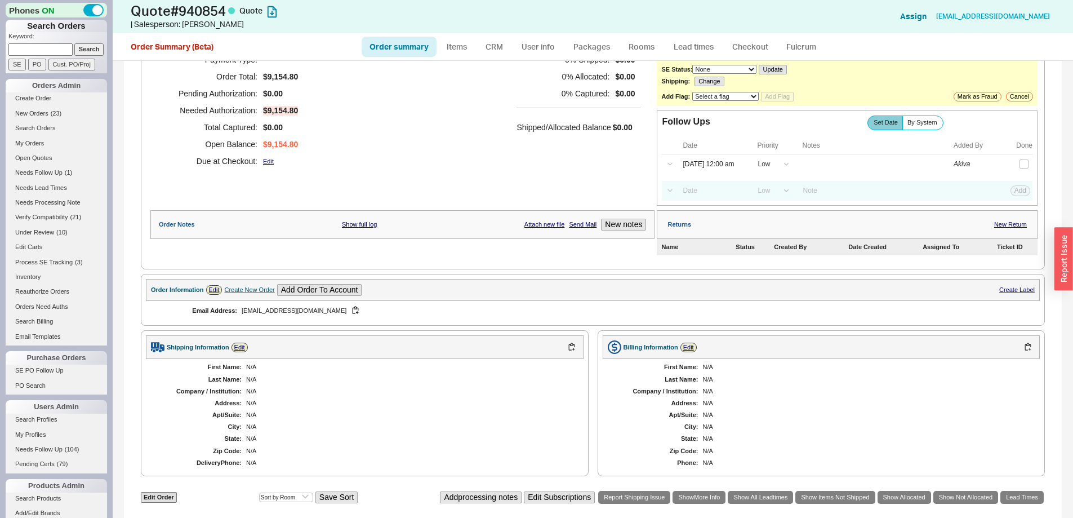
scroll to position [322, 0]
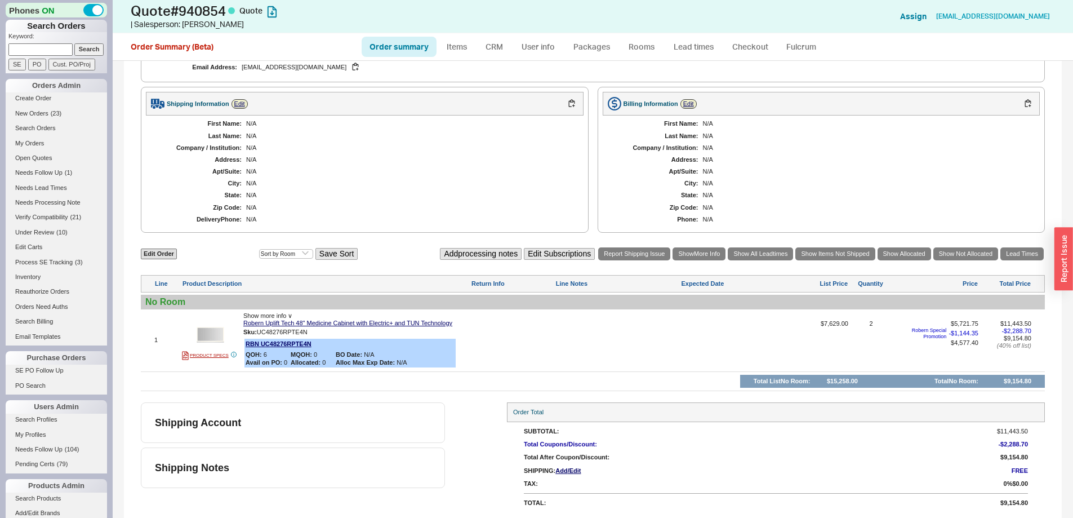
click at [573, 330] on div at bounding box center [616, 344] width 123 height 48
type textarea "3899"
click at [573, 346] on button "SAVE" at bounding box center [567, 345] width 24 height 10
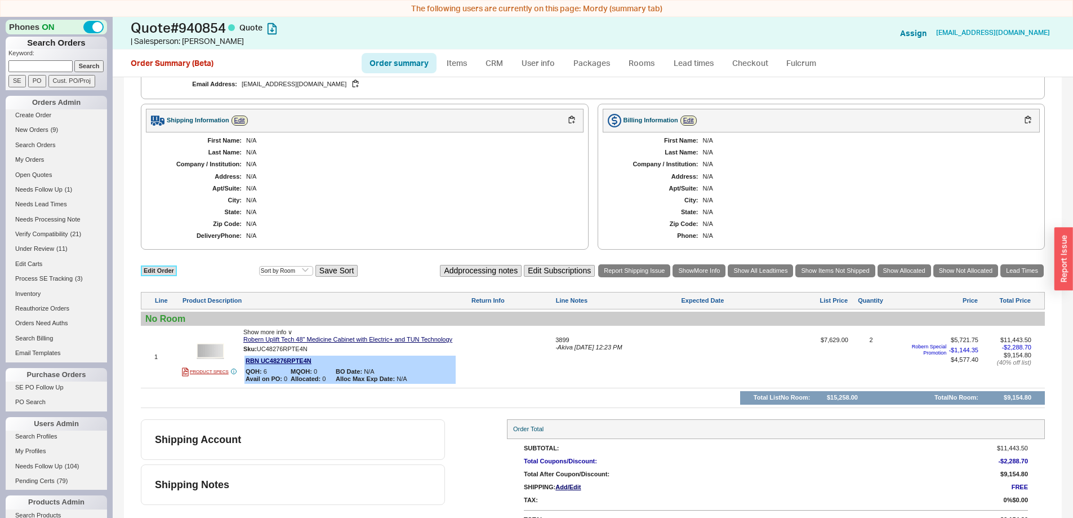
click at [162, 267] on link "Edit Order" at bounding box center [159, 270] width 36 height 11
select select "3"
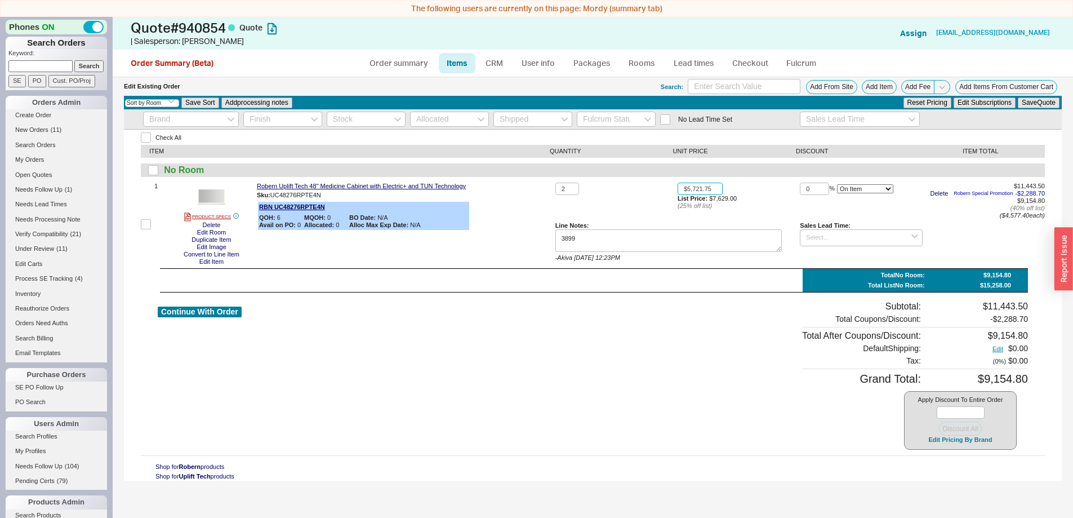
click at [701, 188] on input "$5,721.75" at bounding box center [700, 188] width 45 height 13
type input "$3,999.00"
click at [1042, 100] on button "Save Quote" at bounding box center [1039, 102] width 42 height 10
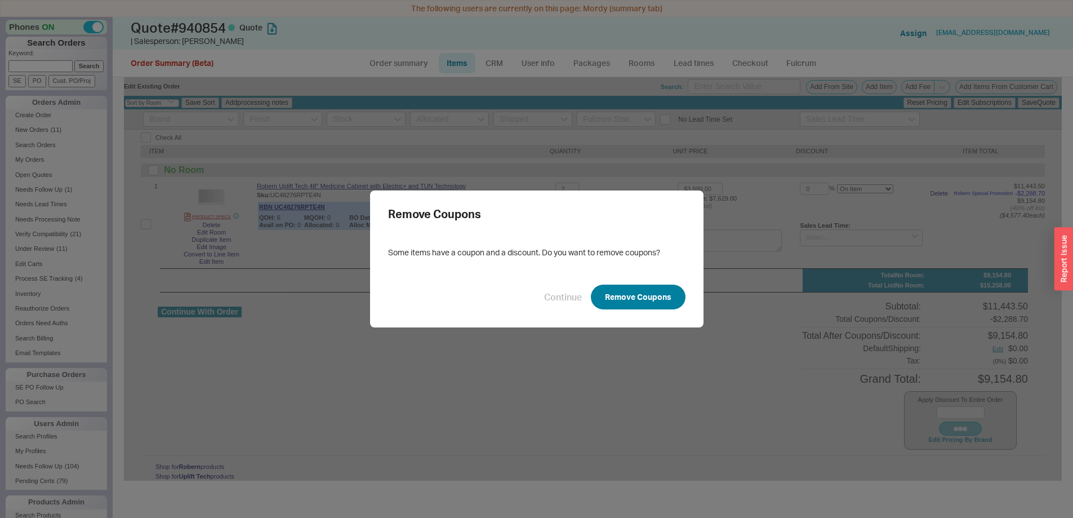
click at [611, 296] on button "Remove Coupons" at bounding box center [638, 296] width 95 height 25
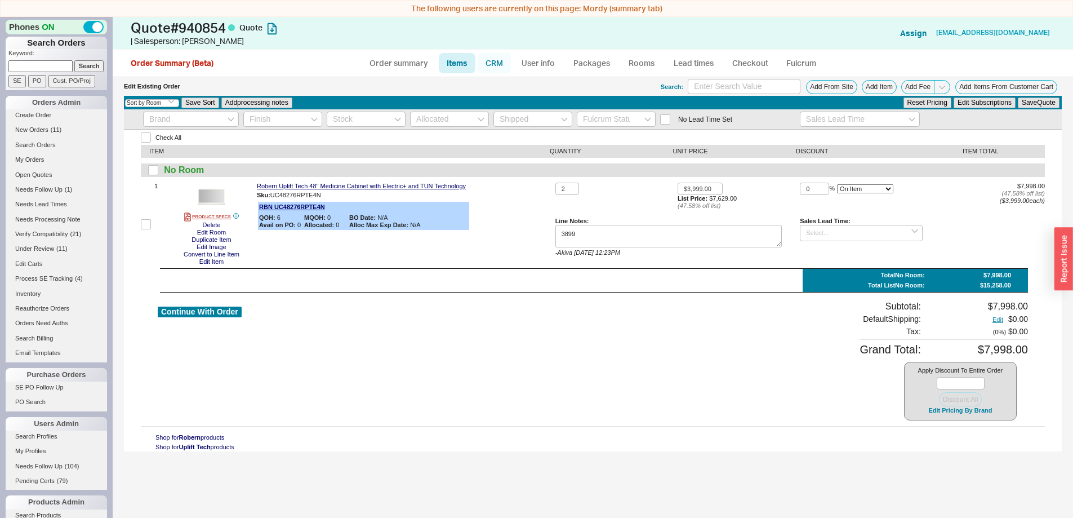
click at [492, 72] on link "CRM" at bounding box center [494, 63] width 33 height 20
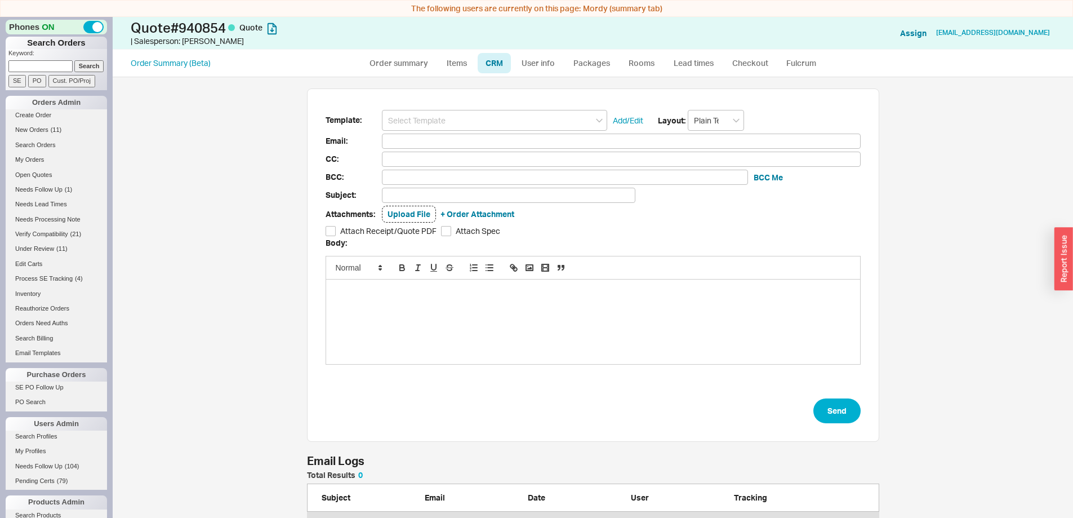
scroll to position [60, 564]
click at [484, 123] on input at bounding box center [494, 120] width 225 height 21
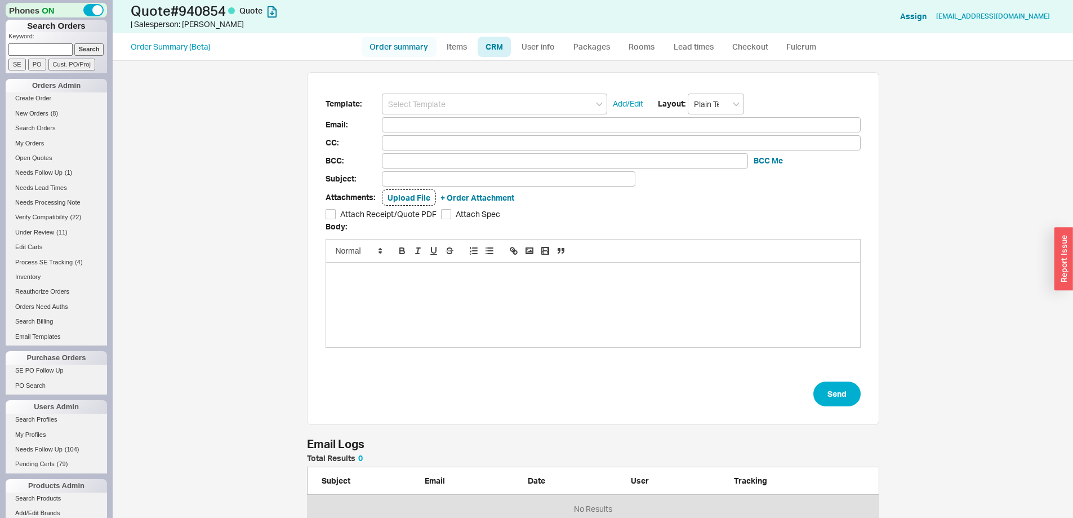
click at [400, 38] on link "Order summary" at bounding box center [399, 47] width 75 height 20
select select "*"
select select "LOW"
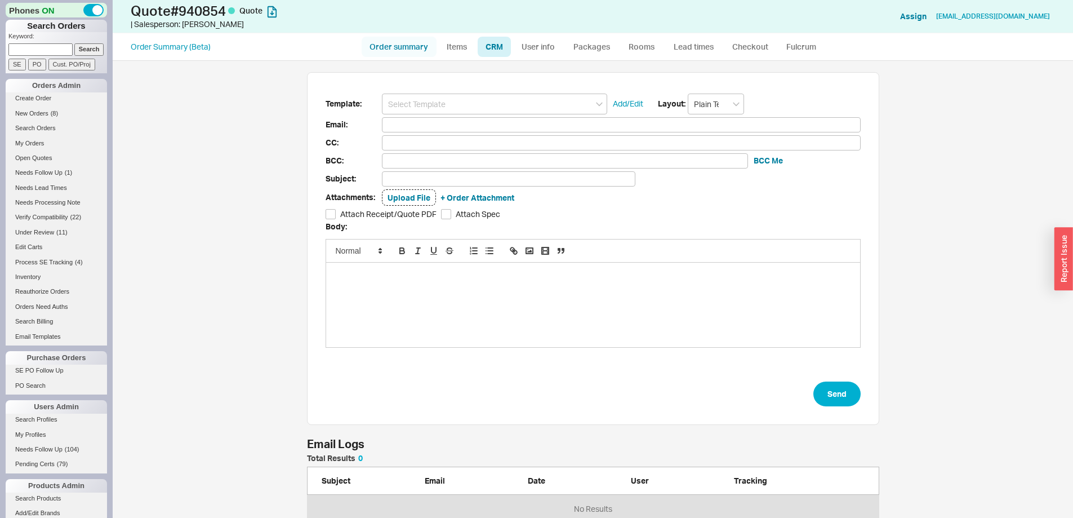
select select "3"
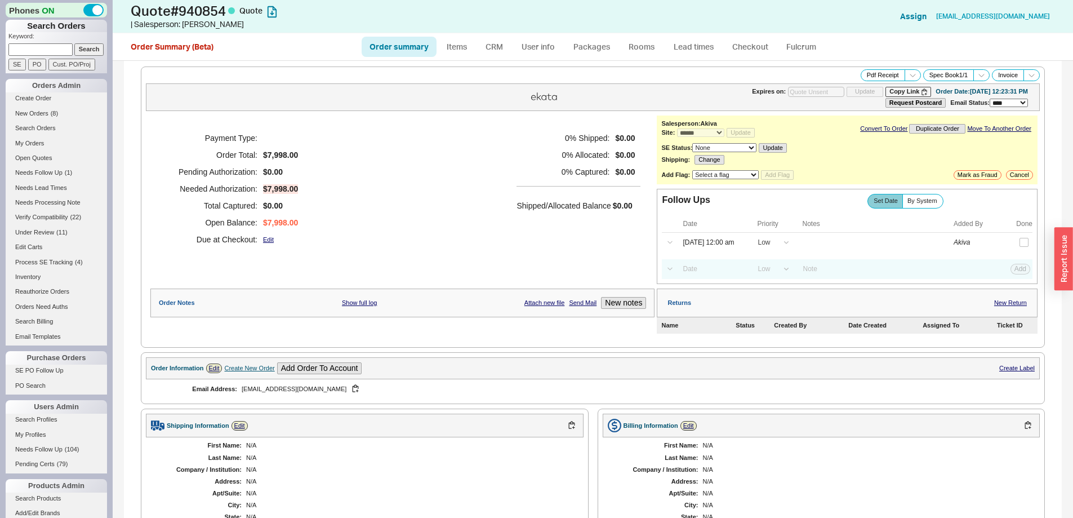
scroll to position [297, 0]
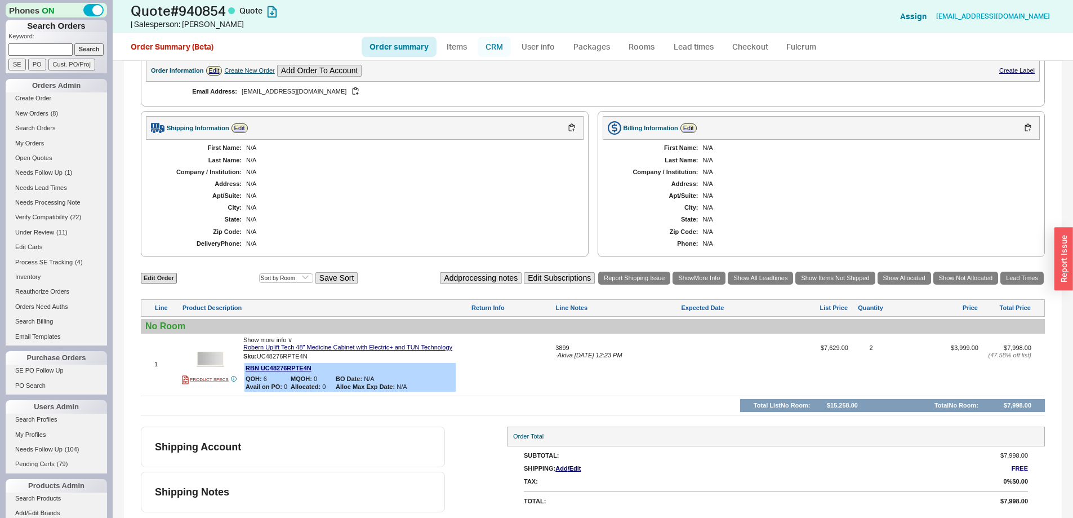
click at [498, 42] on link "CRM" at bounding box center [494, 47] width 33 height 20
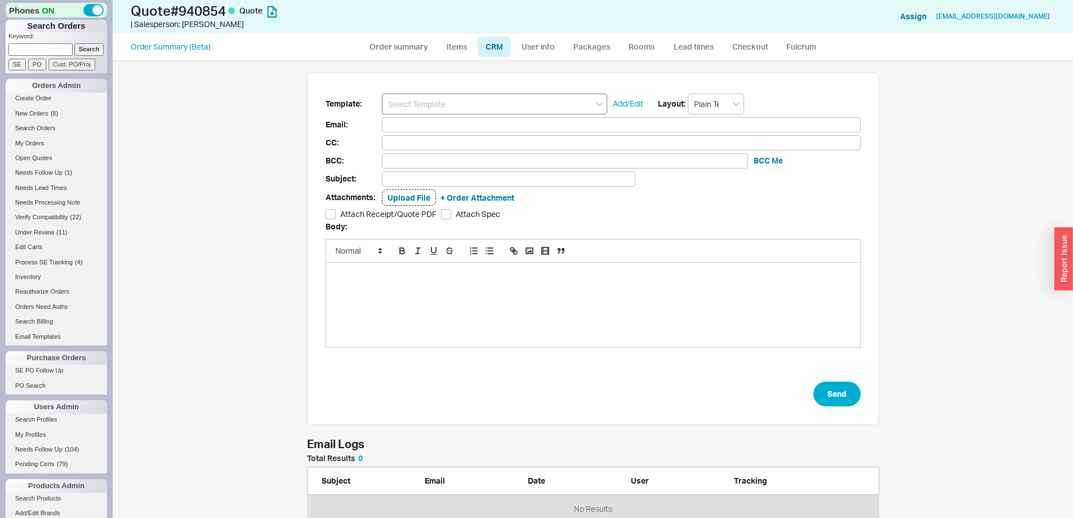
scroll to position [60, 564]
click at [505, 104] on input at bounding box center [494, 104] width 225 height 21
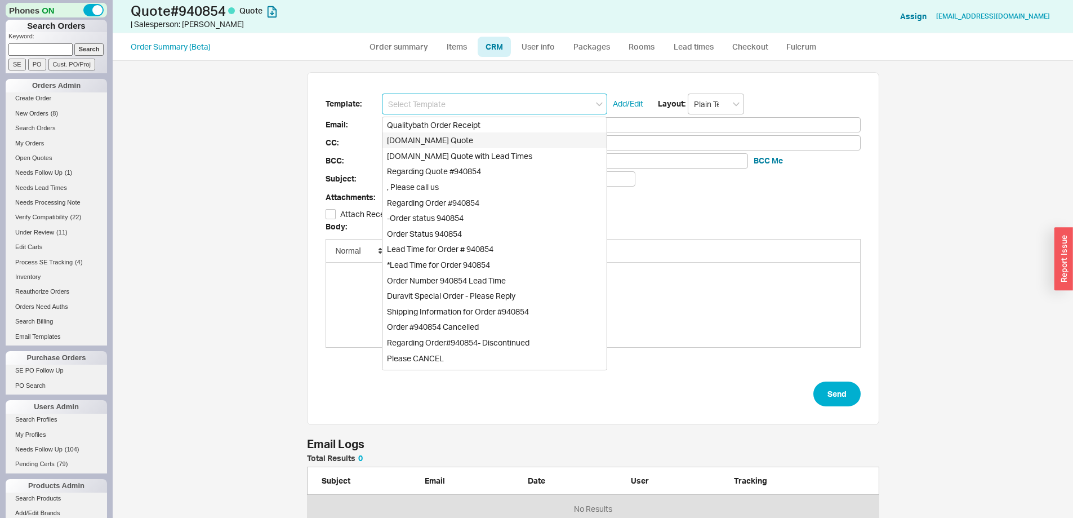
click at [519, 145] on div "[DOMAIN_NAME] Quote" at bounding box center [494, 140] width 224 height 16
type input "Receipt"
type input "ronakp88@gmail.com"
type input "Quality Bath Quote #940854"
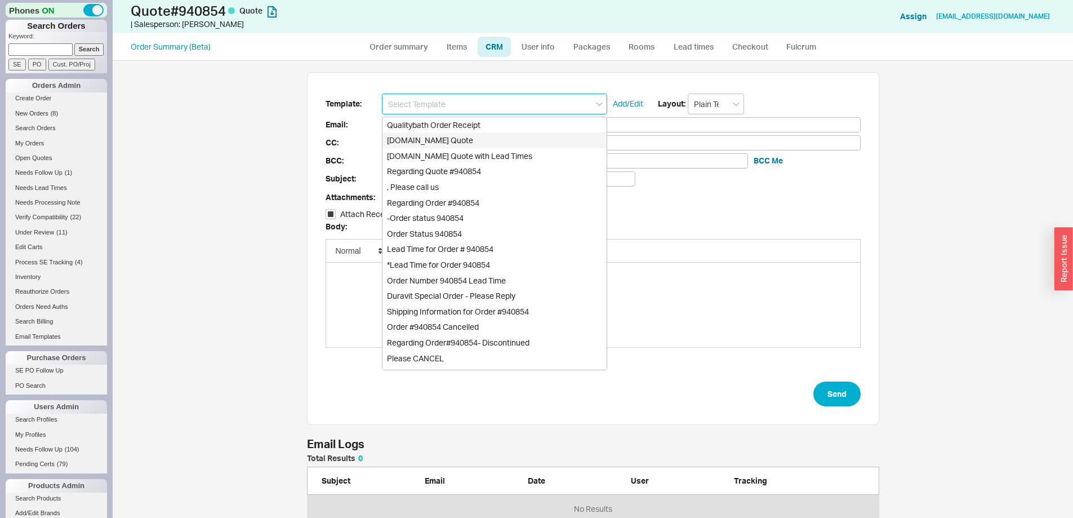
checkbox input "true"
type input "[DOMAIN_NAME] Quote"
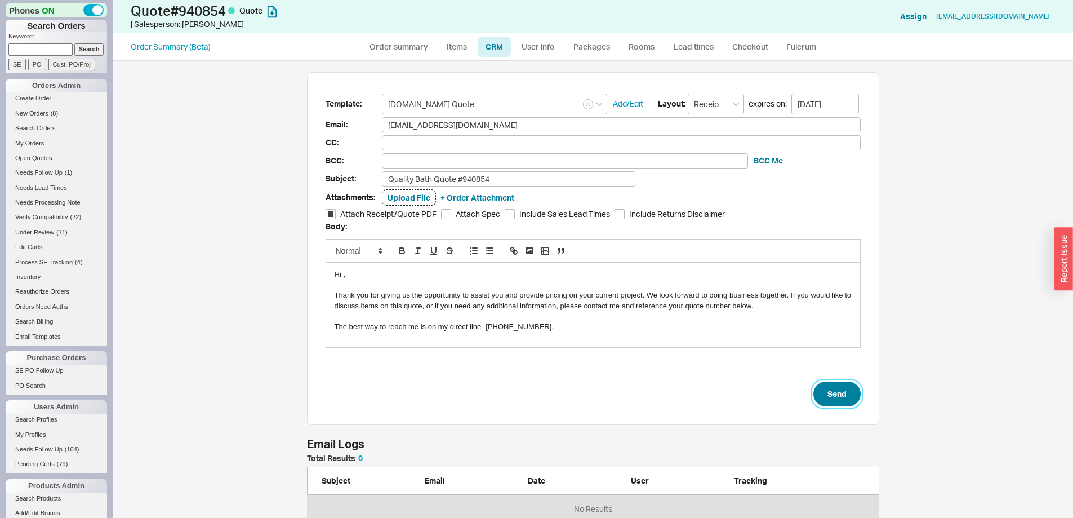
click at [835, 391] on button "Send" at bounding box center [836, 393] width 47 height 25
select select "*"
select select "LOW"
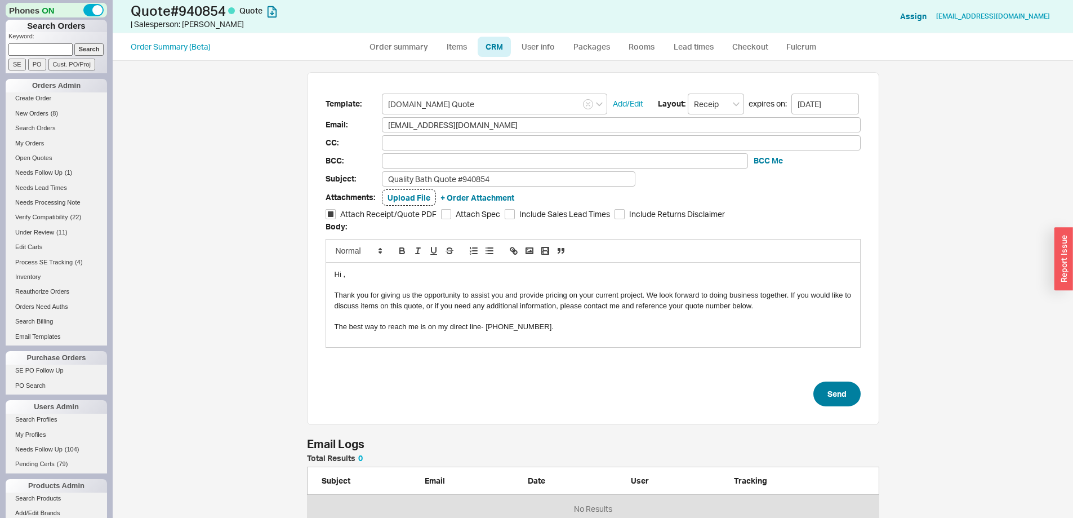
select select "3"
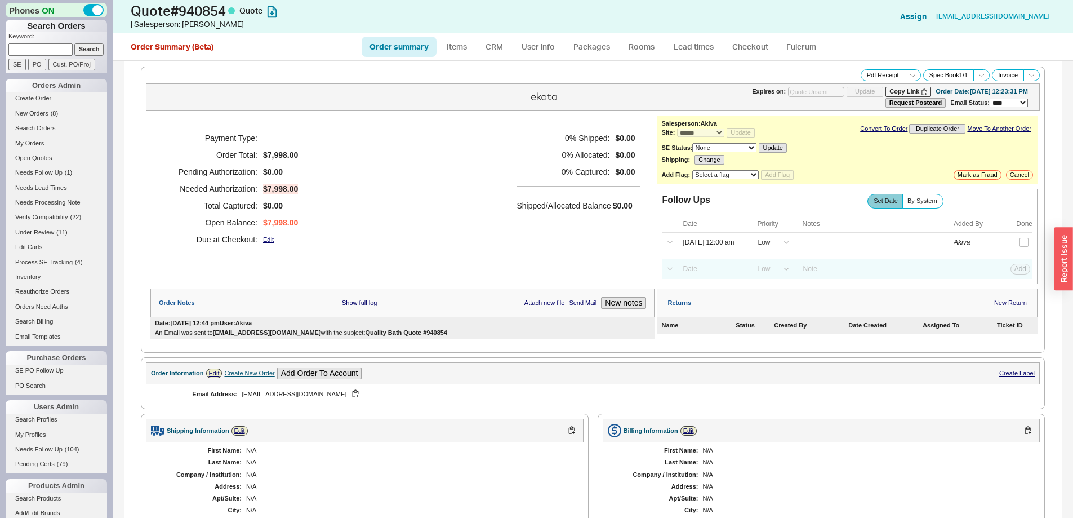
type input "[DATE]"
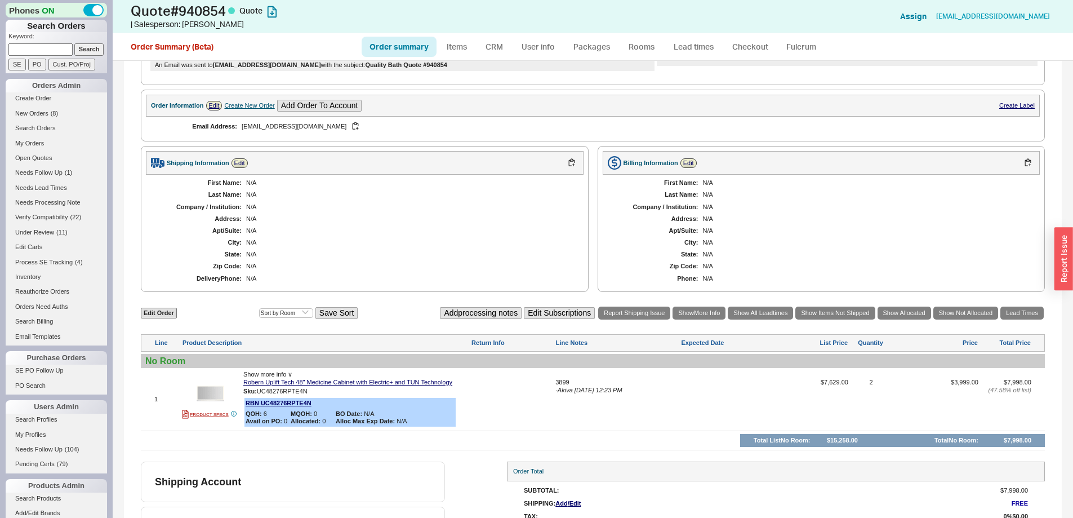
scroll to position [302, 0]
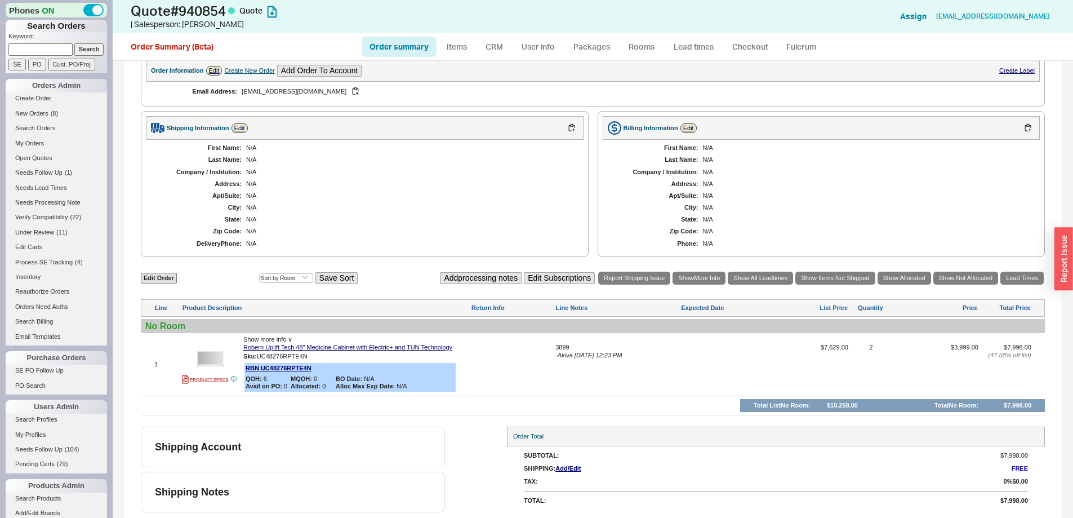
click at [420, 44] on link "Order summary" at bounding box center [399, 47] width 75 height 20
select select "*"
select select "LOW"
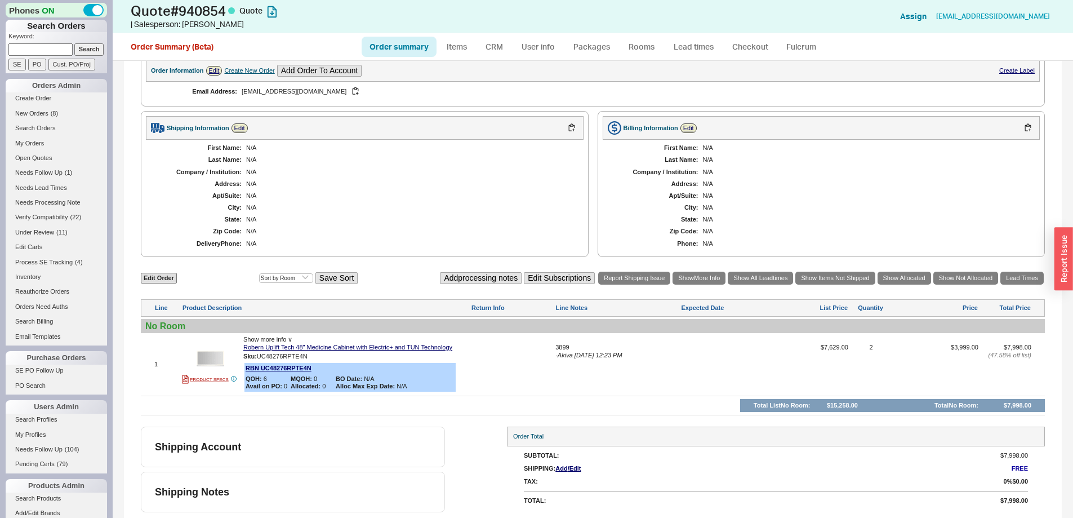
select select "3"
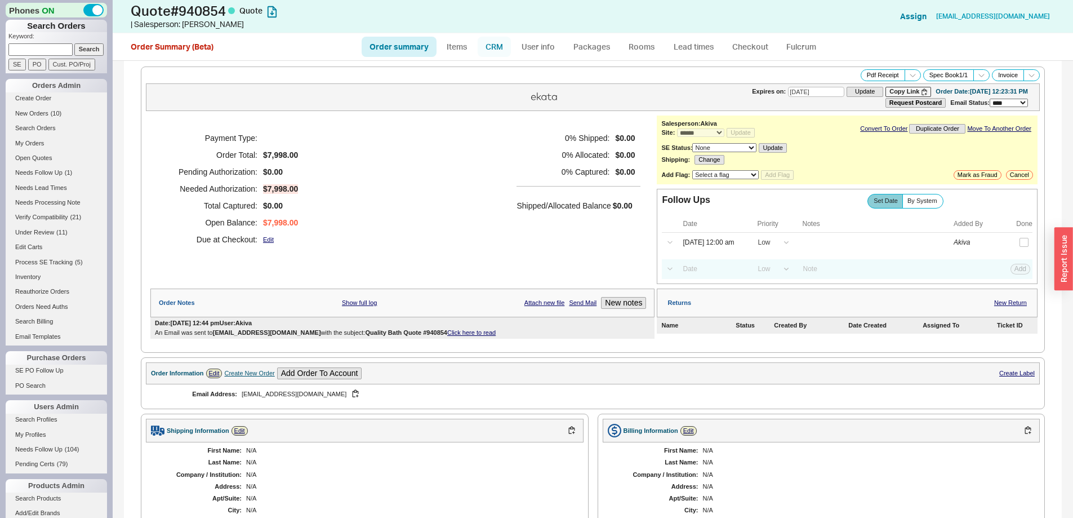
click at [489, 43] on link "CRM" at bounding box center [494, 47] width 33 height 20
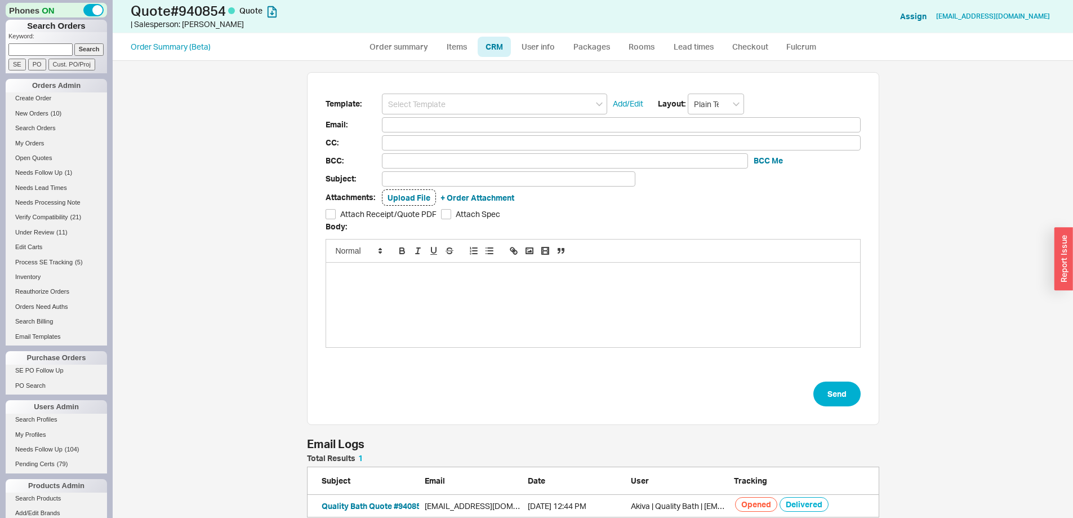
scroll to position [55, 564]
click at [56, 51] on input at bounding box center [40, 49] width 64 height 12
type input "939339"
click at [74, 43] on input "Search" at bounding box center [89, 49] width 30 height 12
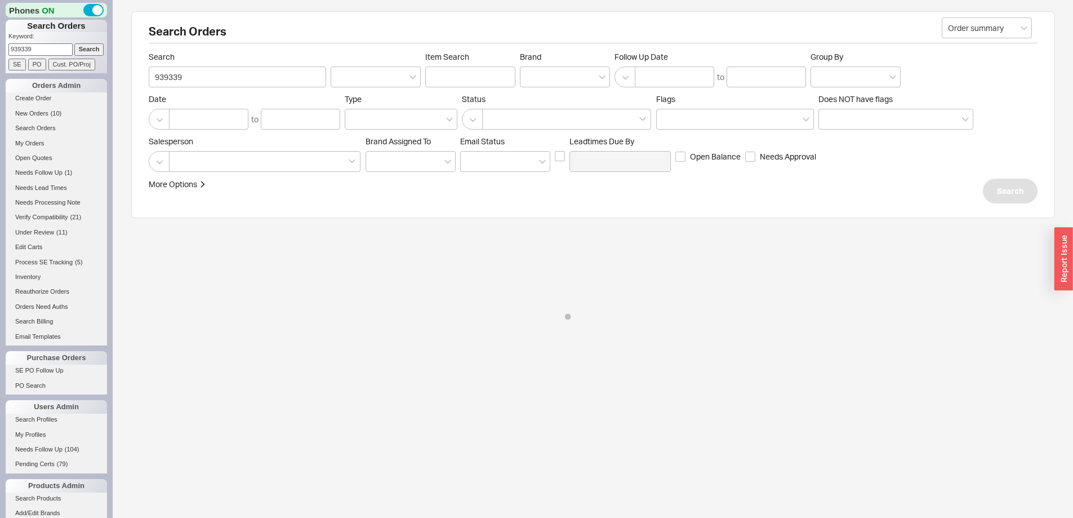
select select "*"
select select "LOW"
select select "3"
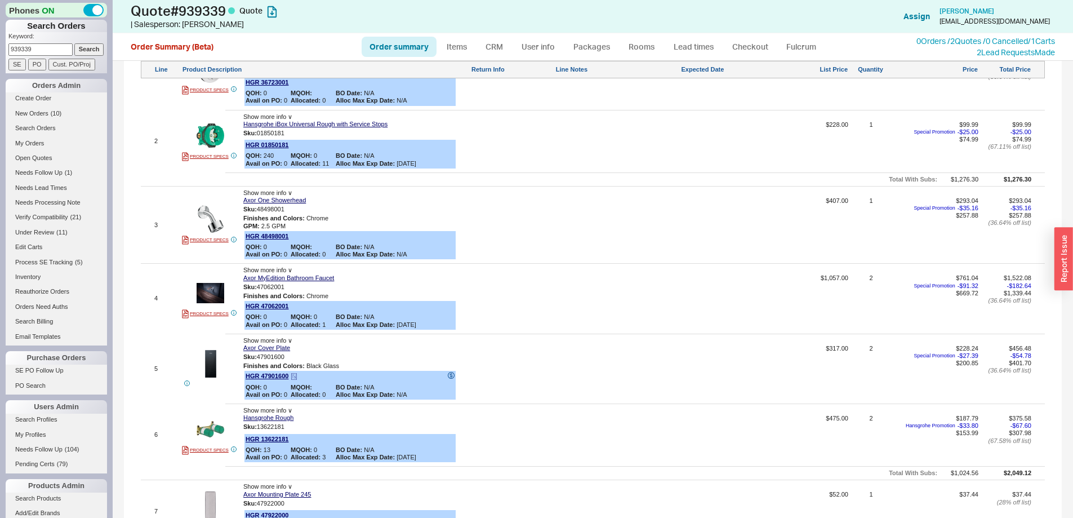
scroll to position [555, 0]
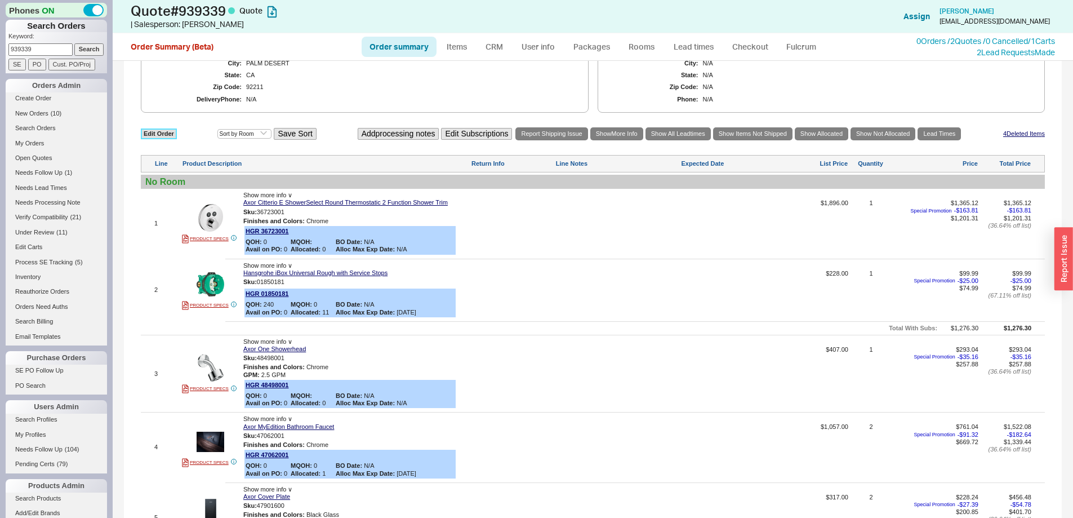
click at [163, 131] on link "Edit Order" at bounding box center [159, 133] width 36 height 11
select select "3"
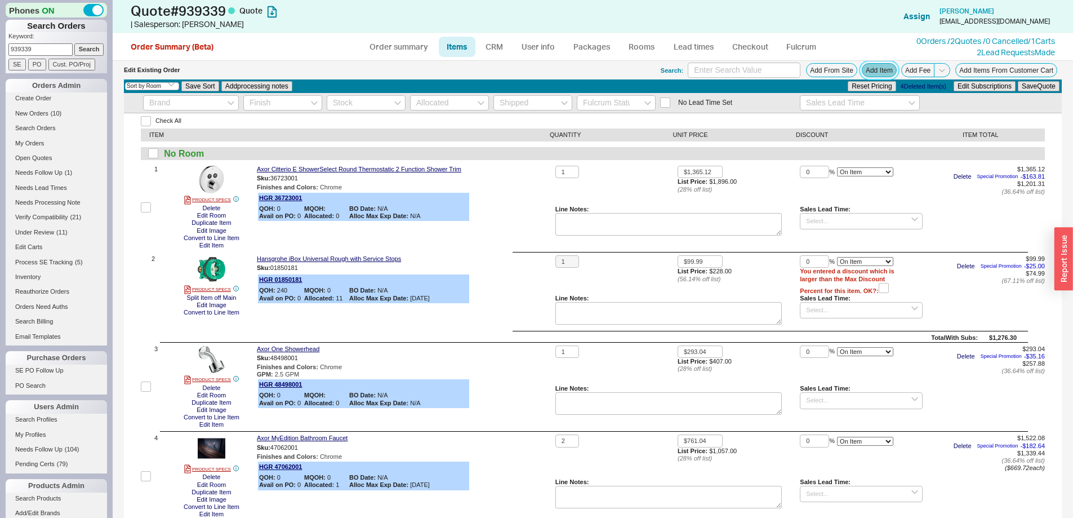
click at [862, 69] on button "Add Item" at bounding box center [879, 70] width 35 height 14
click at [541, 472] on div "Axor MyEdition Bathroom Faucet Sku: 47062001 Finishes and Colors : Chrome HGR 4…" at bounding box center [404, 475] width 294 height 83
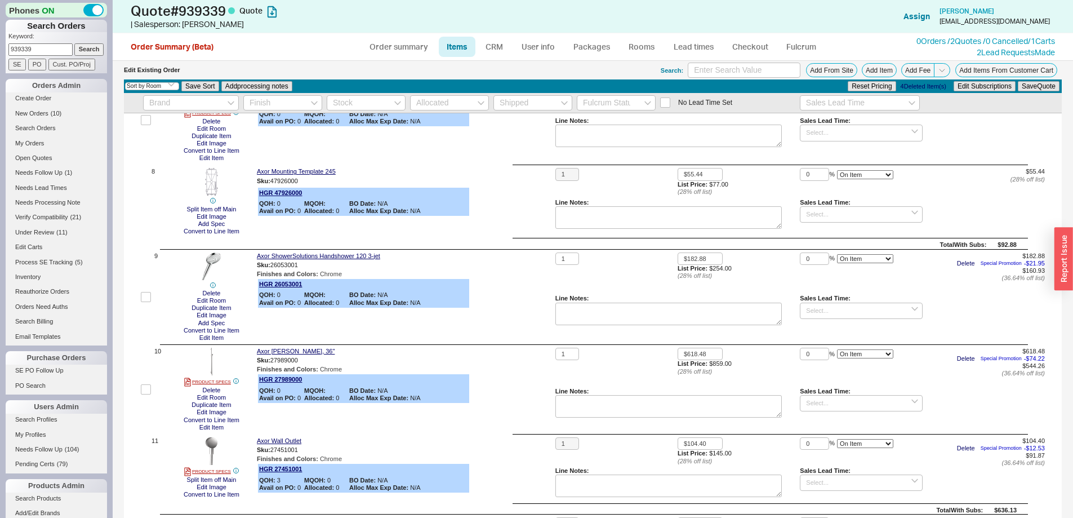
scroll to position [394, 0]
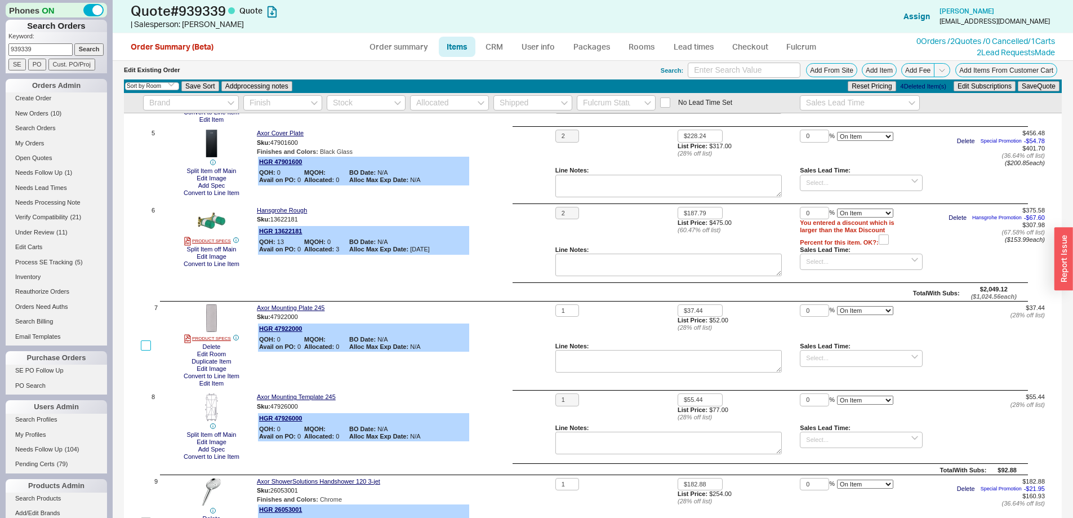
click at [143, 346] on input "checkbox" at bounding box center [146, 345] width 10 height 10
checkbox input "true"
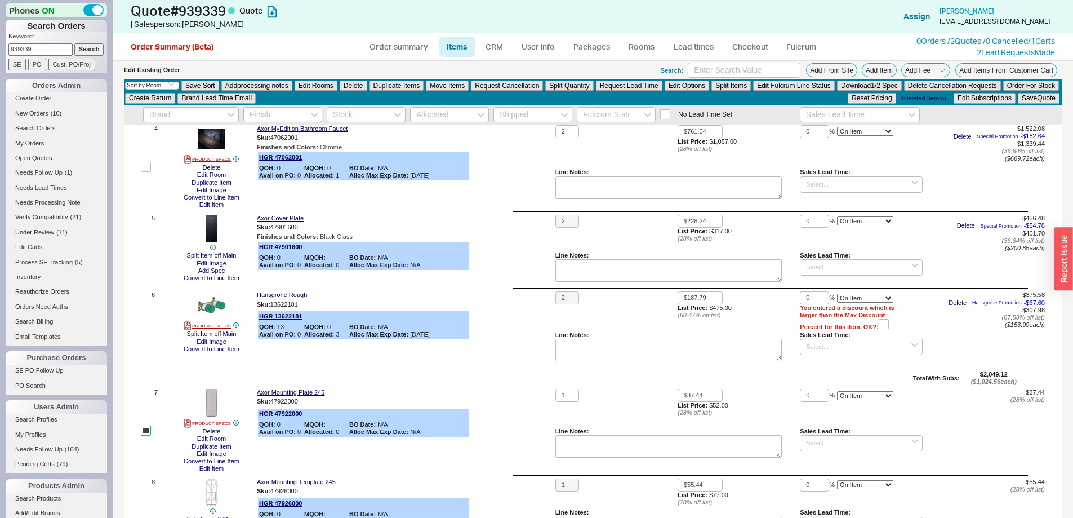
scroll to position [293, 0]
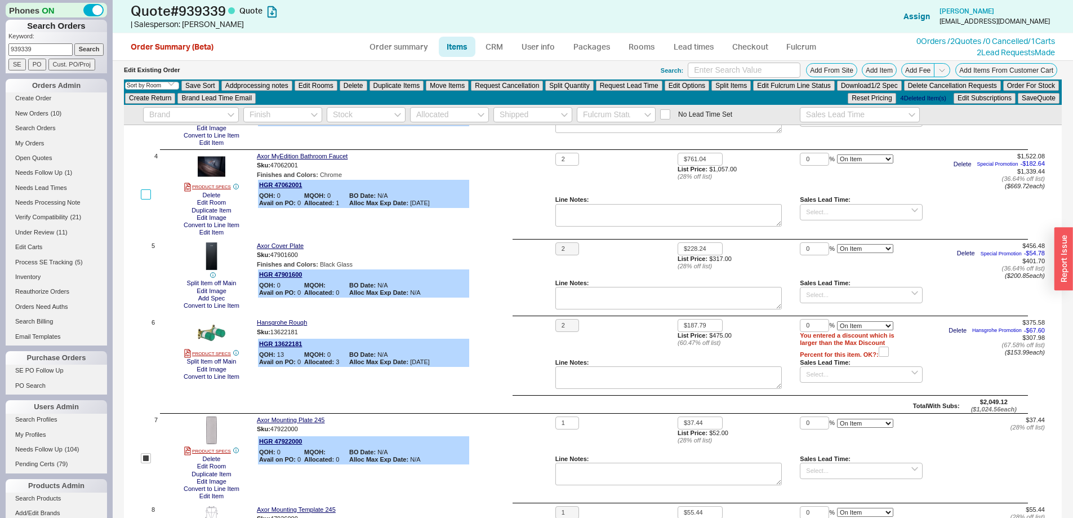
click at [143, 190] on input "checkbox" at bounding box center [146, 194] width 10 height 10
checkbox input "true"
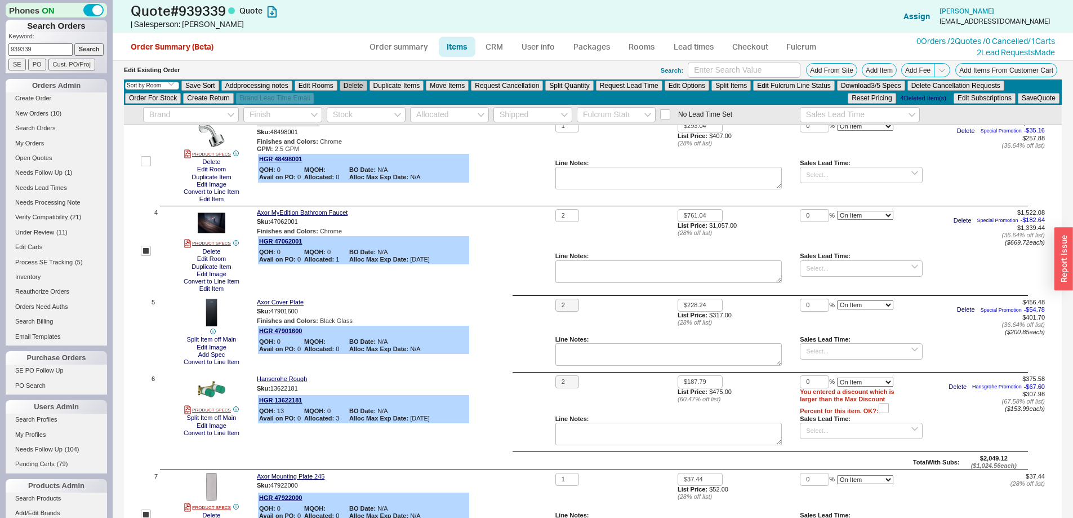
click at [364, 86] on button "Delete" at bounding box center [354, 86] width 28 height 10
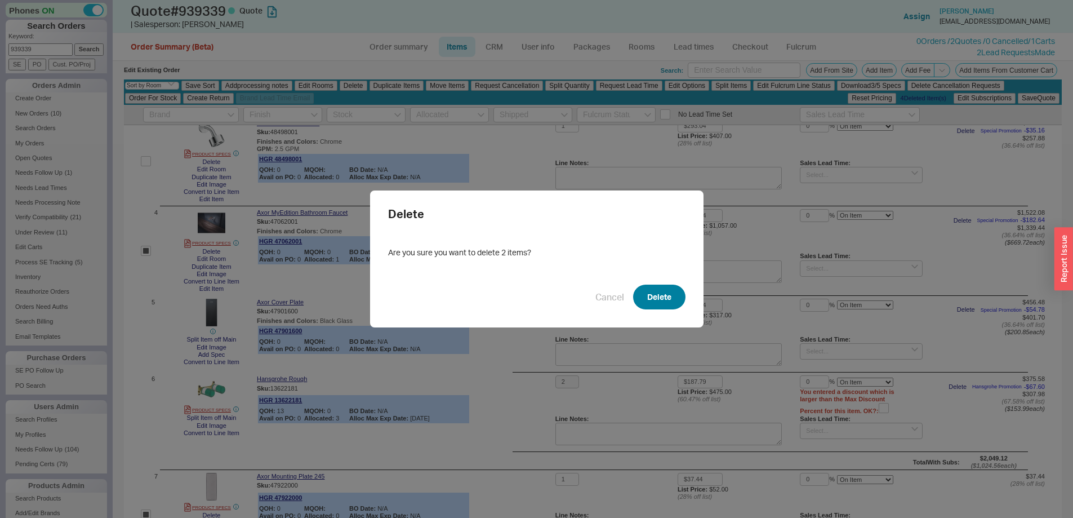
click at [642, 300] on button "Delete" at bounding box center [659, 296] width 52 height 25
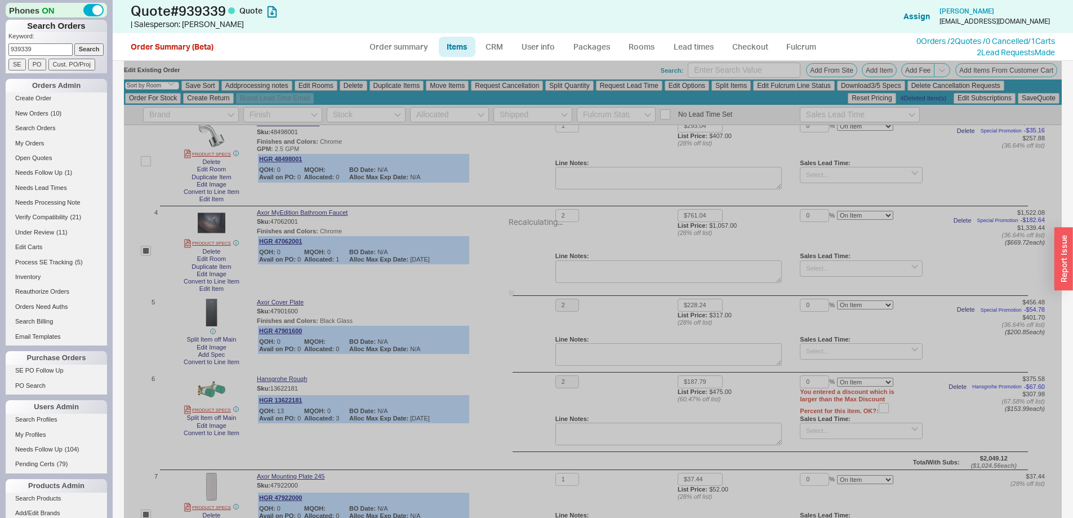
checkbox input "false"
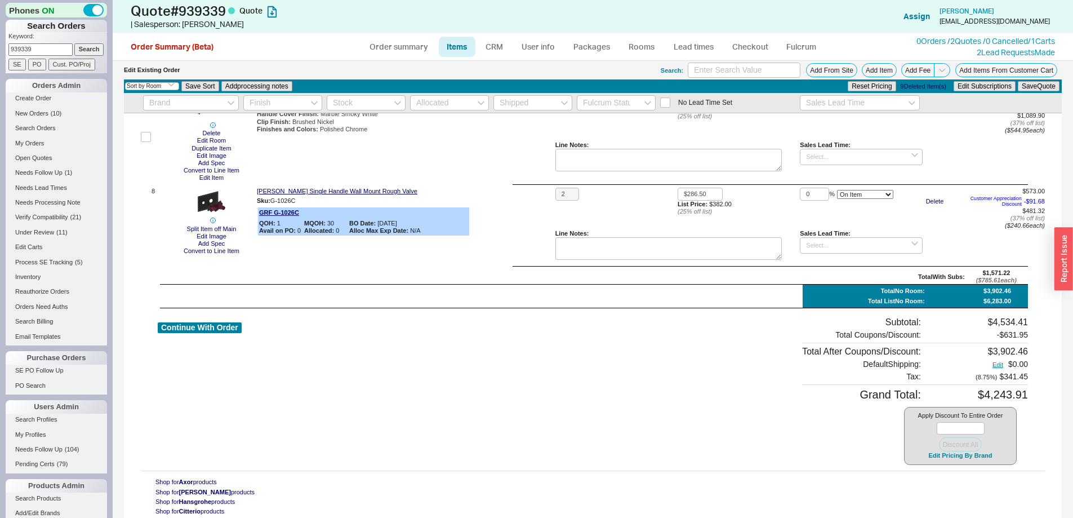
scroll to position [620, 0]
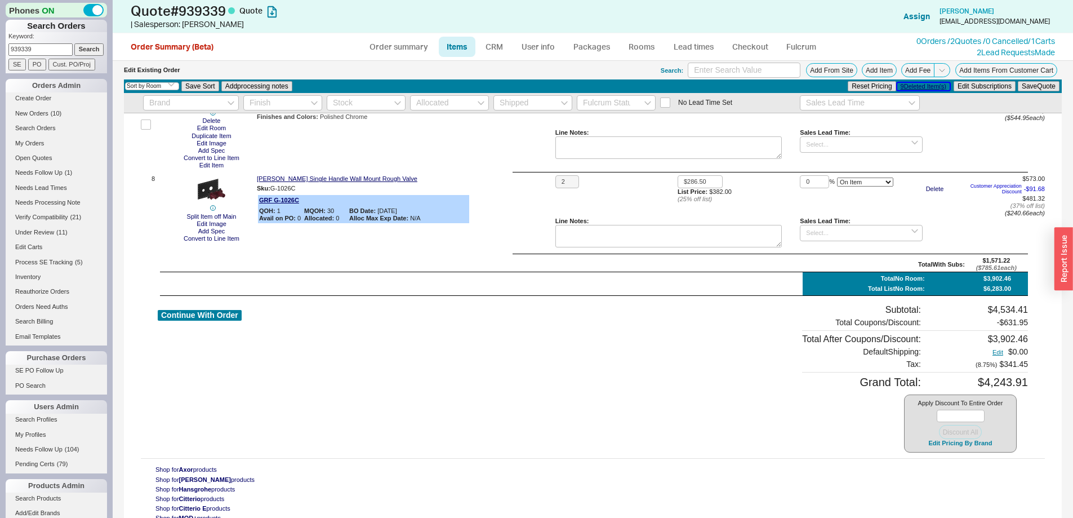
click at [927, 89] on button "9 Deleted Item(s)" at bounding box center [923, 86] width 52 height 7
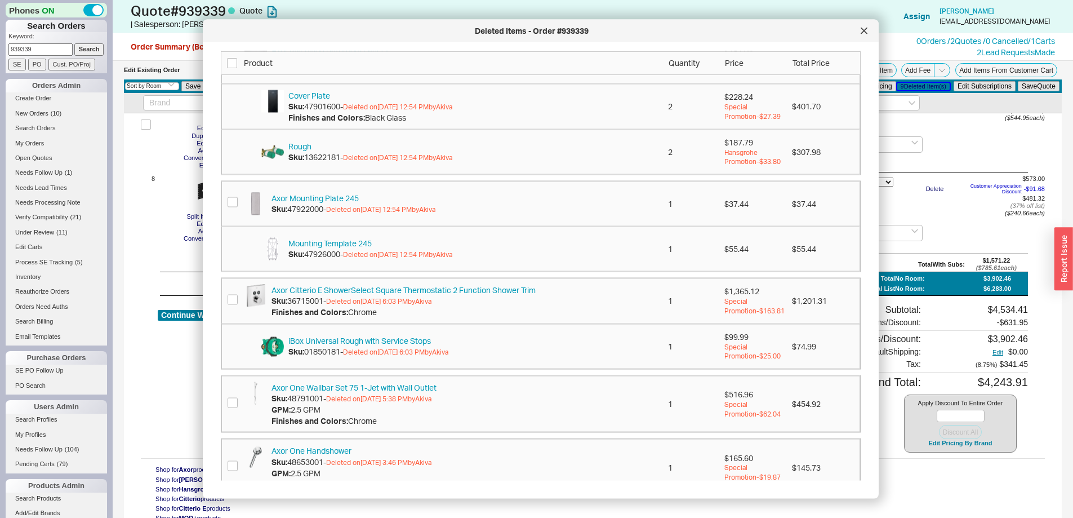
scroll to position [70, 0]
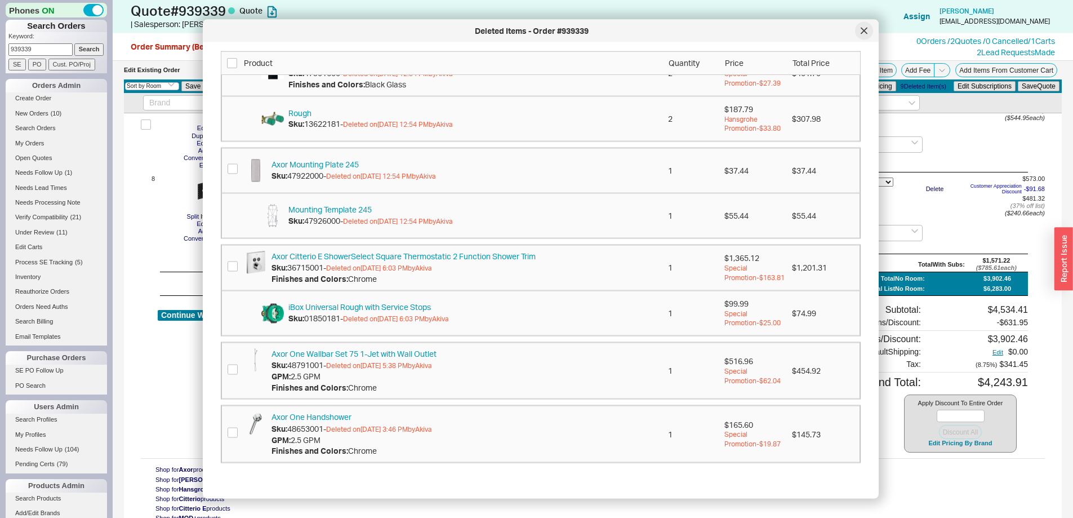
click at [868, 29] on div at bounding box center [864, 31] width 18 height 18
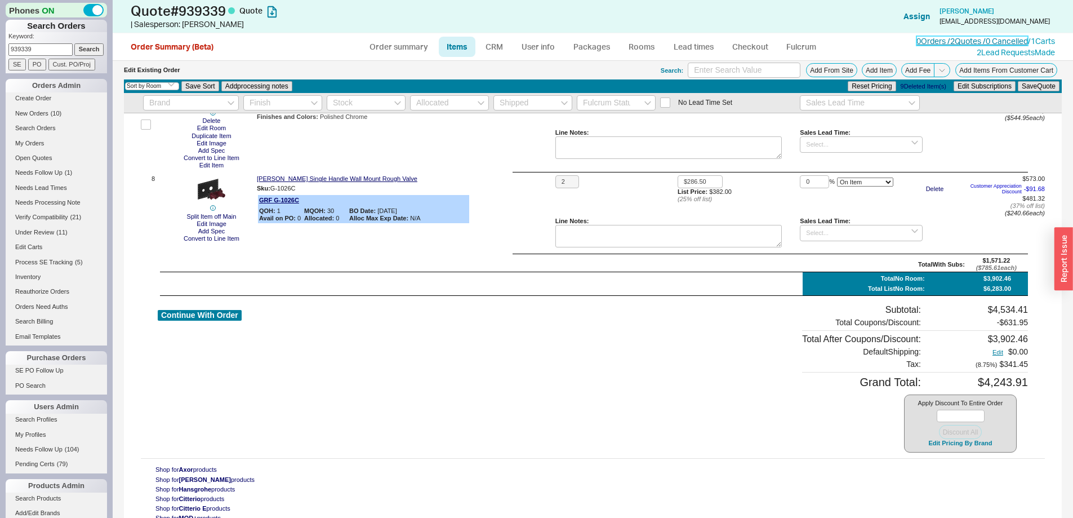
click at [947, 41] on link "0 Orders / 2 Quotes / 0 Cancelled" at bounding box center [972, 41] width 112 height 10
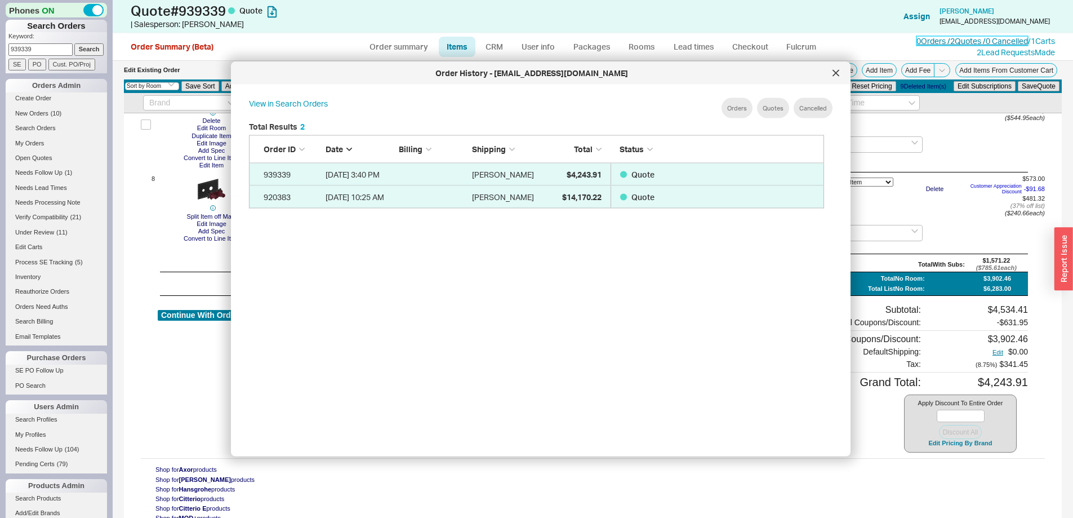
scroll to position [336, 585]
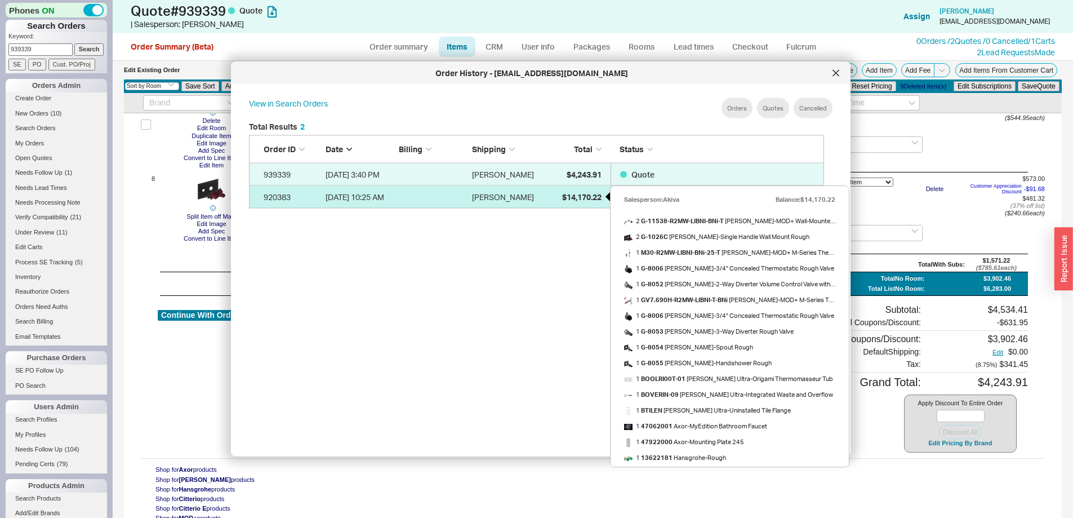
click at [563, 198] on span "$14,170.22" at bounding box center [581, 197] width 39 height 10
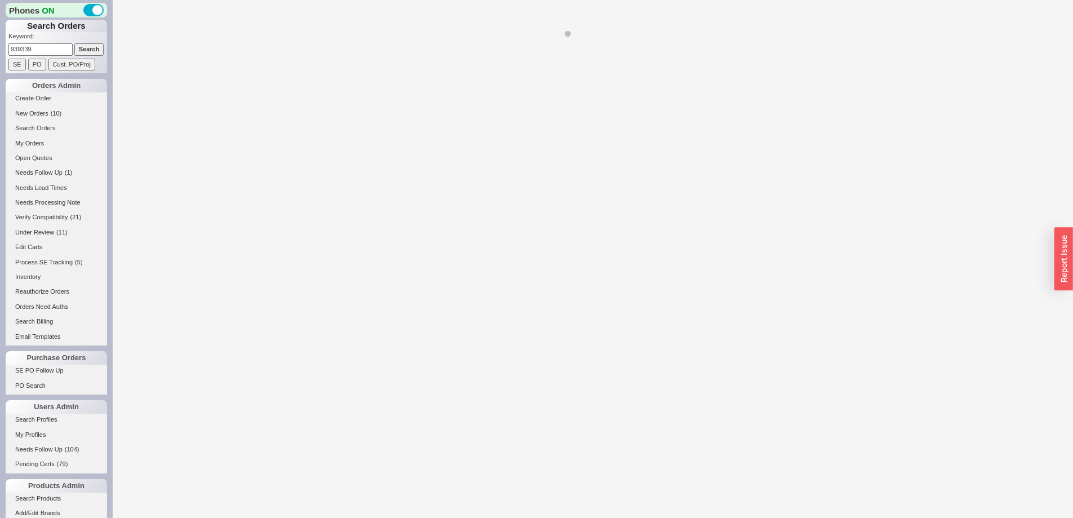
select select "*"
select select "LOW"
select select "3"
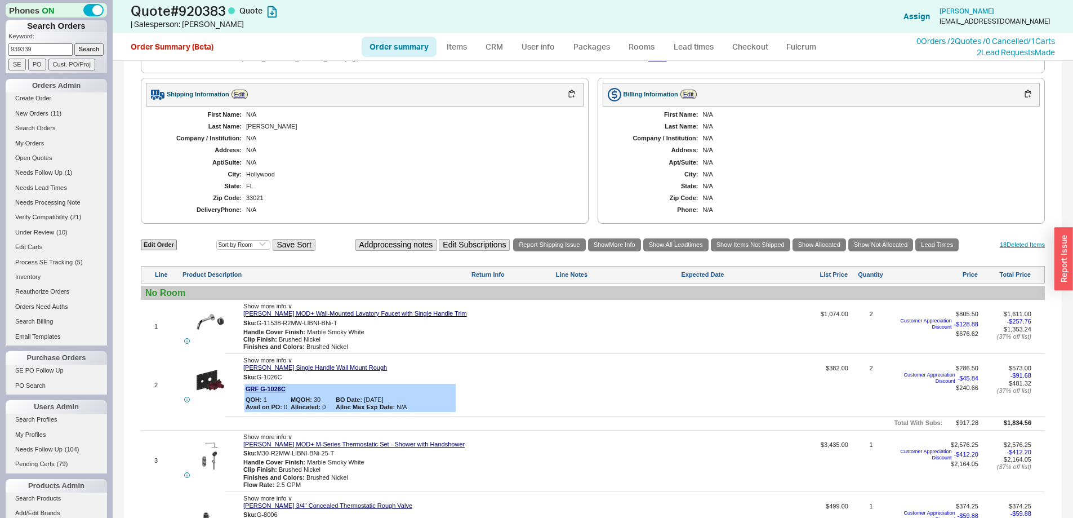
scroll to position [781, 0]
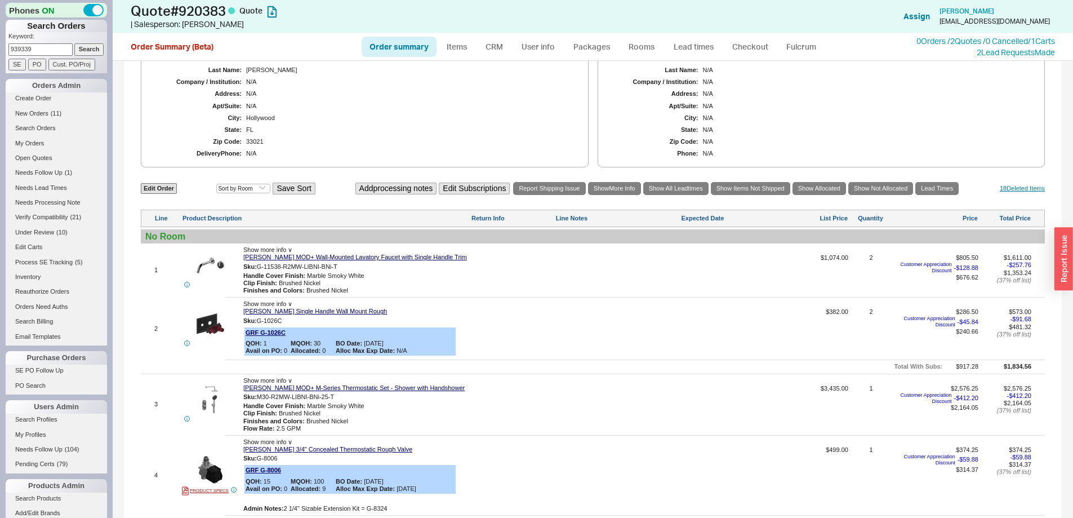
click at [1021, 242] on div "No Room" at bounding box center [593, 236] width 904 height 14
click at [1022, 190] on link "18 Deleted Item s" at bounding box center [1022, 188] width 45 height 7
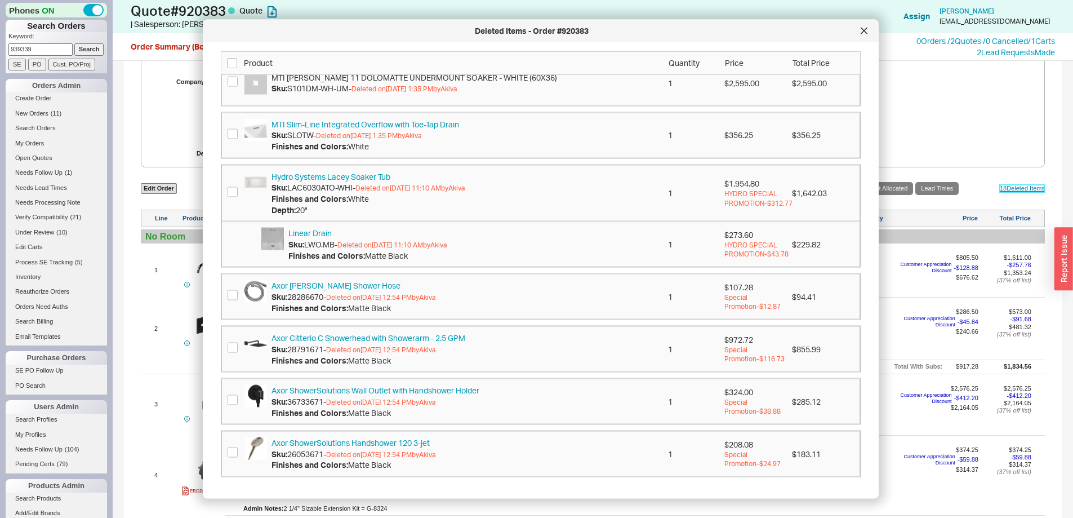
scroll to position [0, 0]
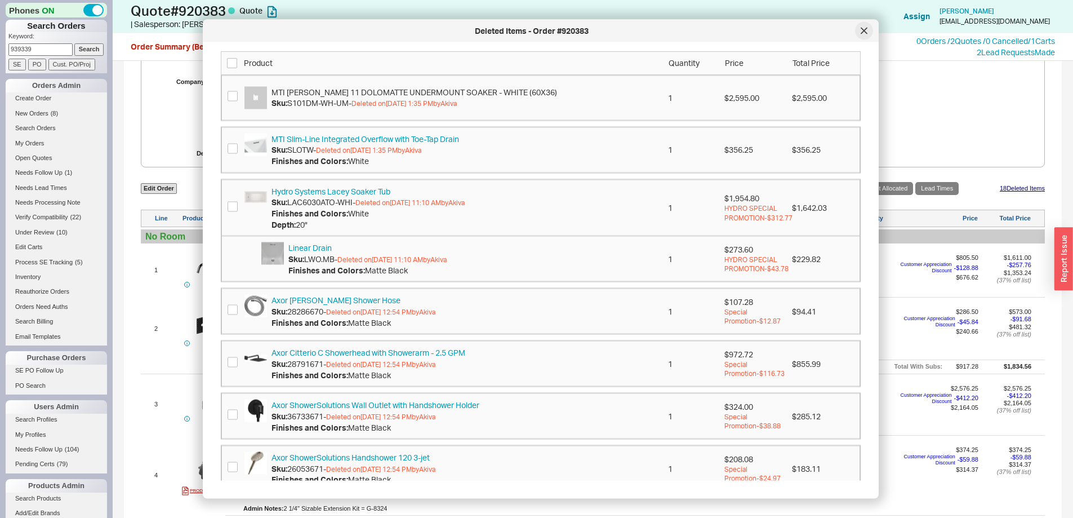
click at [869, 29] on div at bounding box center [864, 31] width 18 height 18
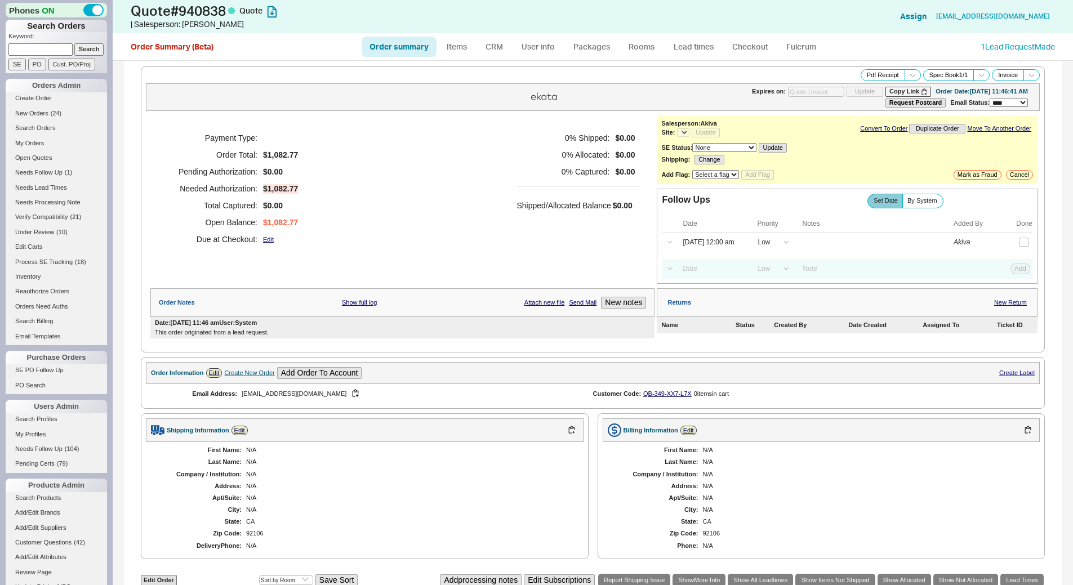
select select "*"
select select "LOW"
select select "3"
select select "*"
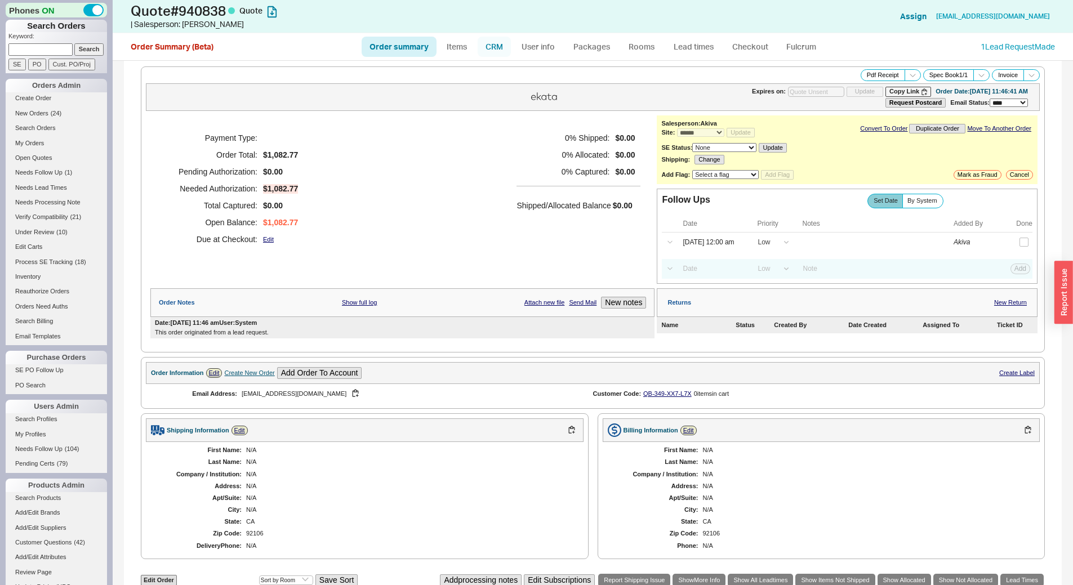
click at [504, 42] on link "CRM" at bounding box center [494, 47] width 33 height 20
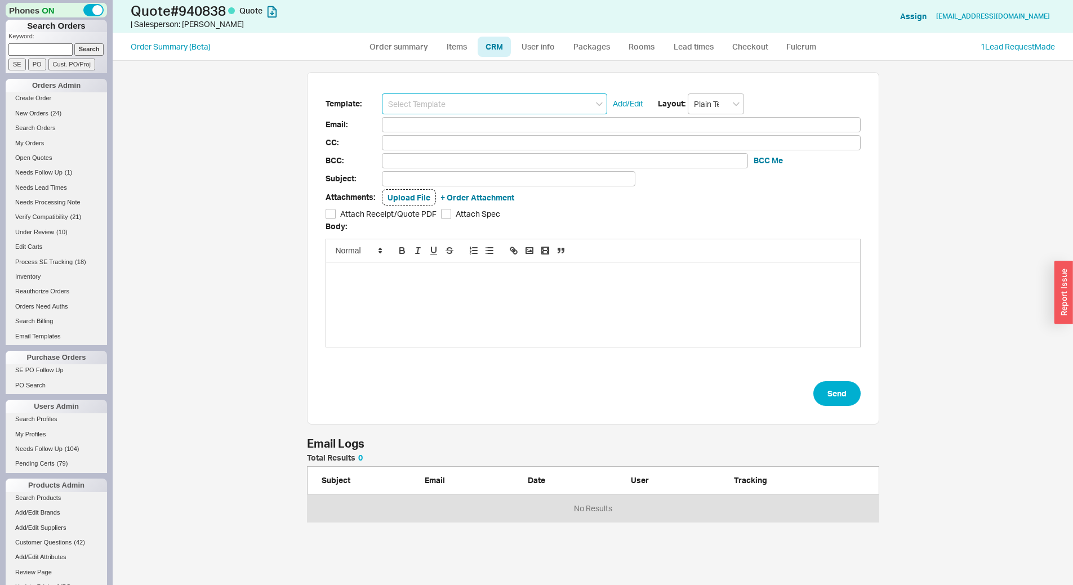
scroll to position [60, 564]
click at [495, 97] on input at bounding box center [494, 104] width 225 height 21
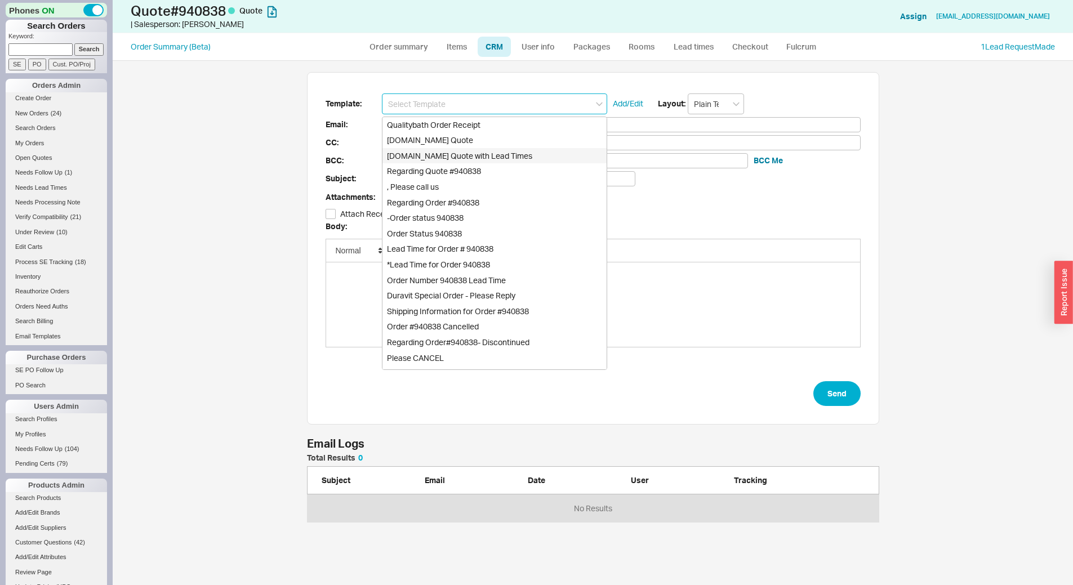
click at [528, 150] on div "[DOMAIN_NAME] Quote with Lead Times" at bounding box center [494, 156] width 224 height 16
type input "Receipt"
type input "[EMAIL_ADDRESS][DOMAIN_NAME]"
type input "Quality Bath Quote #940838 with Lead Times"
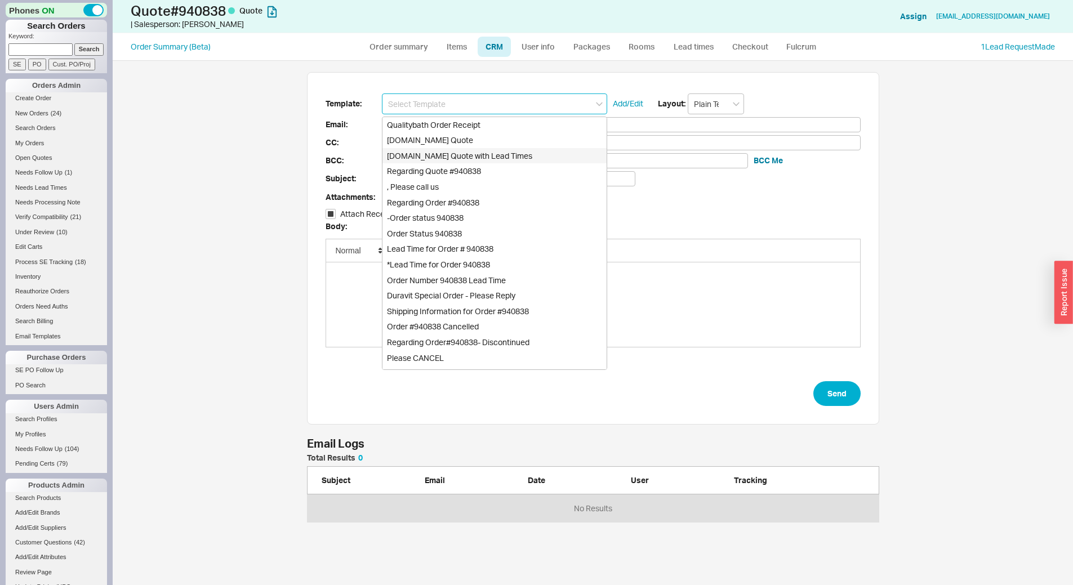
checkbox input "true"
type input "[DOMAIN_NAME] Quote with Lead Times"
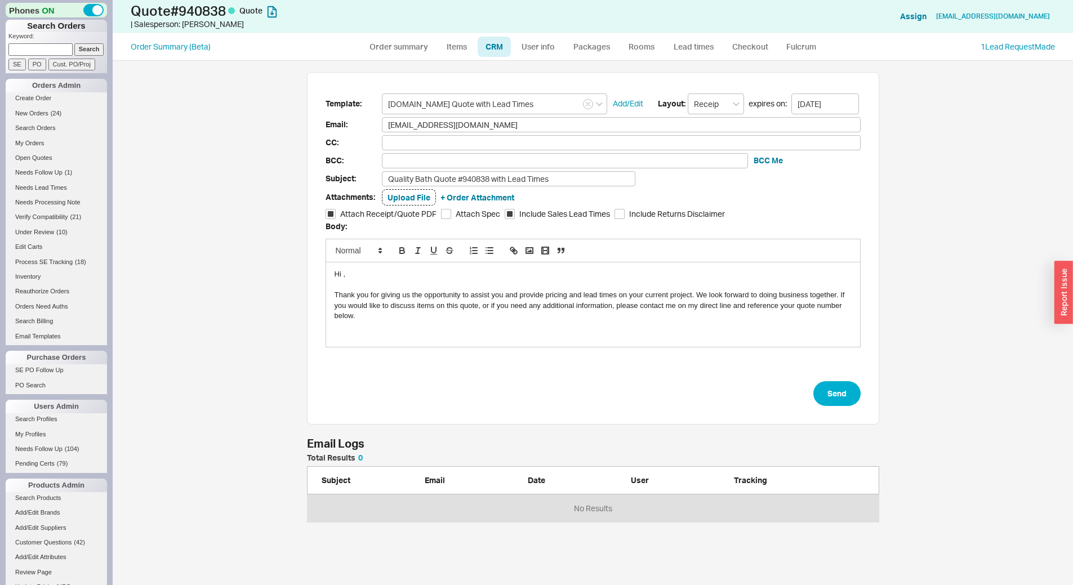
click at [822, 381] on form "Template: [DOMAIN_NAME] Quote with Lead Times Add/Edit Layout: Receipt expires …" at bounding box center [593, 250] width 535 height 313
click at [844, 390] on button "Send" at bounding box center [836, 393] width 47 height 25
select select "*"
select select "LOW"
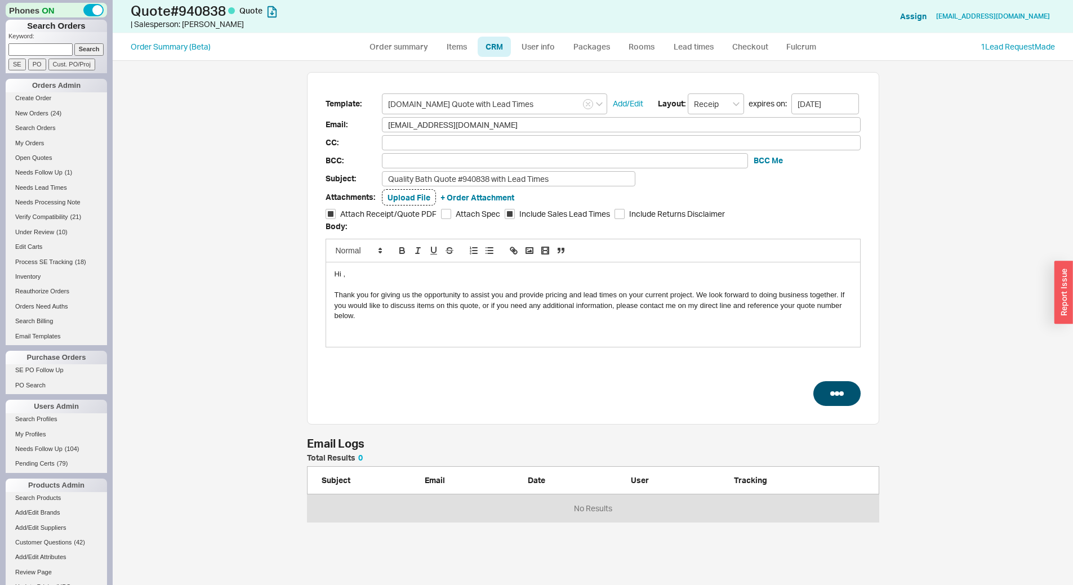
select select "LOW"
select select "3"
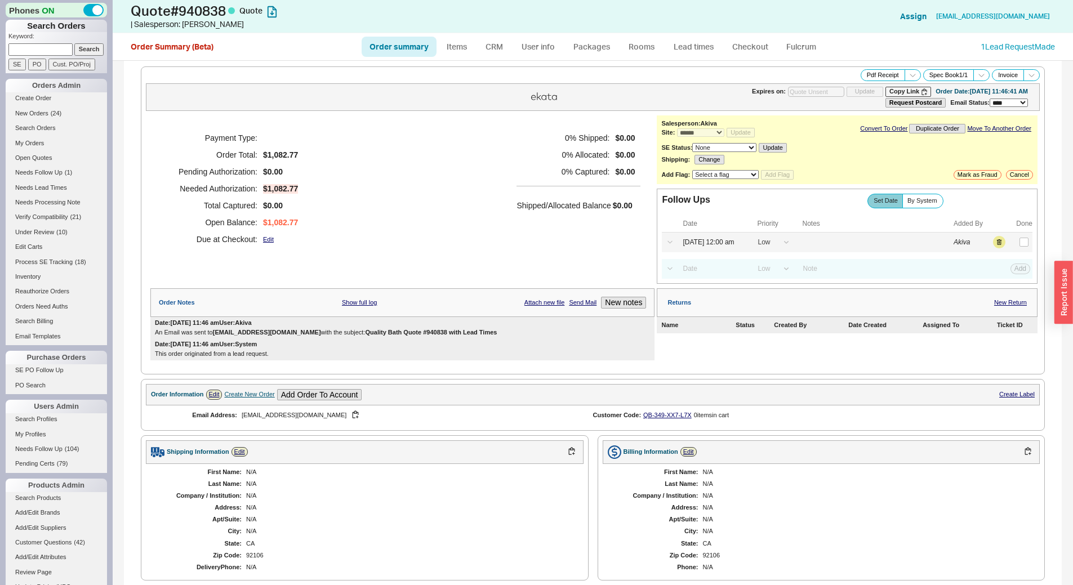
type input "[DATE]"
click at [919, 200] on span "By System" at bounding box center [922, 200] width 30 height 7
click at [0, 0] on input "By System" at bounding box center [0, 0] width 0 height 0
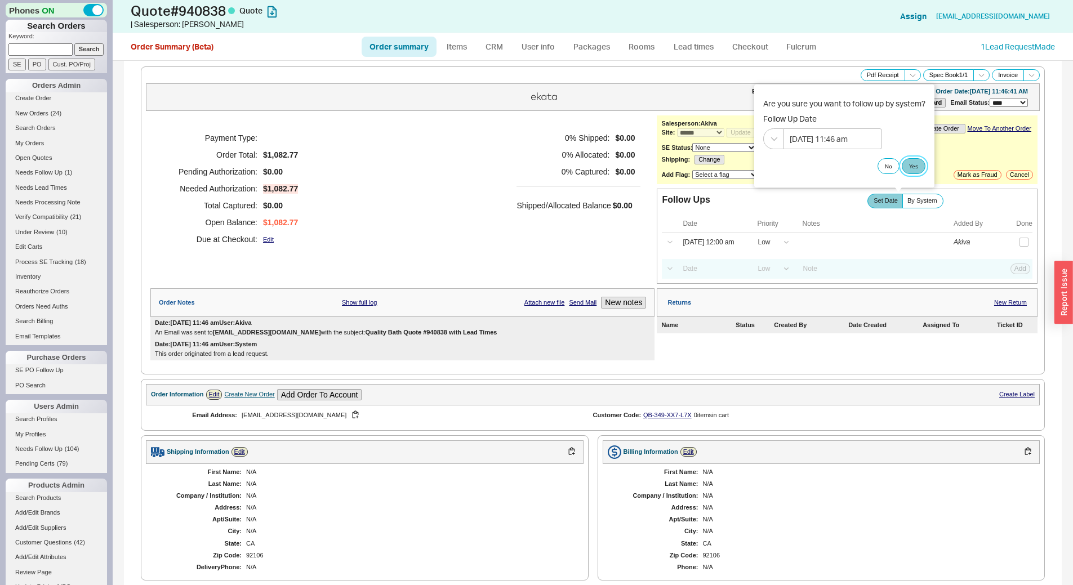
click at [920, 169] on button "Yes" at bounding box center [914, 166] width 24 height 16
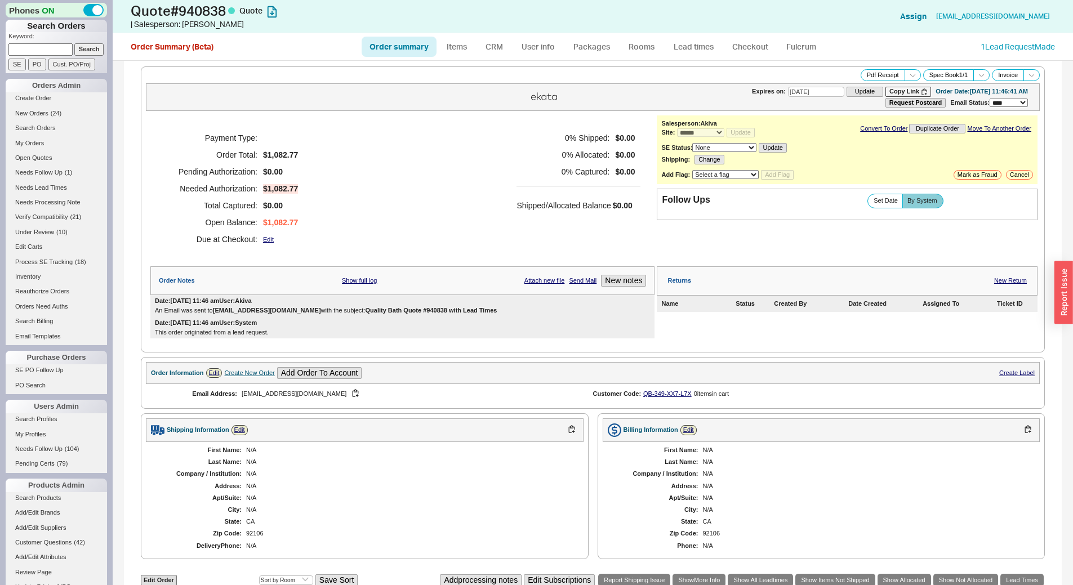
click at [394, 43] on link "Order summary" at bounding box center [399, 47] width 75 height 20
select select "*"
select select "3"
click at [415, 52] on link "Order summary" at bounding box center [399, 47] width 75 height 20
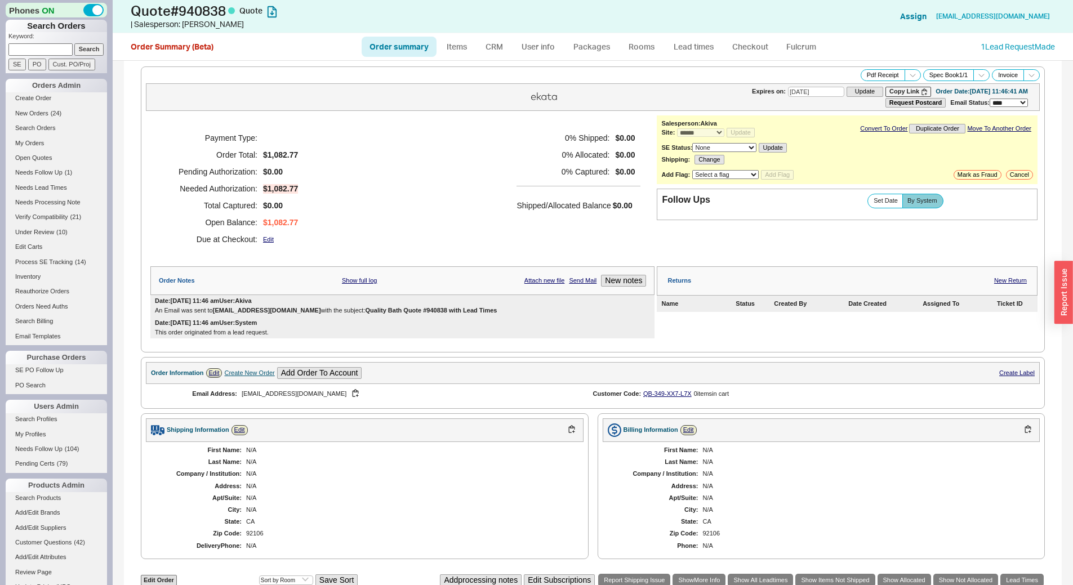
select select "*"
select select "3"
